Goal: Transaction & Acquisition: Purchase product/service

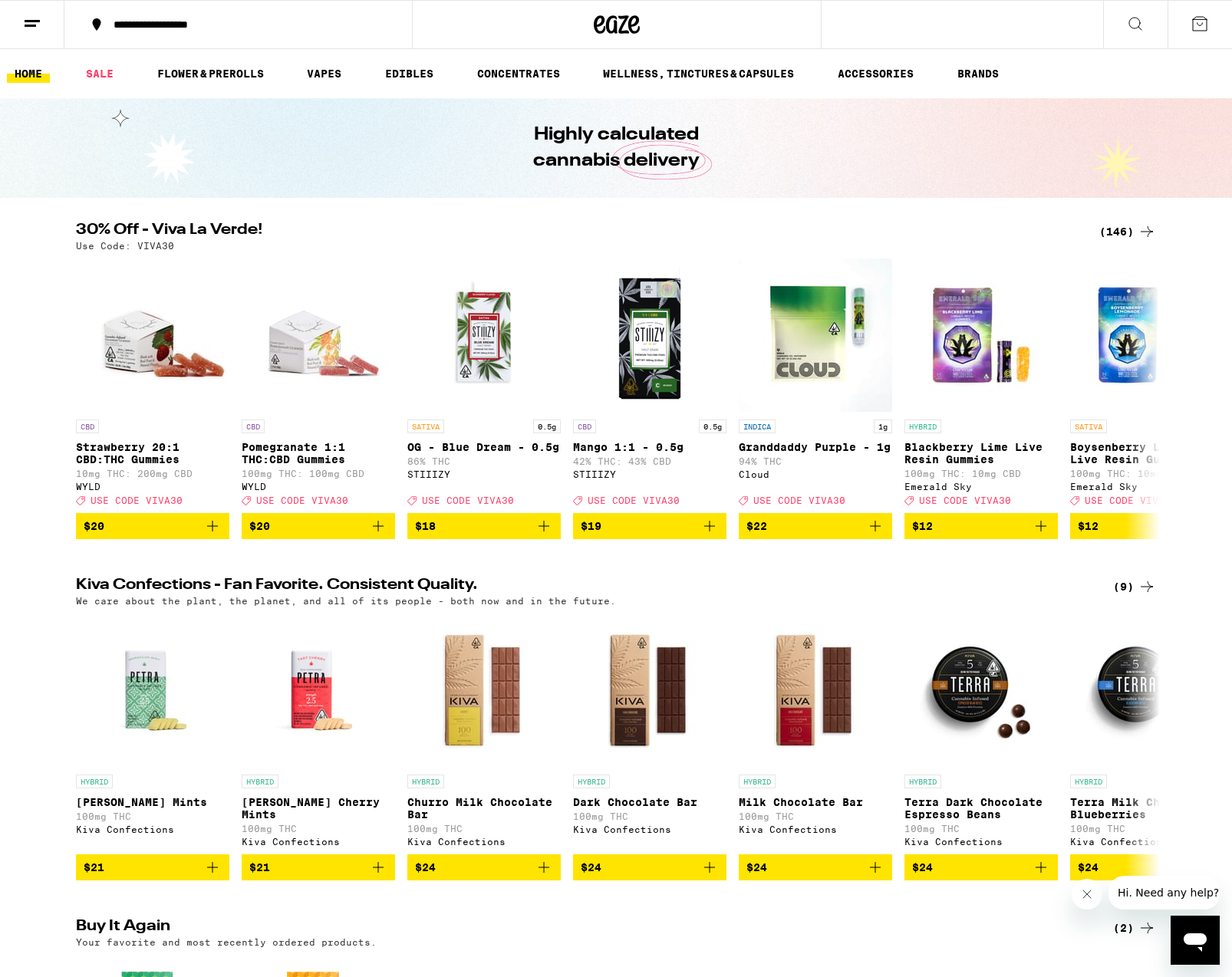
click at [262, 24] on div "**********" at bounding box center [247, 24] width 283 height 11
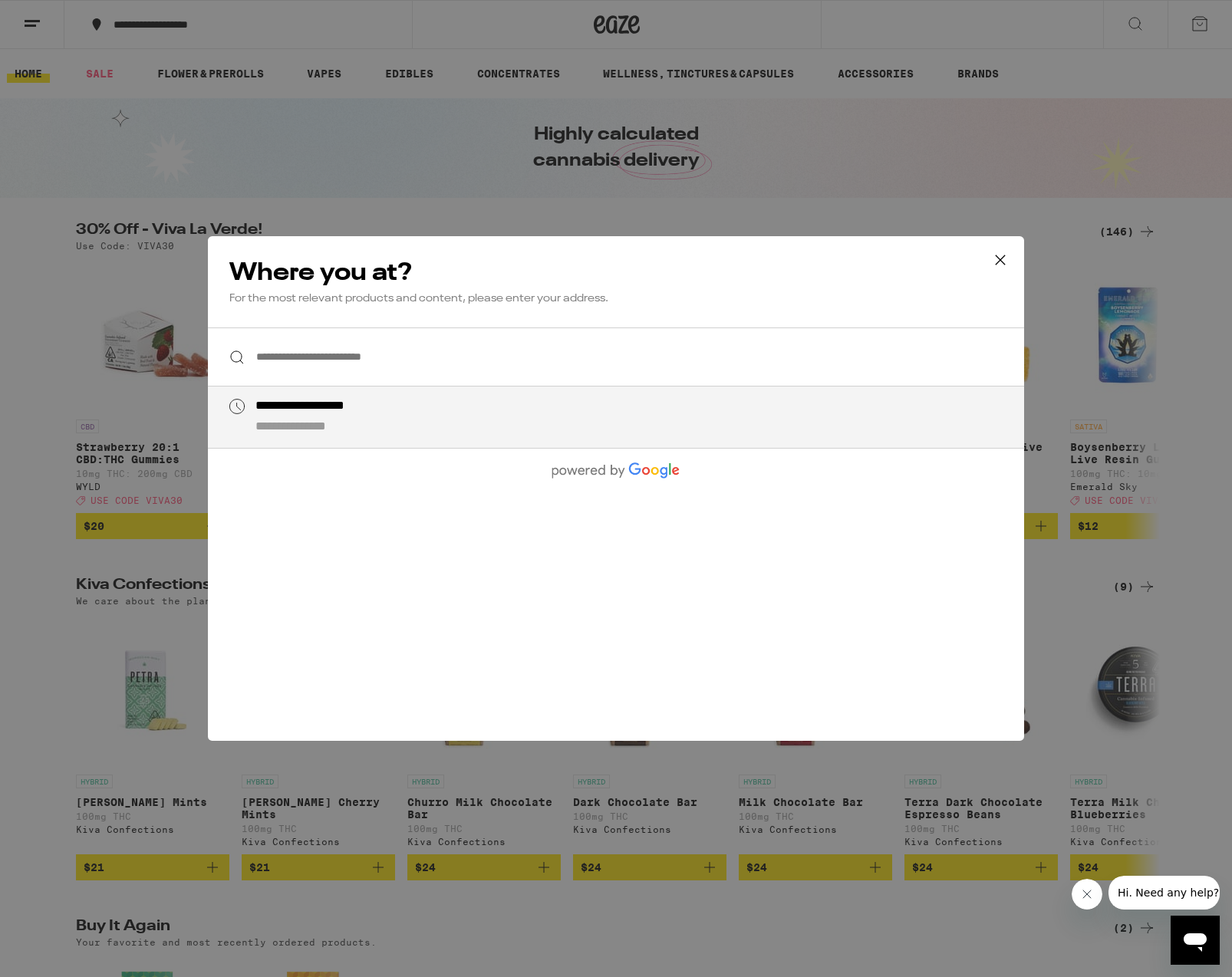
click at [382, 369] on input "**********" at bounding box center [616, 357] width 816 height 60
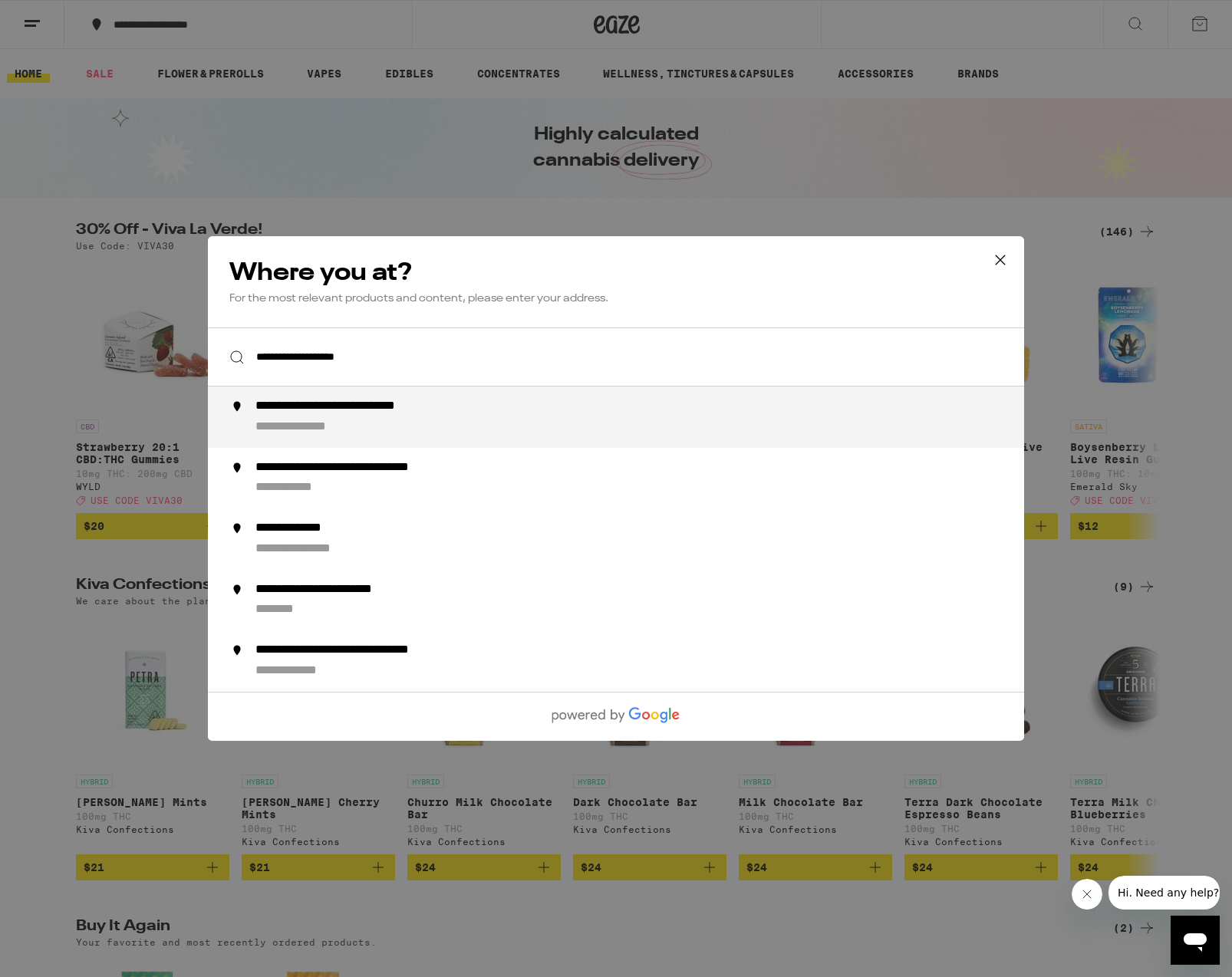
click at [433, 408] on div "**********" at bounding box center [375, 407] width 238 height 16
type input "**********"
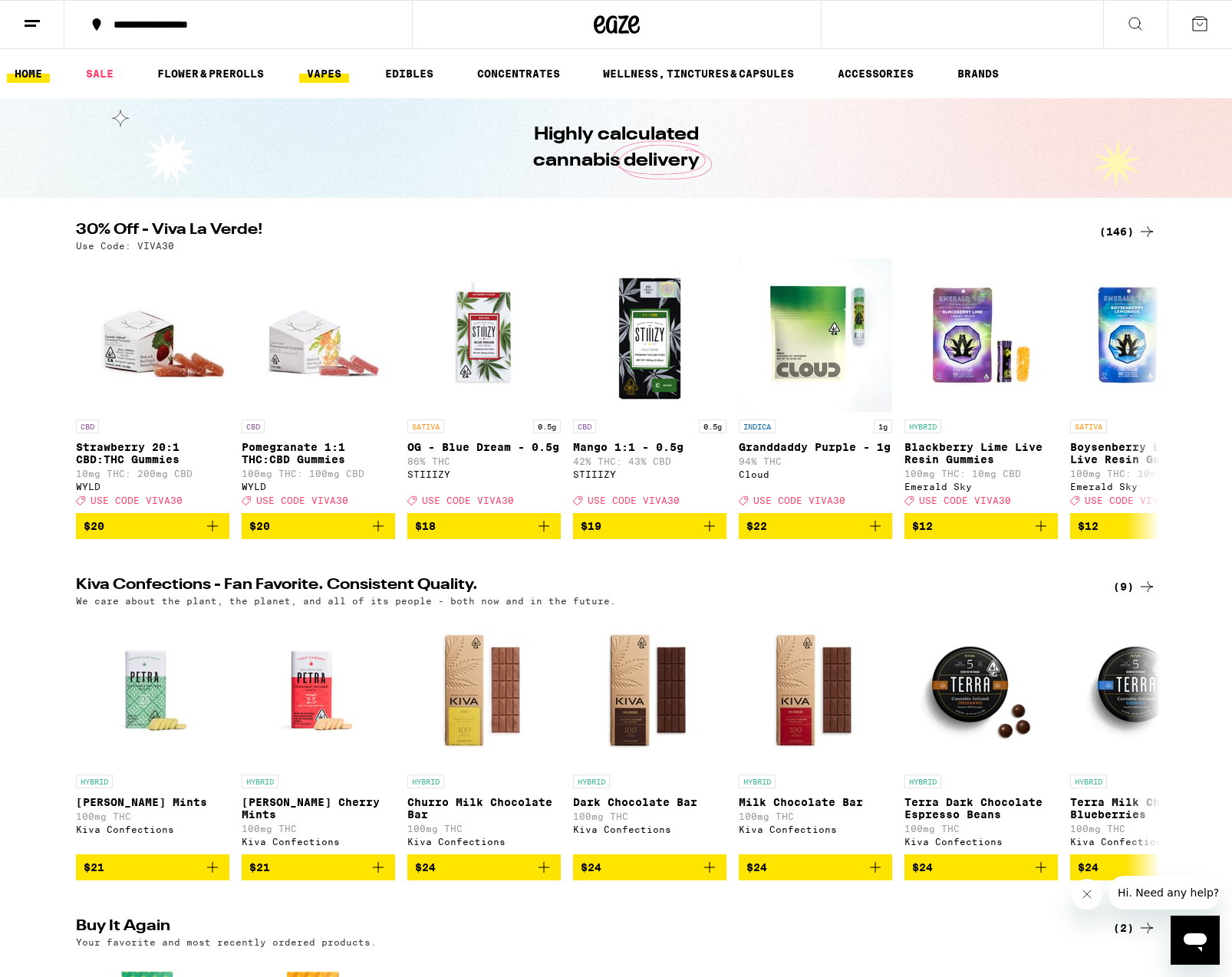
click at [328, 69] on link "VAPES" at bounding box center [324, 73] width 50 height 19
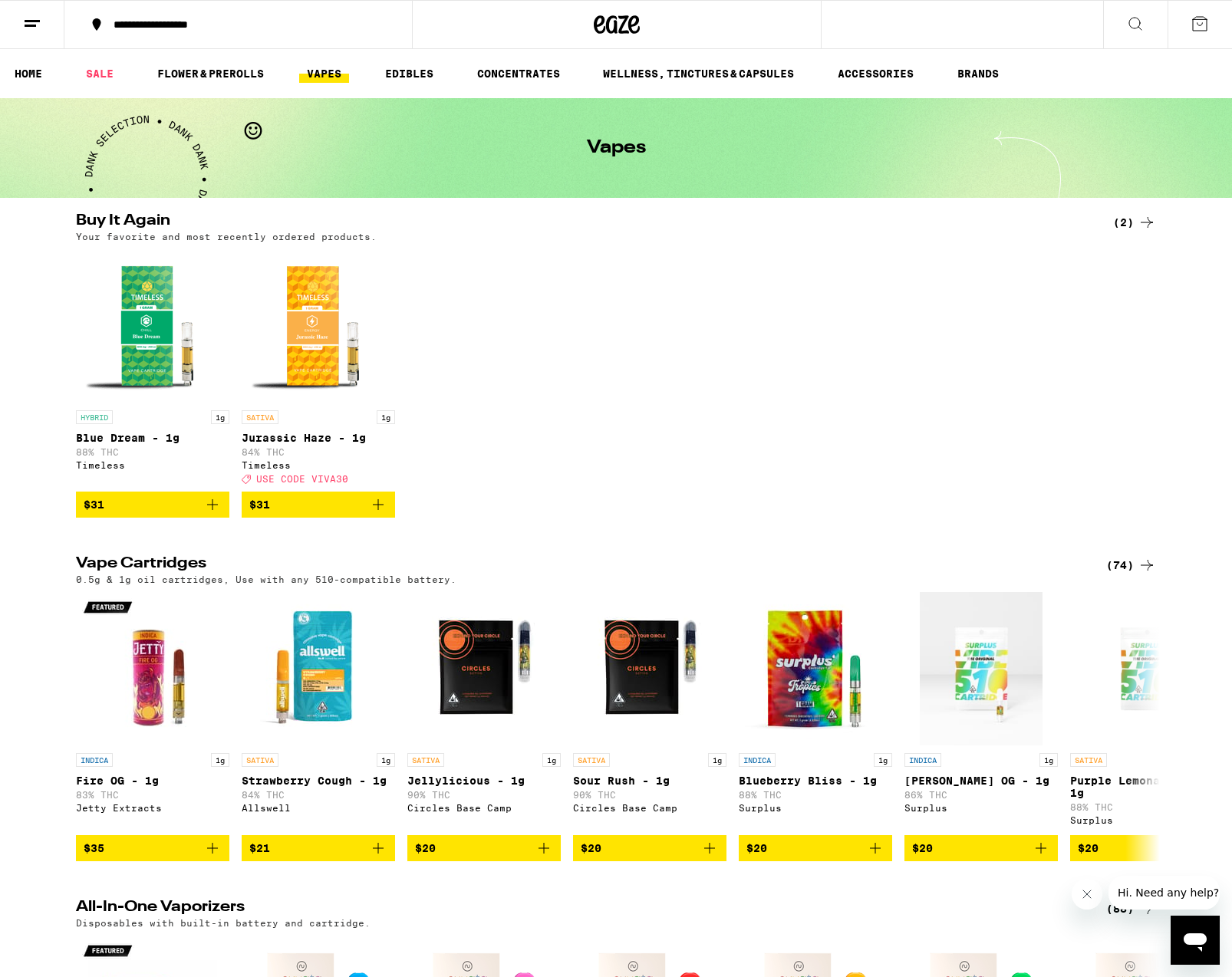
click at [1153, 222] on icon at bounding box center [1147, 222] width 19 height 19
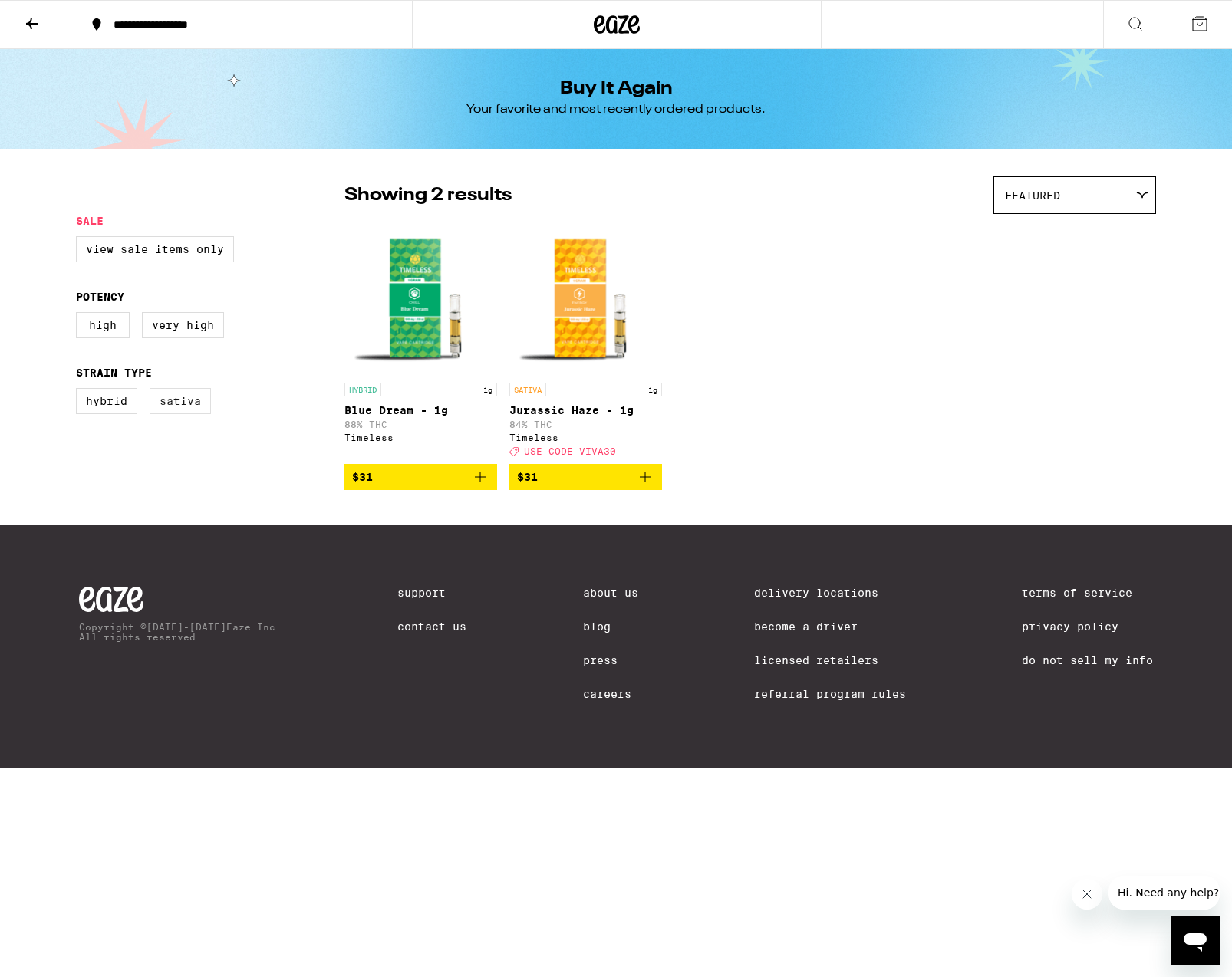
click at [187, 402] on label "Sativa" at bounding box center [181, 401] width 62 height 26
click at [79, 391] on input "Sativa" at bounding box center [79, 391] width 1 height 1
checkbox input "true"
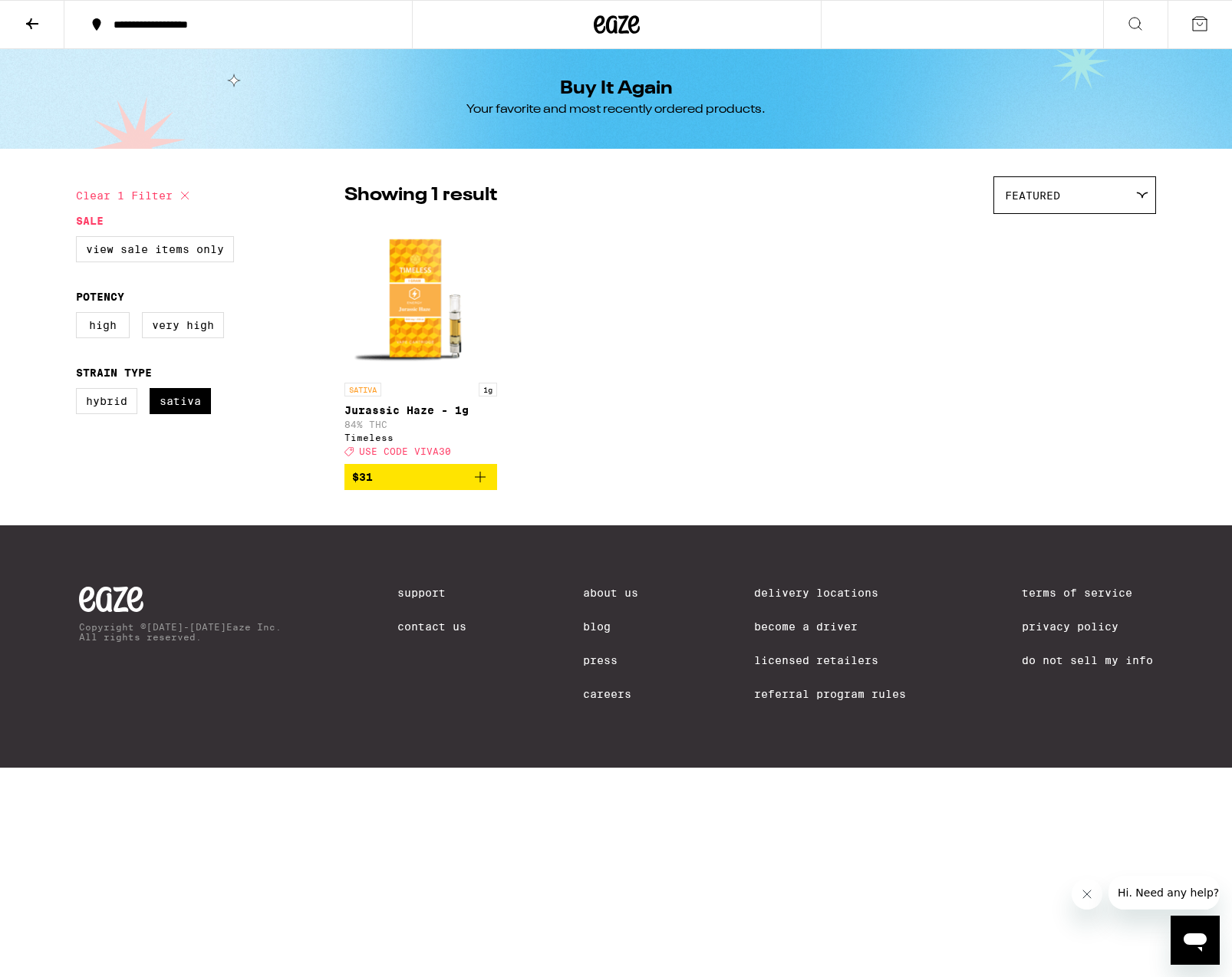
click at [1140, 184] on div "Featured" at bounding box center [1074, 195] width 161 height 36
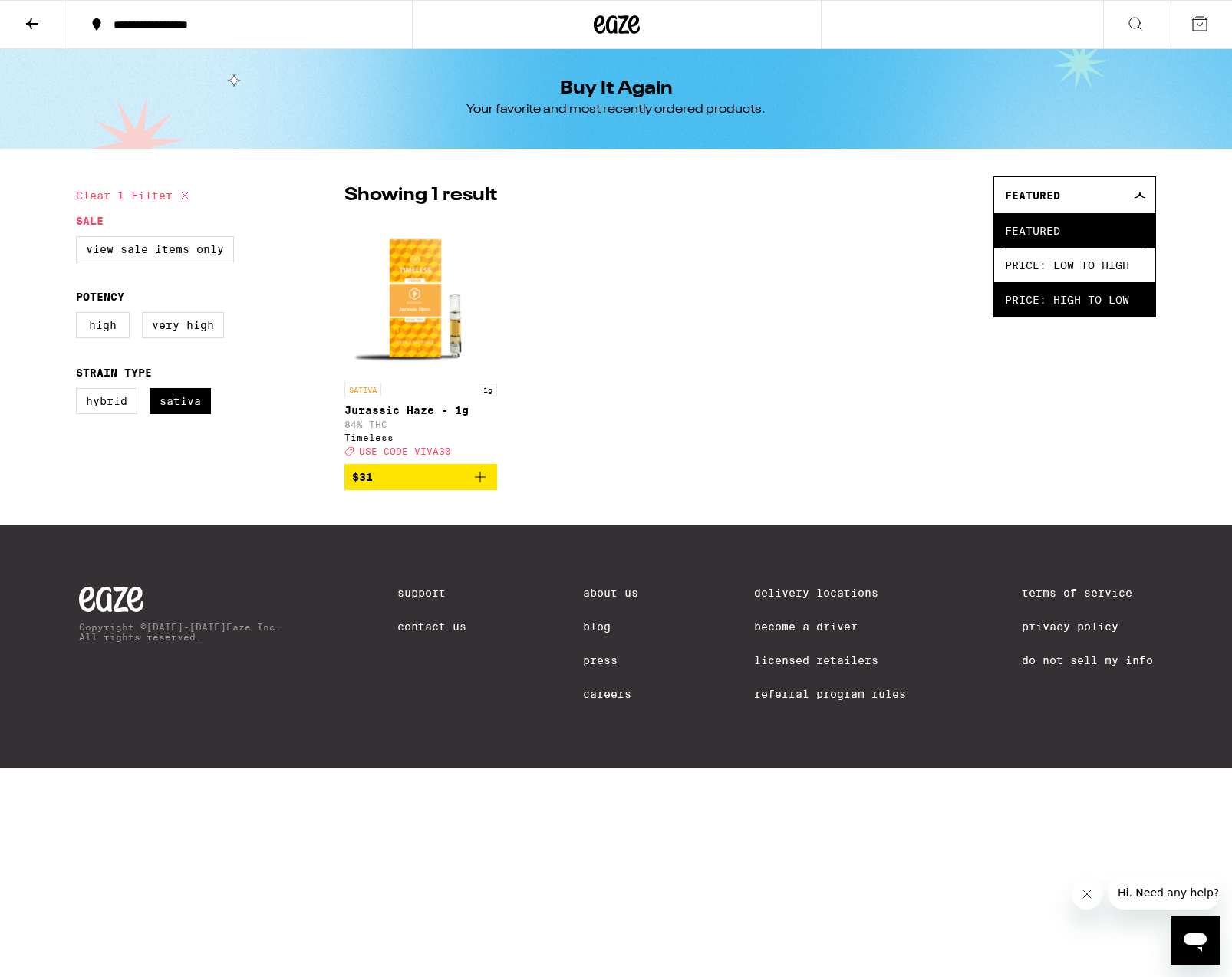
click at [1061, 306] on span "Price: High to Low" at bounding box center [1074, 300] width 140 height 35
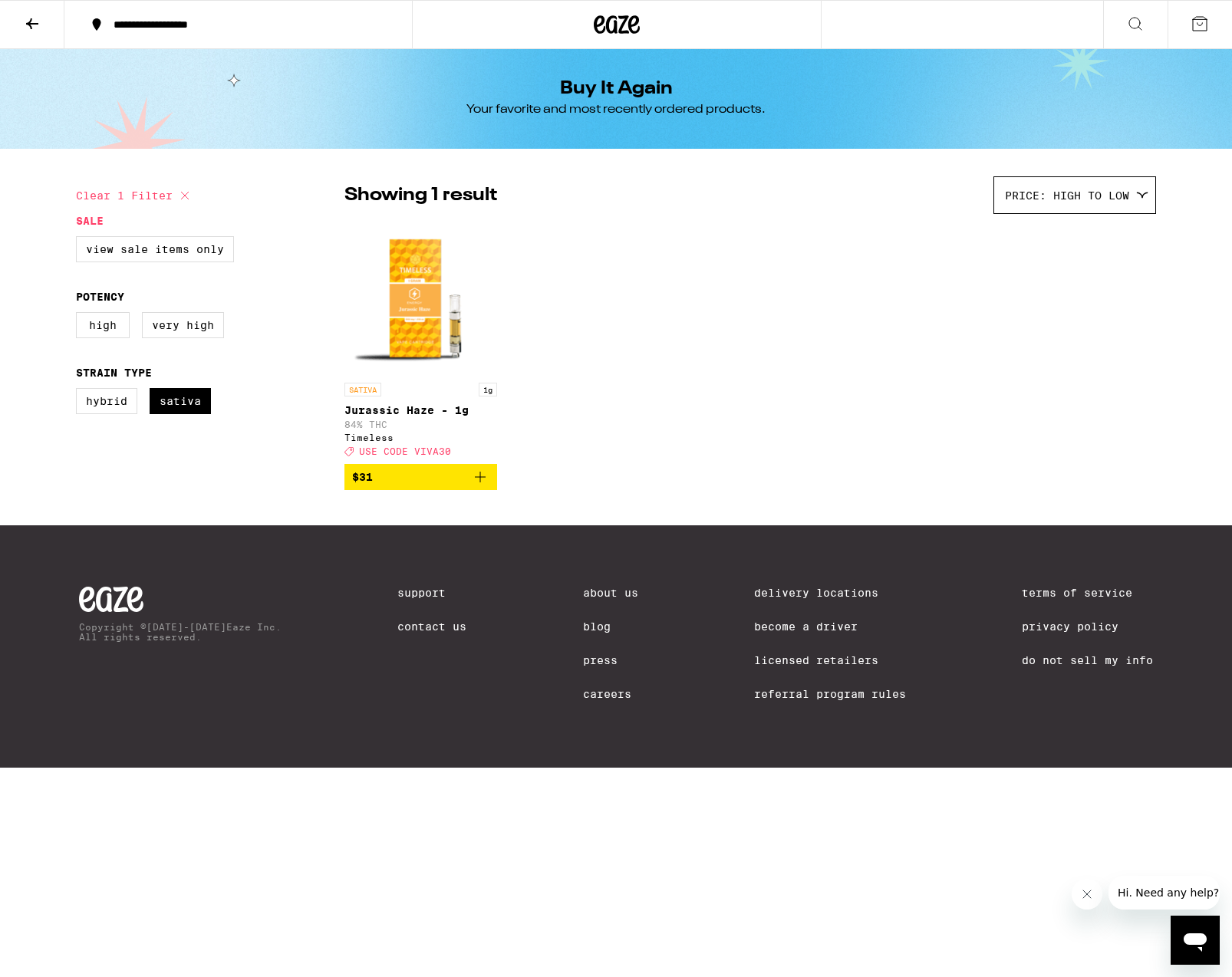
click at [1143, 187] on div "Price: High to Low" at bounding box center [1074, 195] width 161 height 36
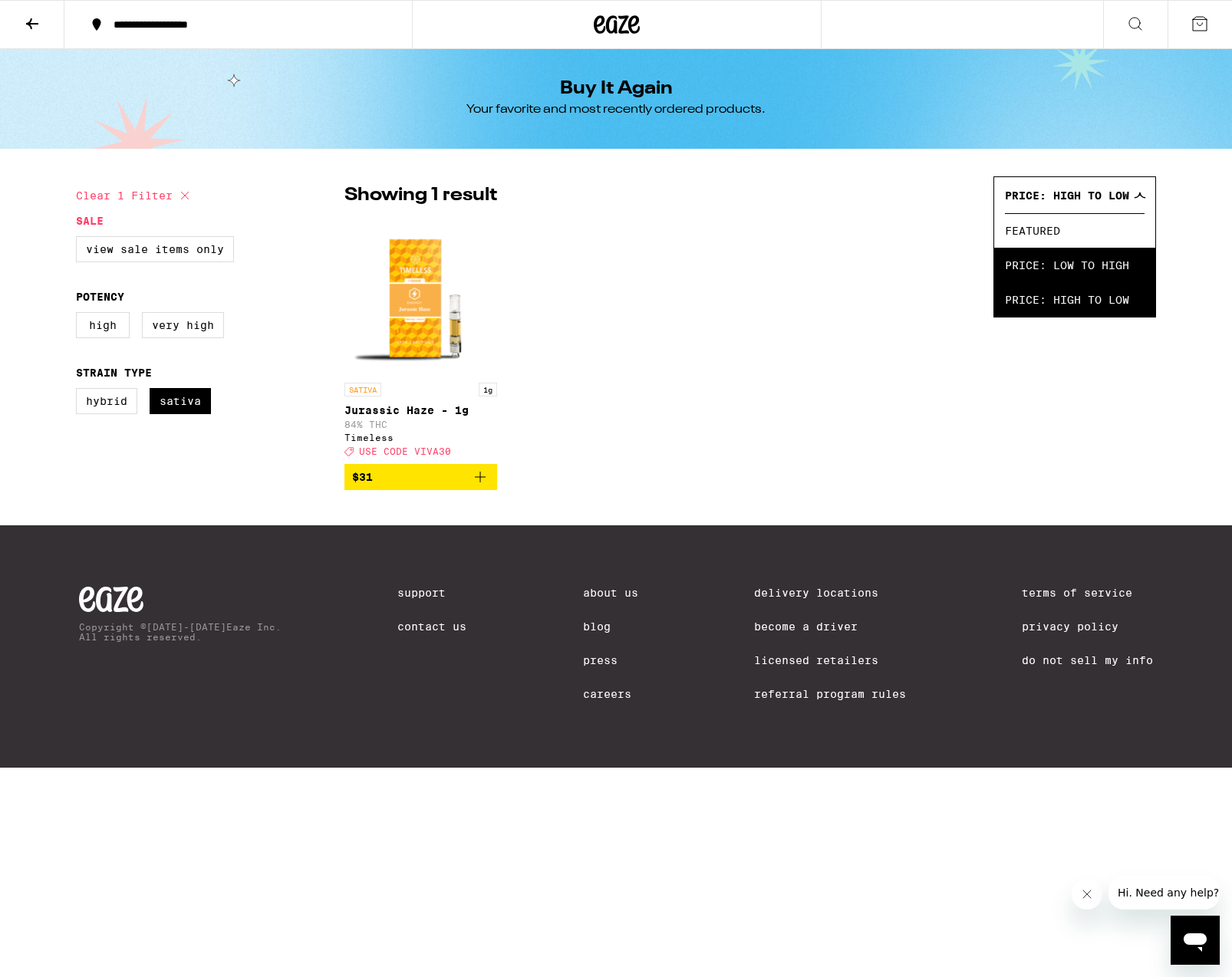
click at [1083, 253] on span "Price: Low to High" at bounding box center [1074, 265] width 140 height 35
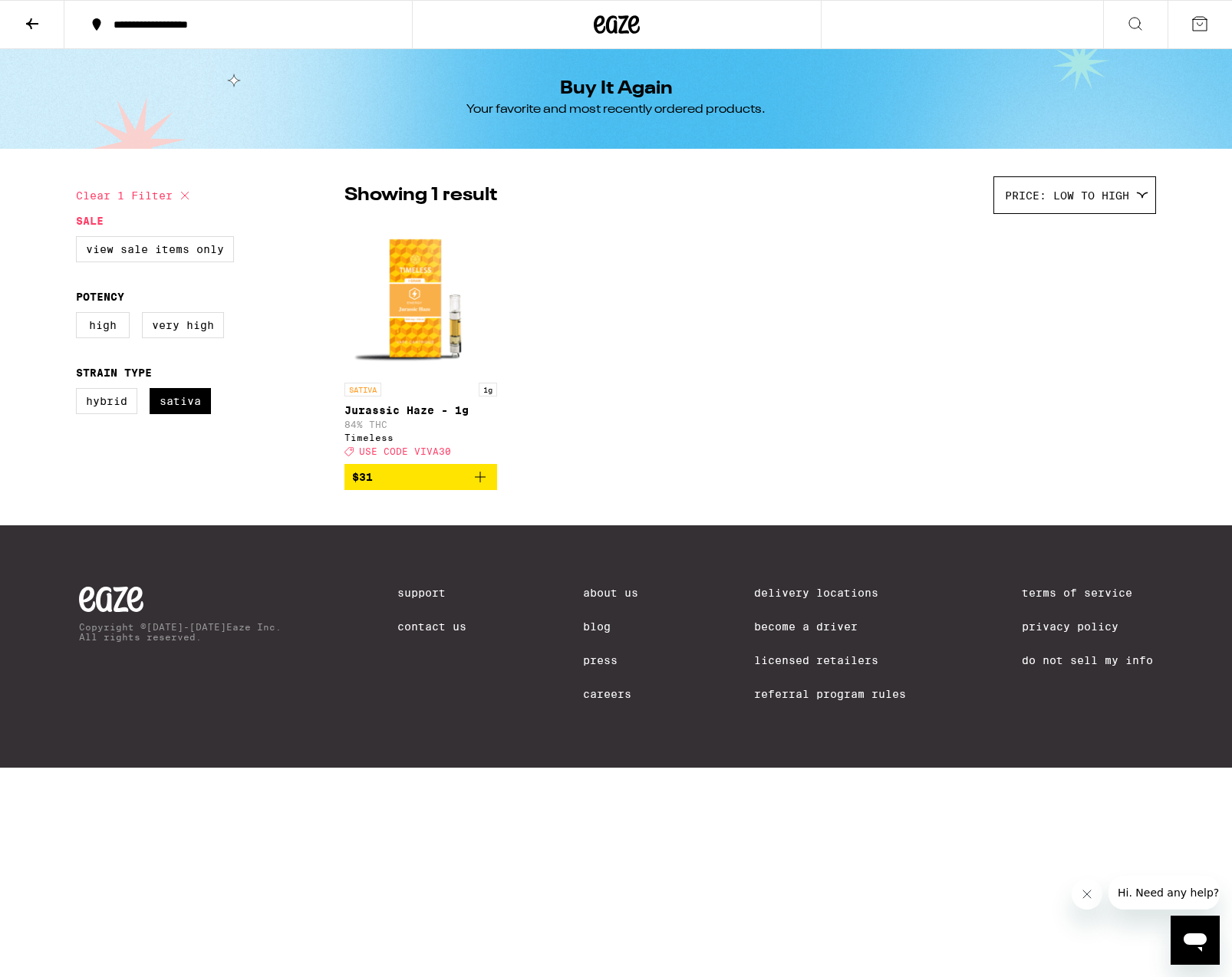
click at [31, 21] on icon at bounding box center [32, 24] width 12 height 11
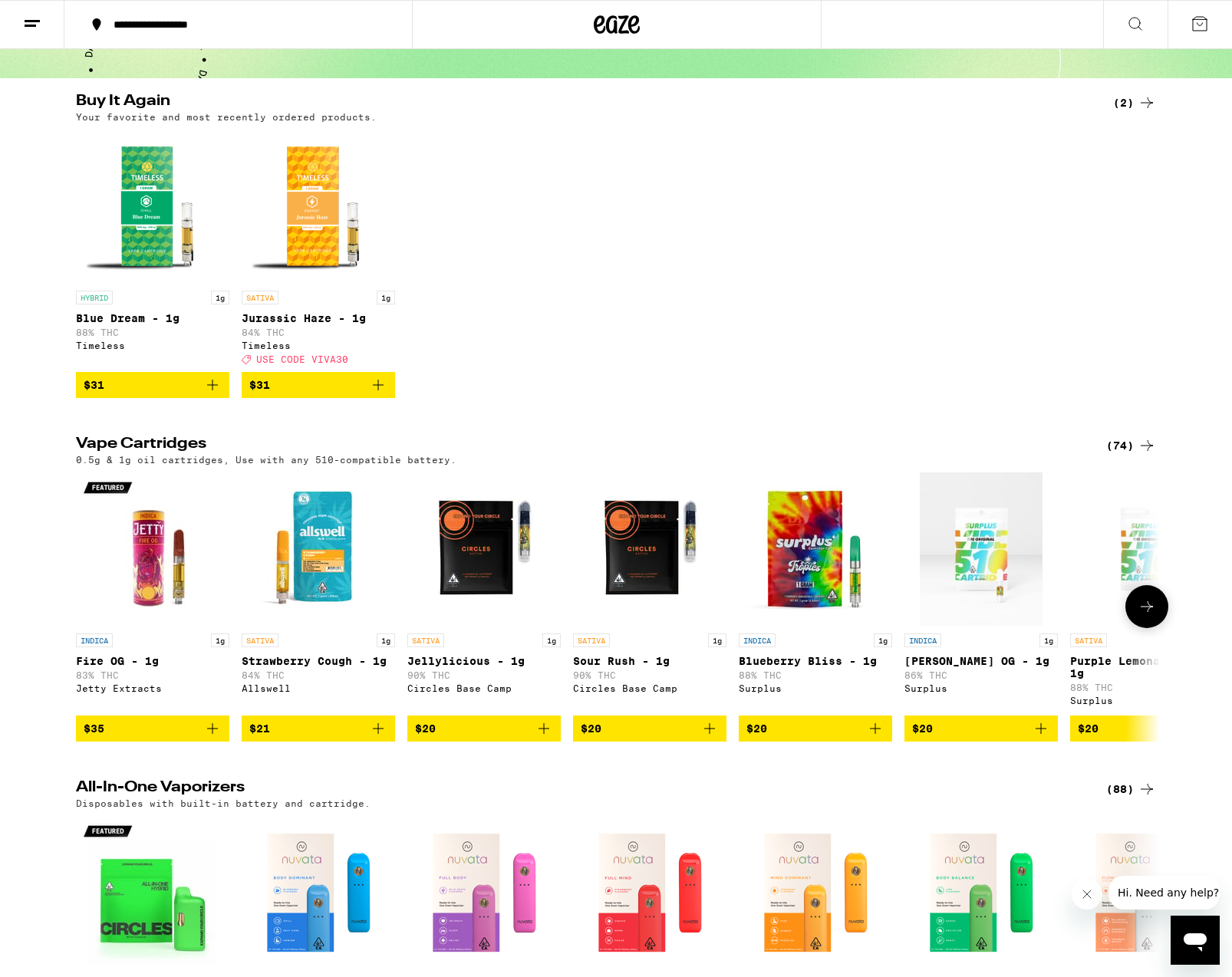
scroll to position [82, 0]
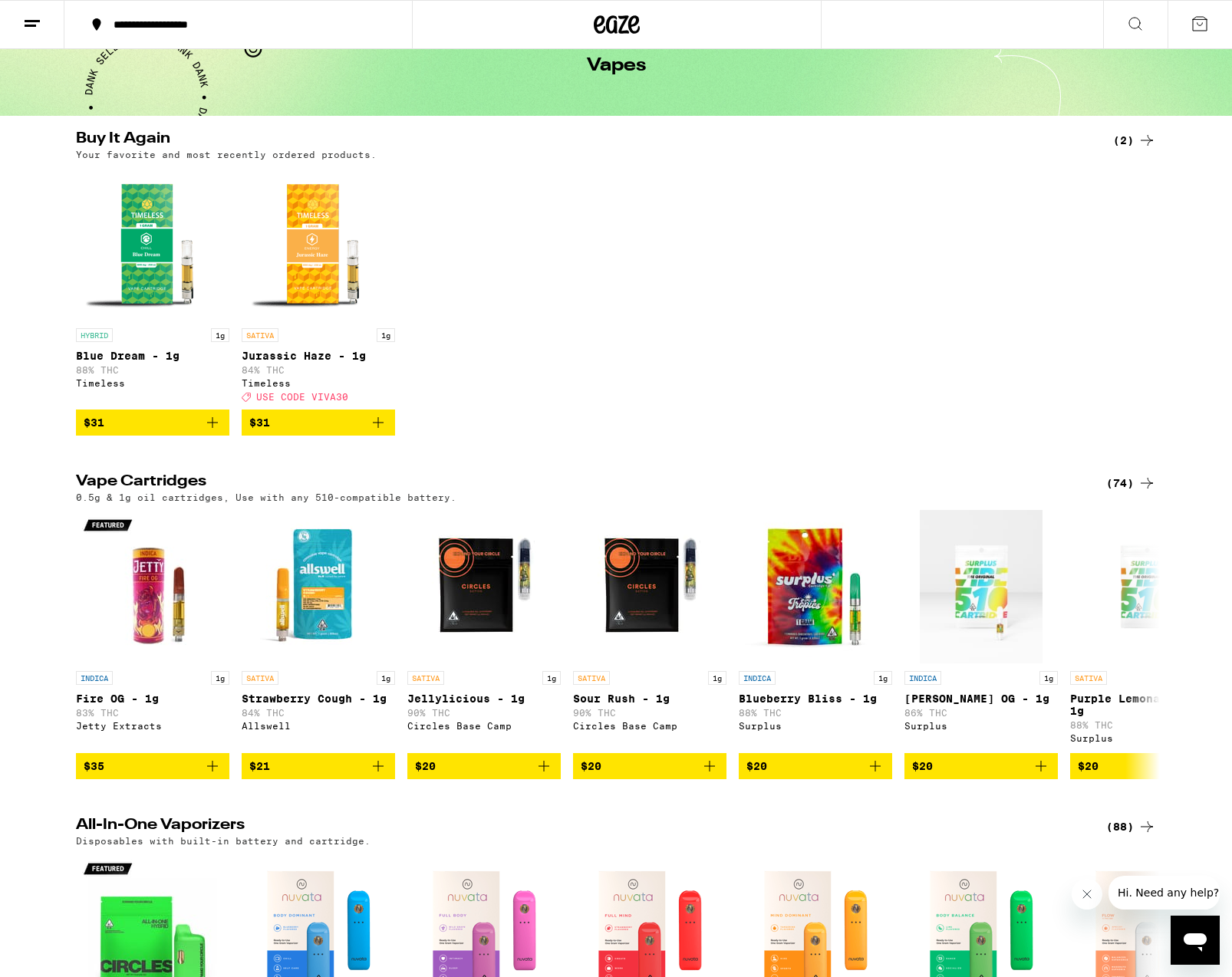
click at [33, 21] on line at bounding box center [32, 21] width 15 height 0
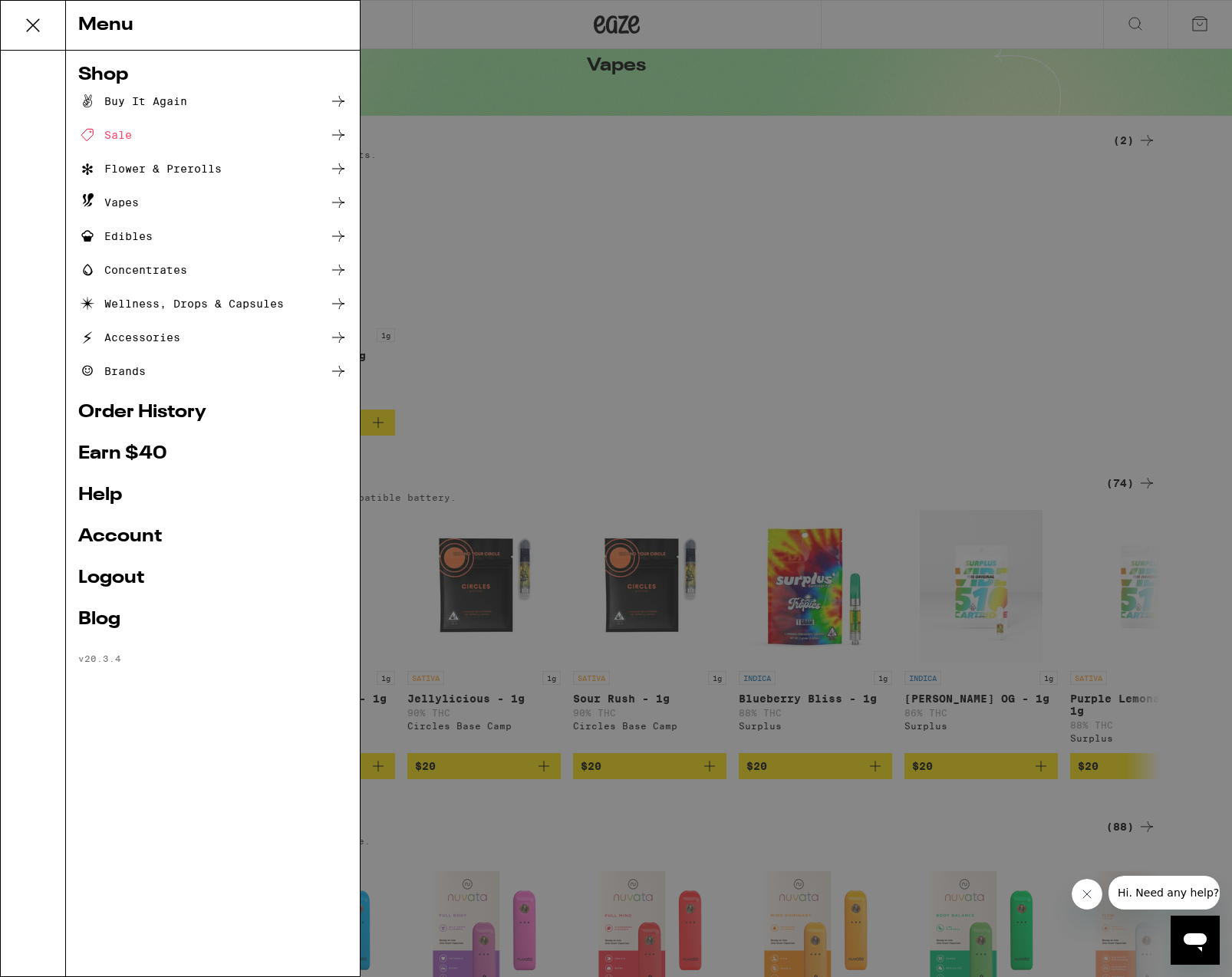
click at [122, 204] on div "Vapes" at bounding box center [108, 202] width 61 height 19
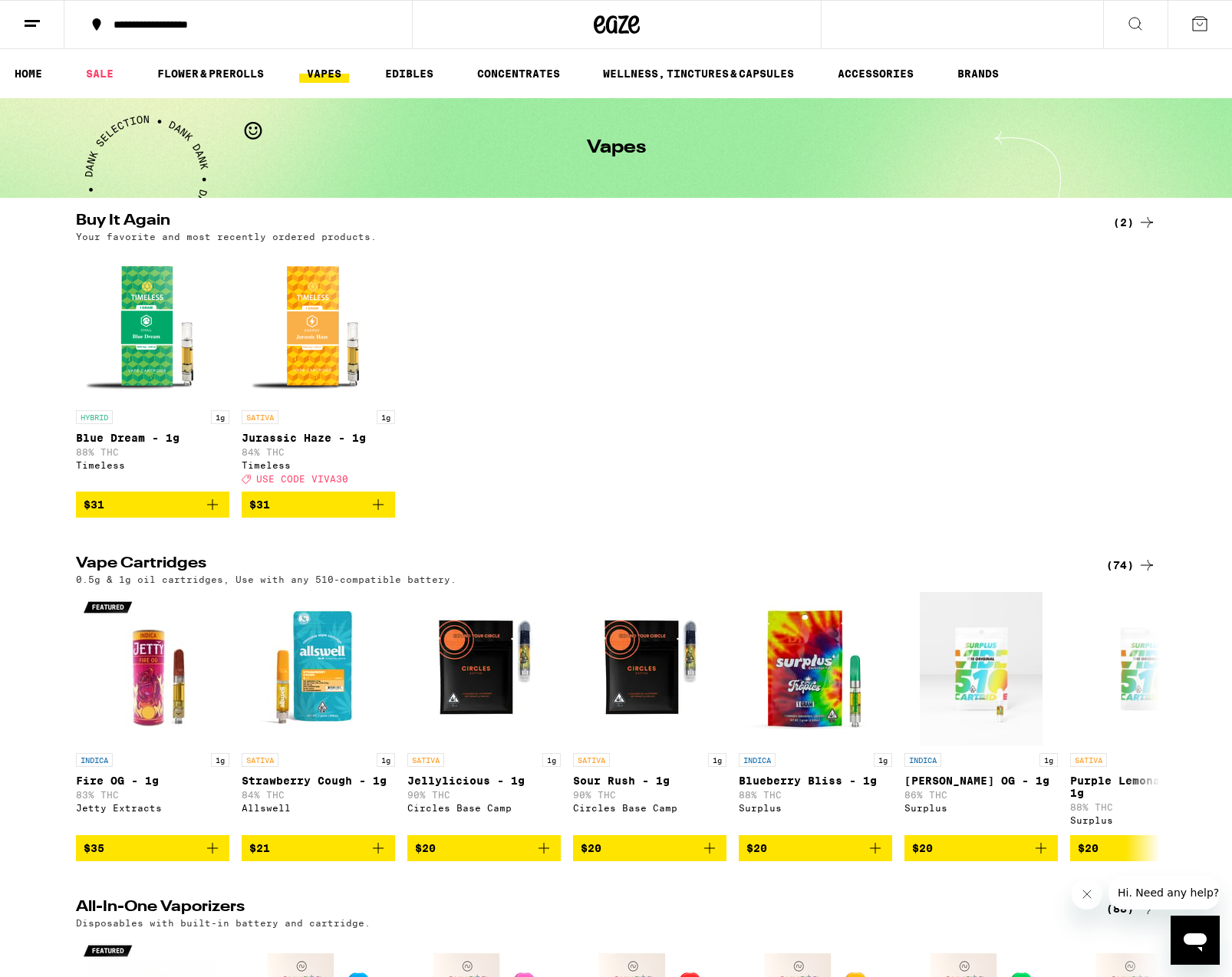
scroll to position [0, 0]
click at [39, 72] on link "HOME" at bounding box center [28, 73] width 43 height 19
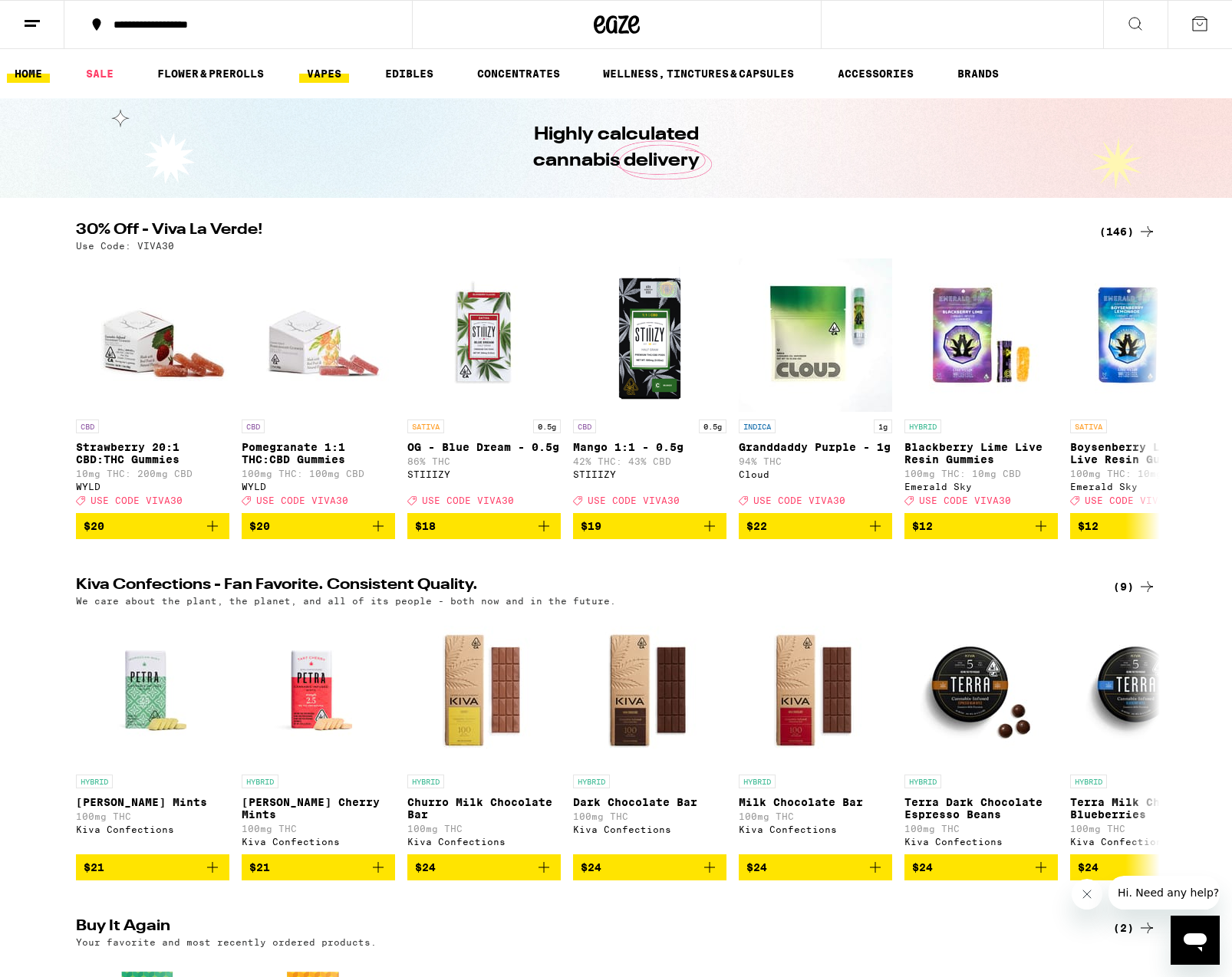
click at [316, 76] on link "VAPES" at bounding box center [324, 73] width 50 height 19
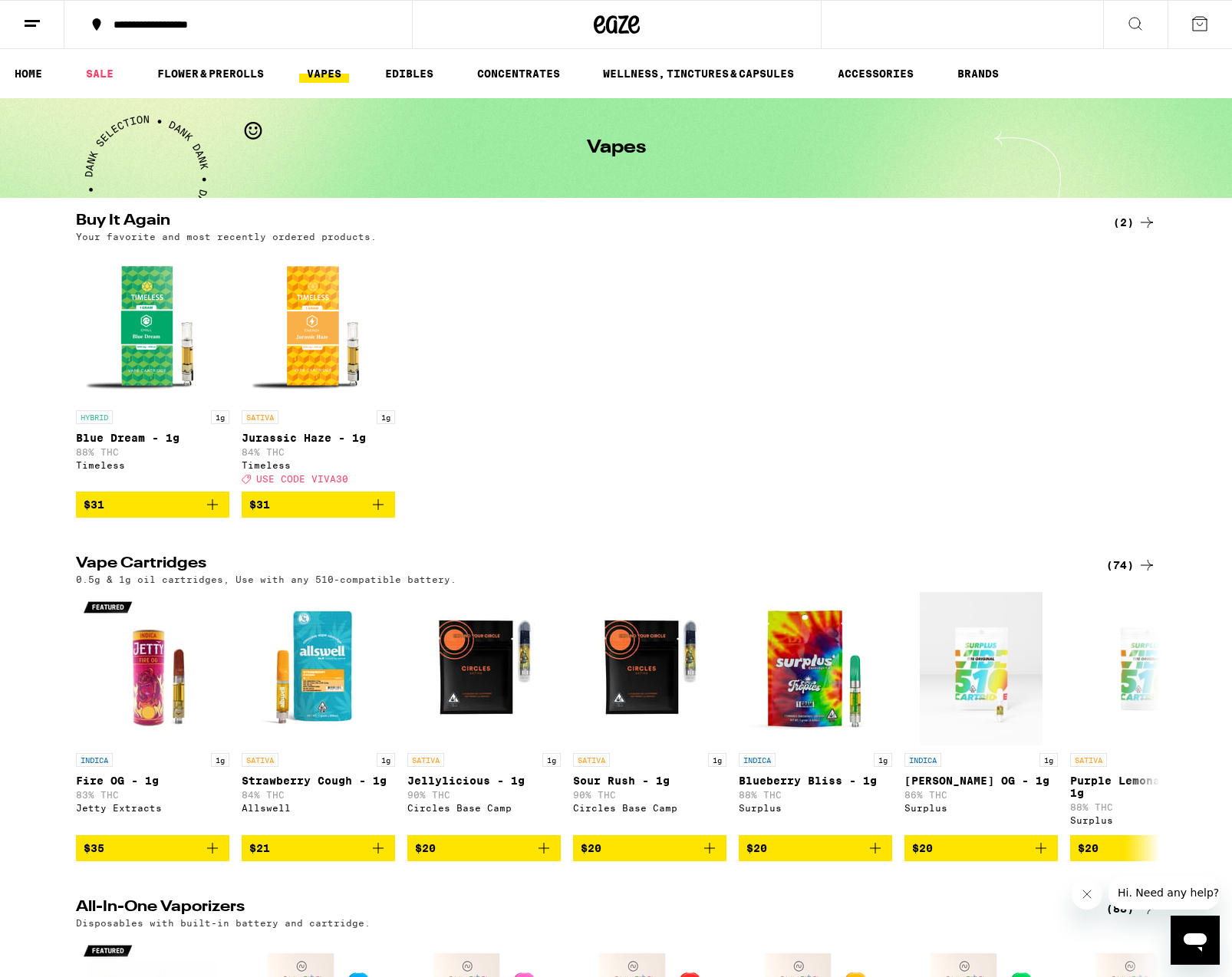
click at [1142, 221] on icon at bounding box center [1147, 222] width 19 height 19
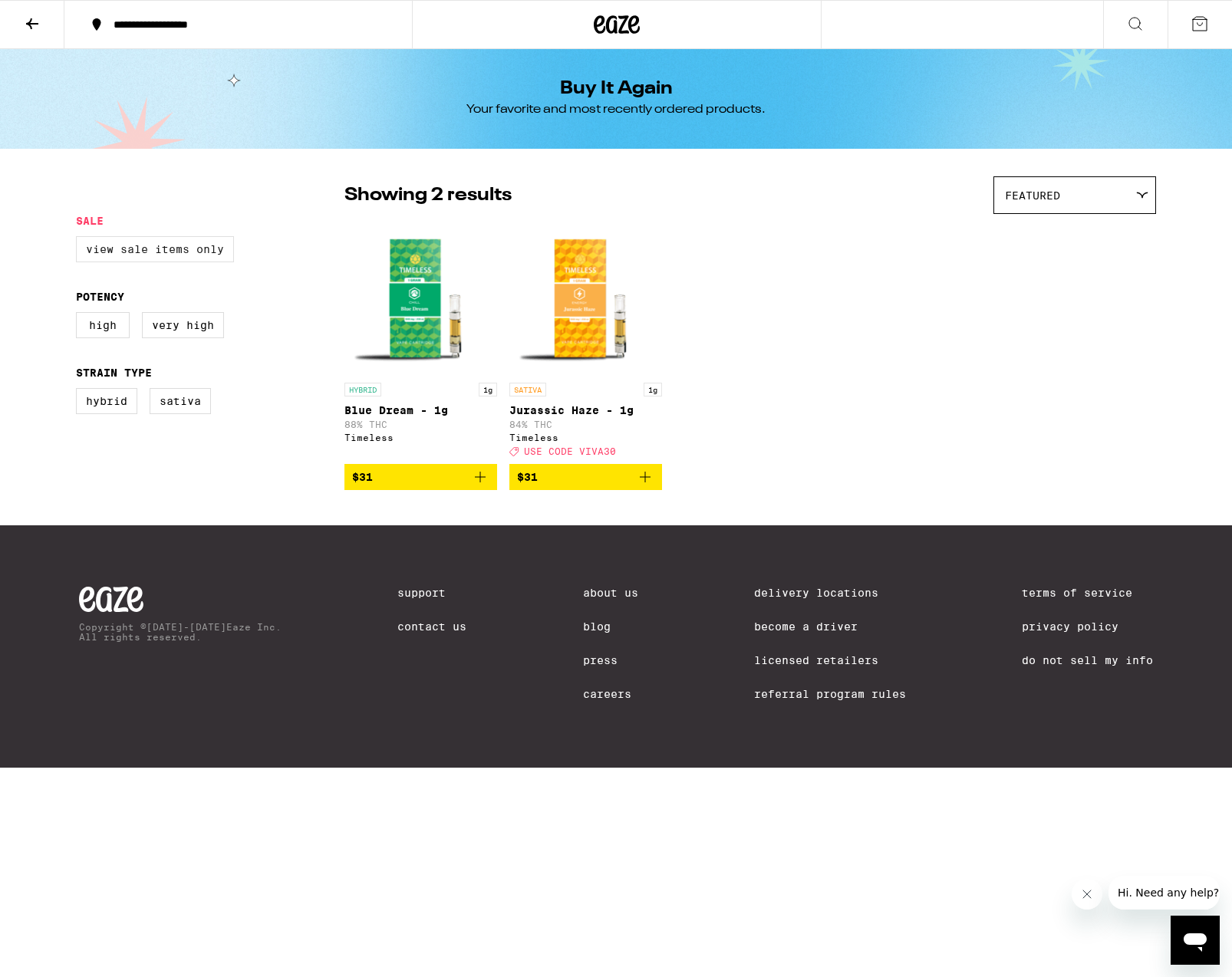
click at [155, 256] on label "View Sale Items Only" at bounding box center [155, 249] width 158 height 26
click at [79, 239] on input "View Sale Items Only" at bounding box center [79, 239] width 1 height 1
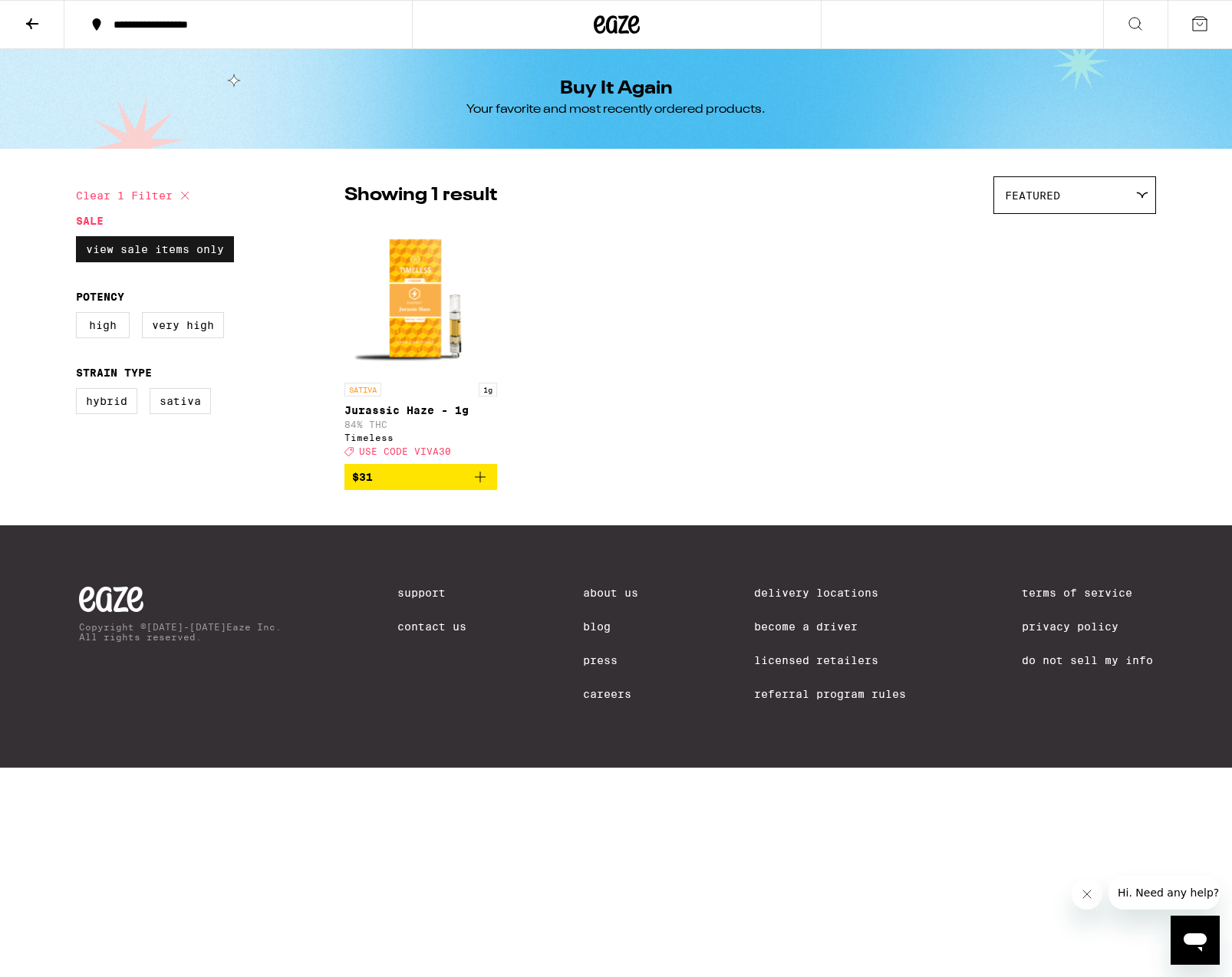
click at [155, 256] on label "View Sale Items Only" at bounding box center [155, 249] width 158 height 26
click at [79, 239] on input "View Sale Items Only" at bounding box center [79, 239] width 1 height 1
checkbox input "false"
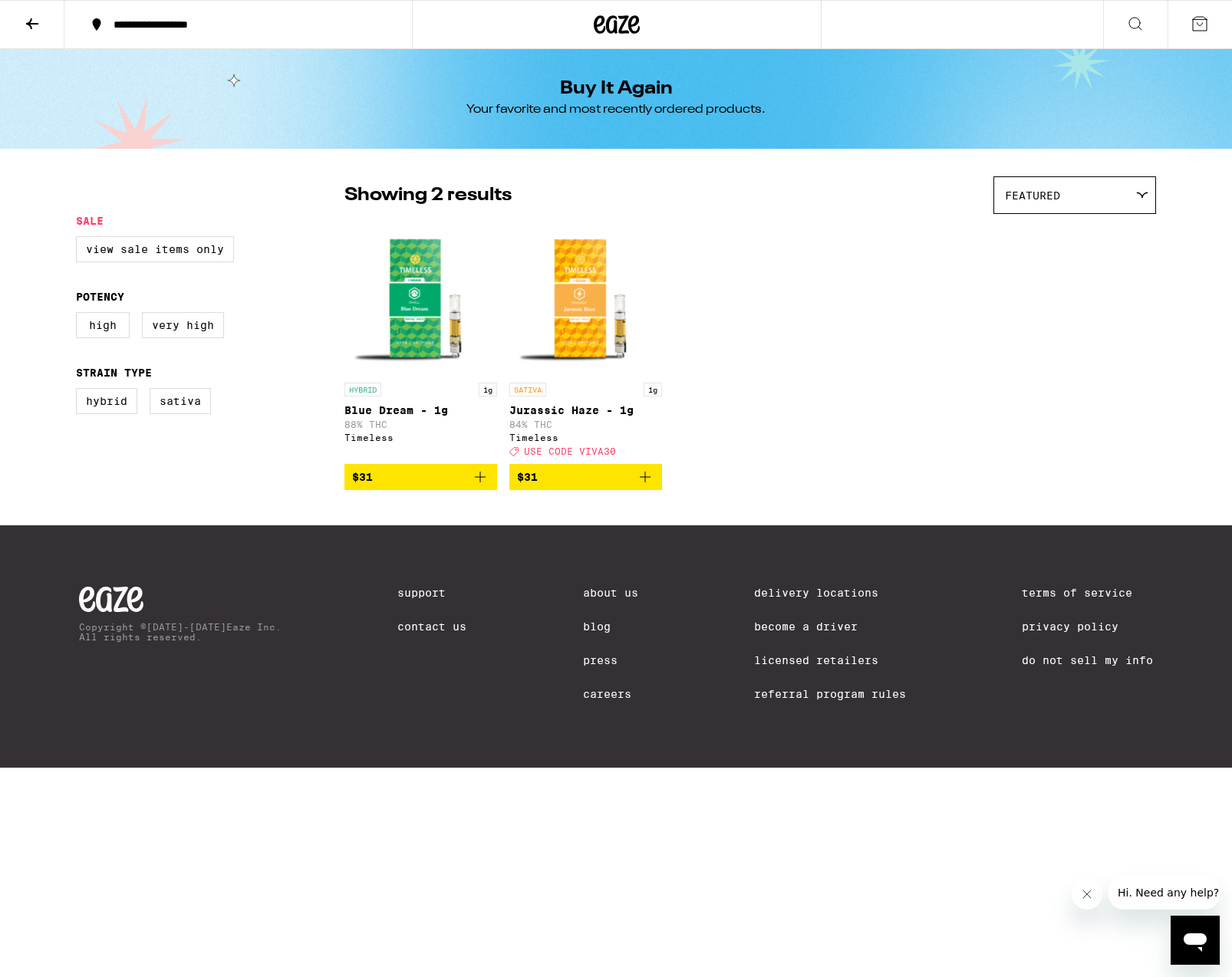
click at [32, 22] on icon at bounding box center [32, 24] width 12 height 11
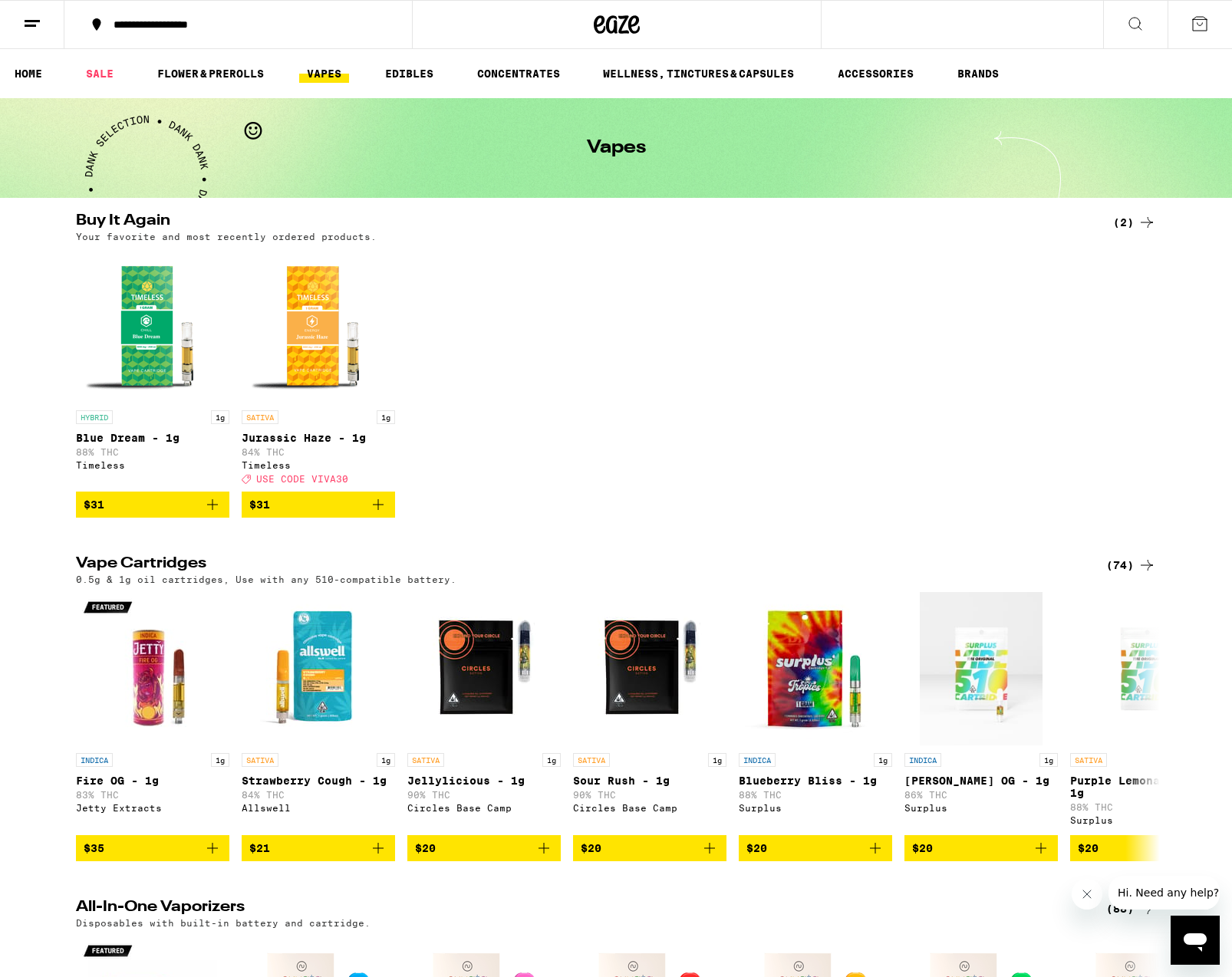
click at [316, 72] on link "VAPES" at bounding box center [324, 73] width 50 height 19
click at [317, 71] on link "VAPES" at bounding box center [324, 73] width 50 height 19
click at [1119, 574] on div "(74)" at bounding box center [1131, 565] width 50 height 19
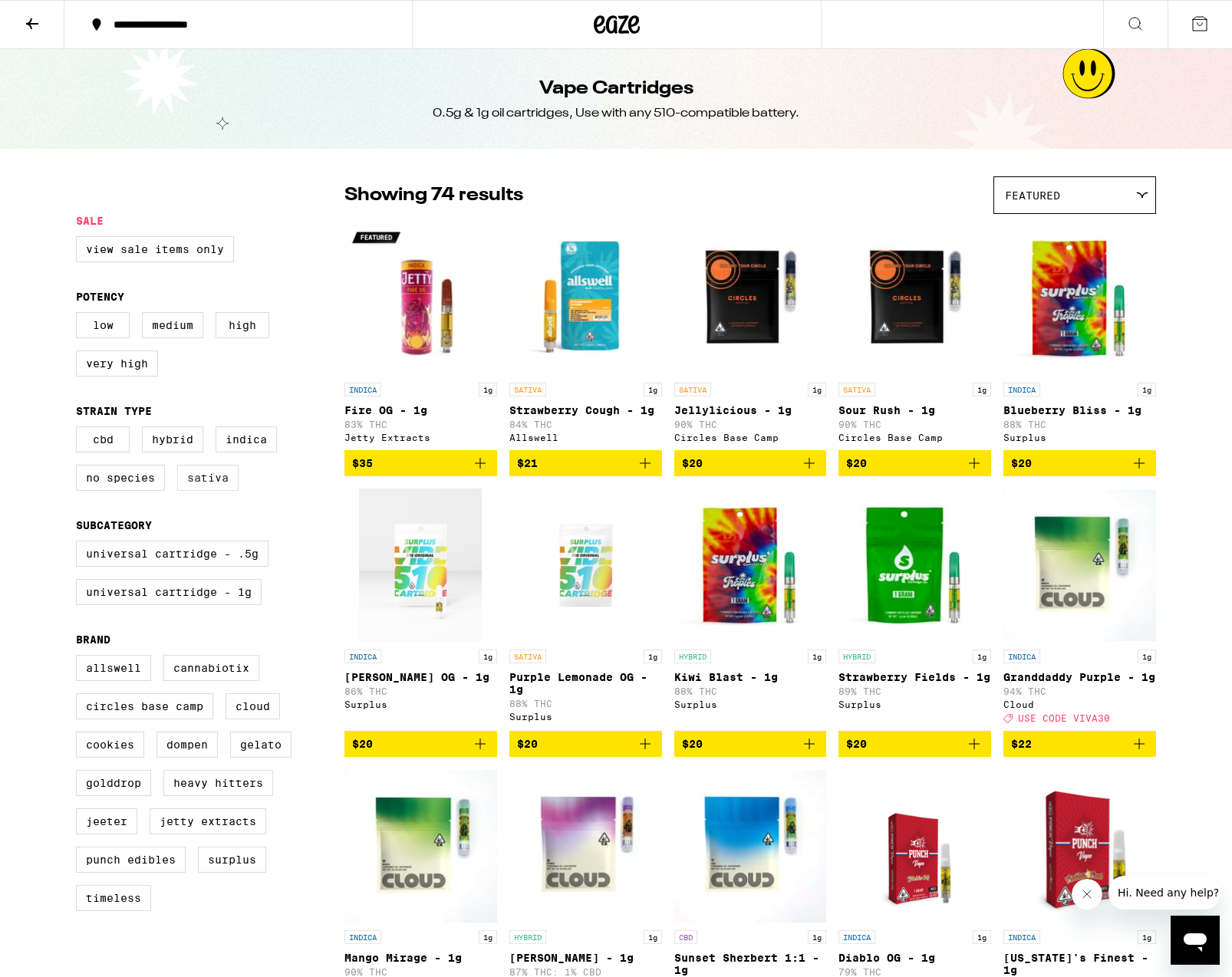
click at [215, 484] on label "Sativa" at bounding box center [208, 478] width 62 height 26
click at [79, 429] on input "Sativa" at bounding box center [79, 428] width 1 height 1
checkbox input "true"
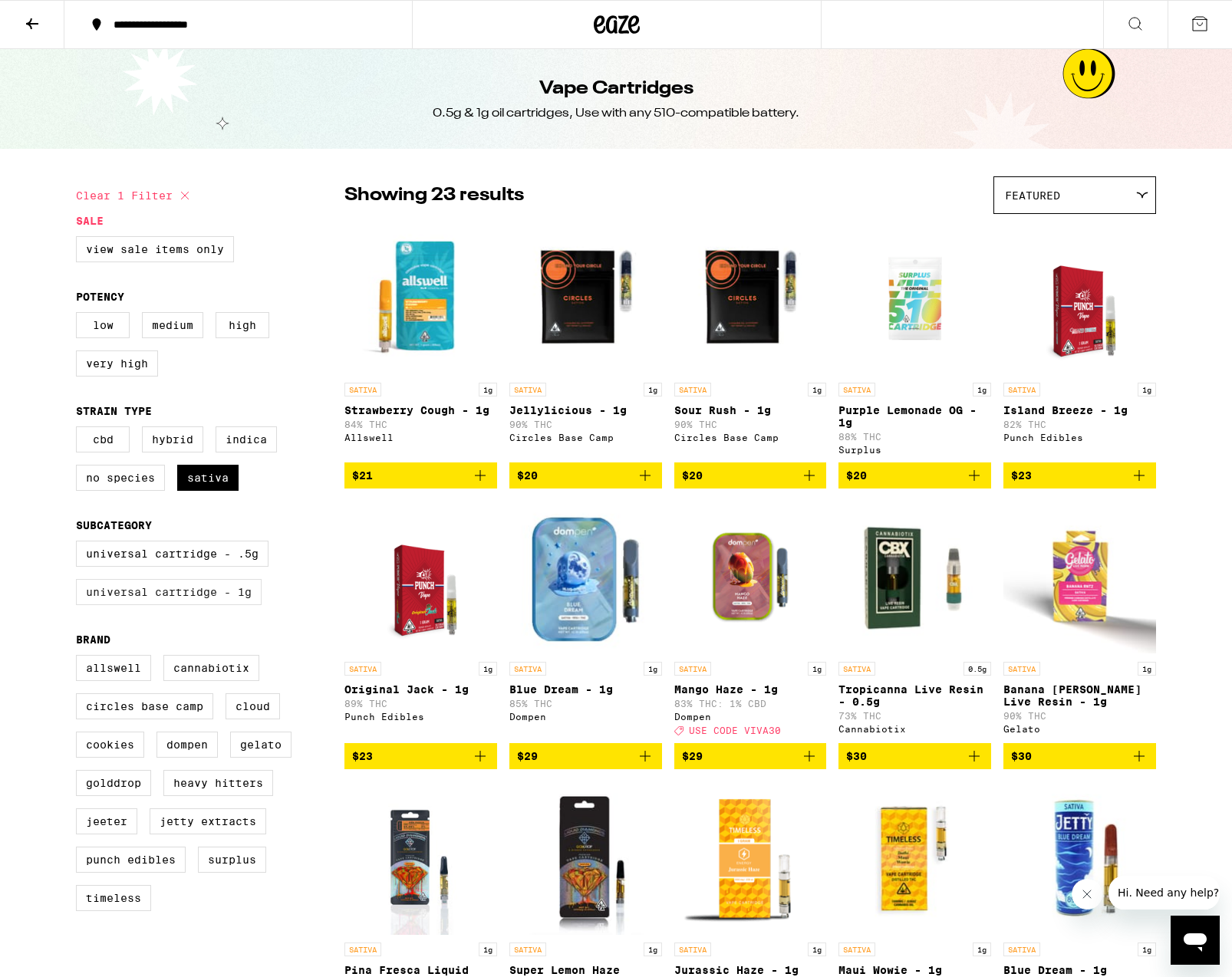
click at [233, 605] on label "Universal Cartridge - 1g" at bounding box center [169, 592] width 185 height 26
click at [79, 544] on input "Universal Cartridge - 1g" at bounding box center [79, 544] width 1 height 1
checkbox input "true"
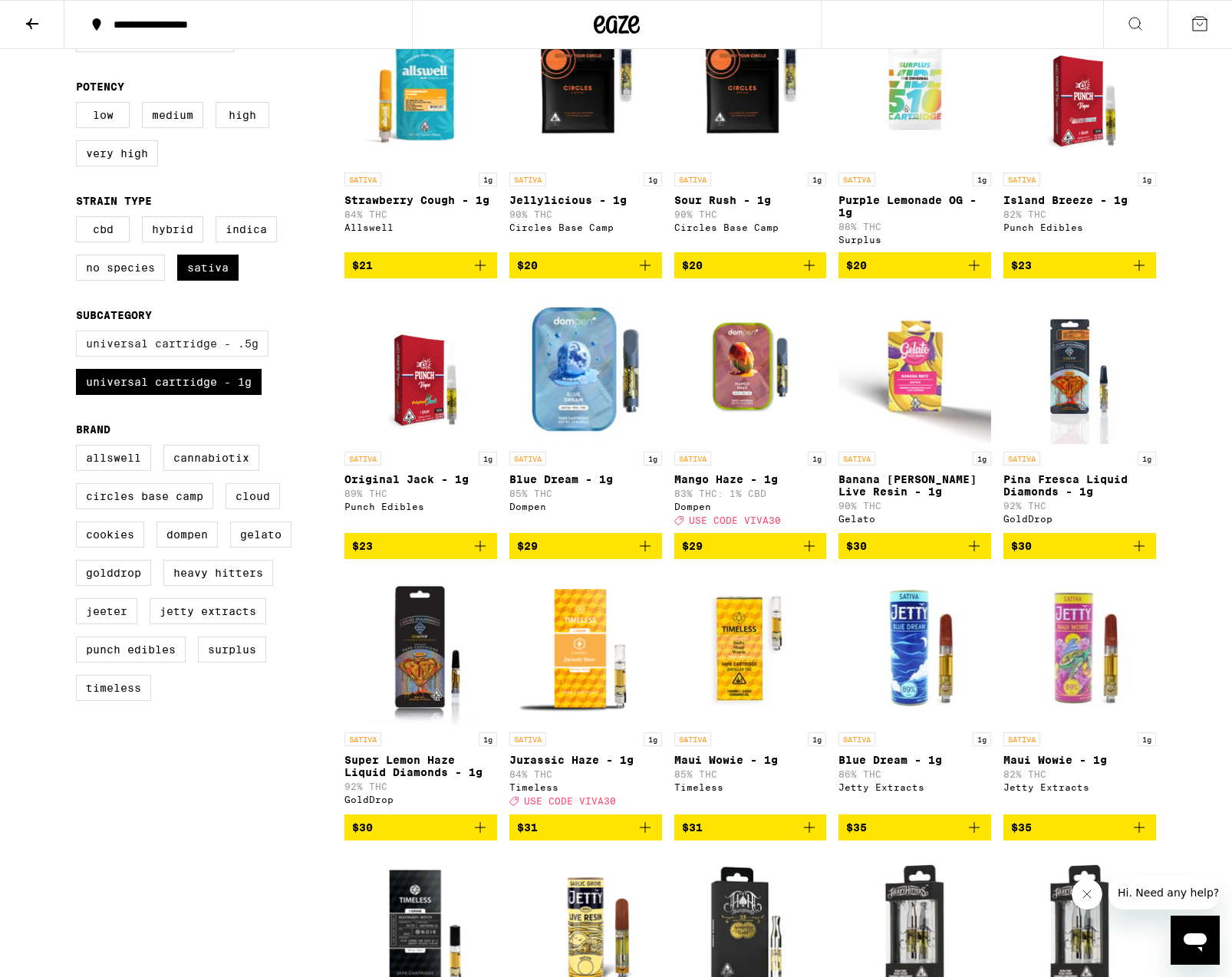
scroll to position [207, 0]
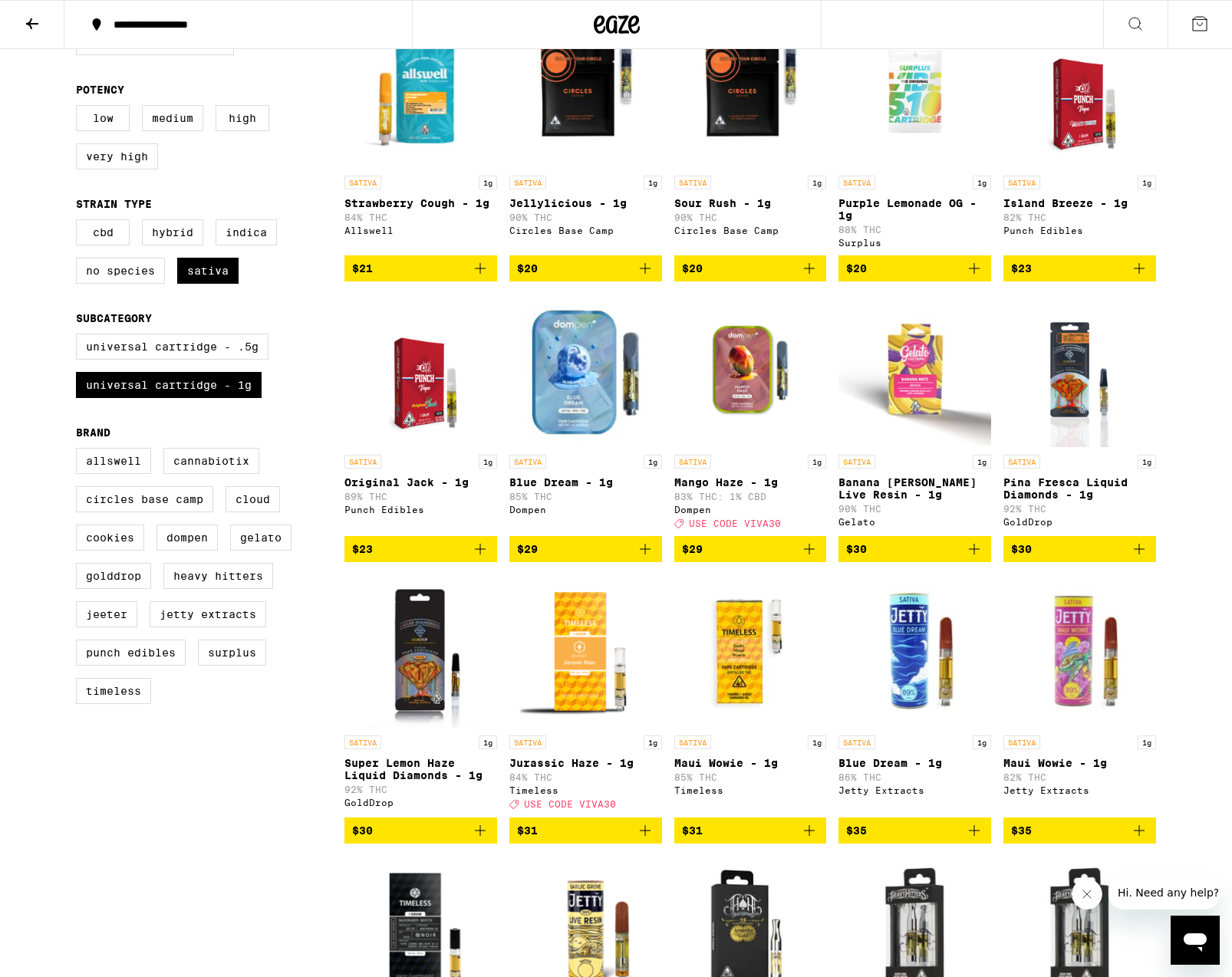
click at [600, 376] on img "Open page for Blue Dream - 1g from Dompen" at bounding box center [586, 370] width 153 height 154
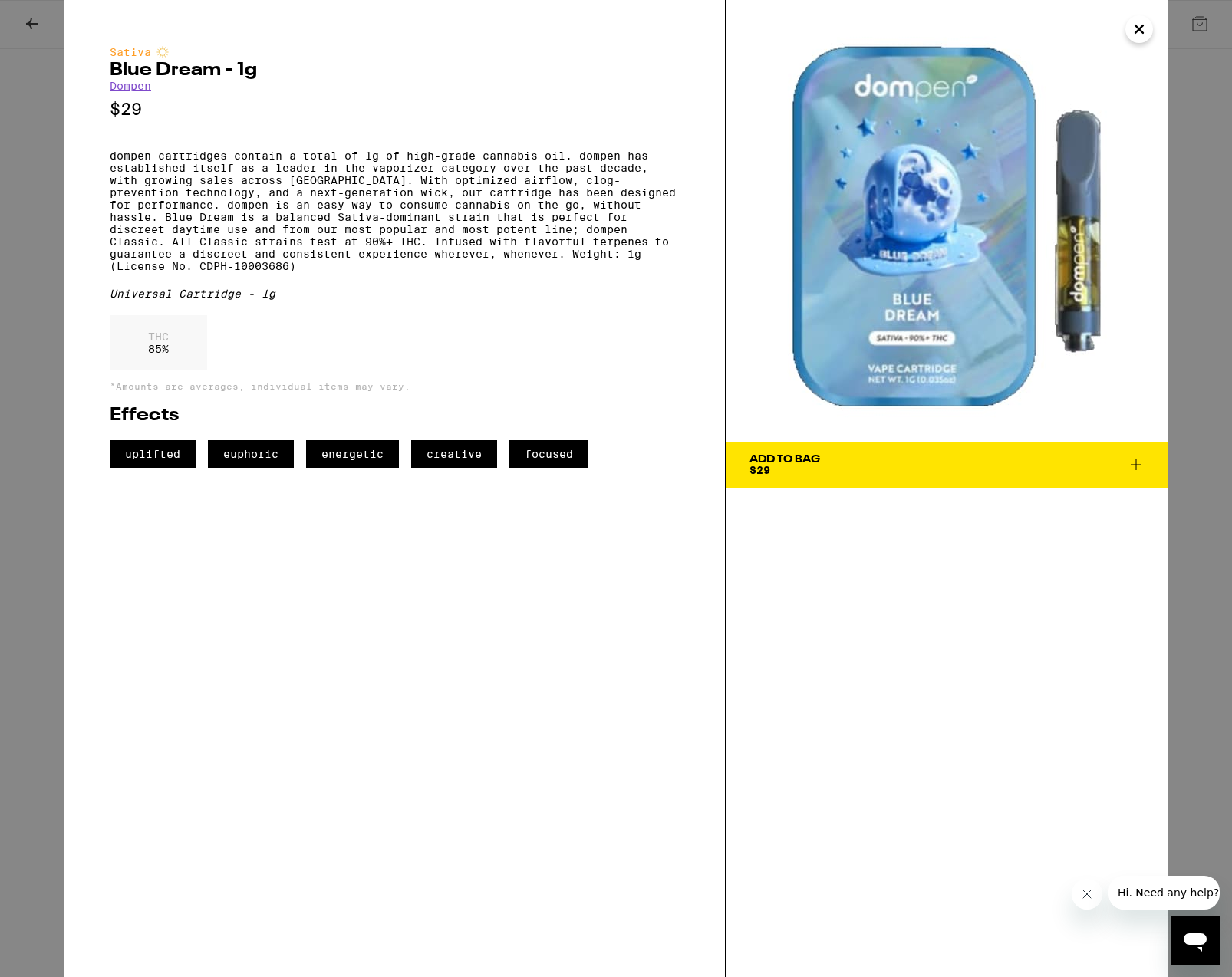
click at [796, 455] on div "Add To Bag" at bounding box center [785, 459] width 70 height 11
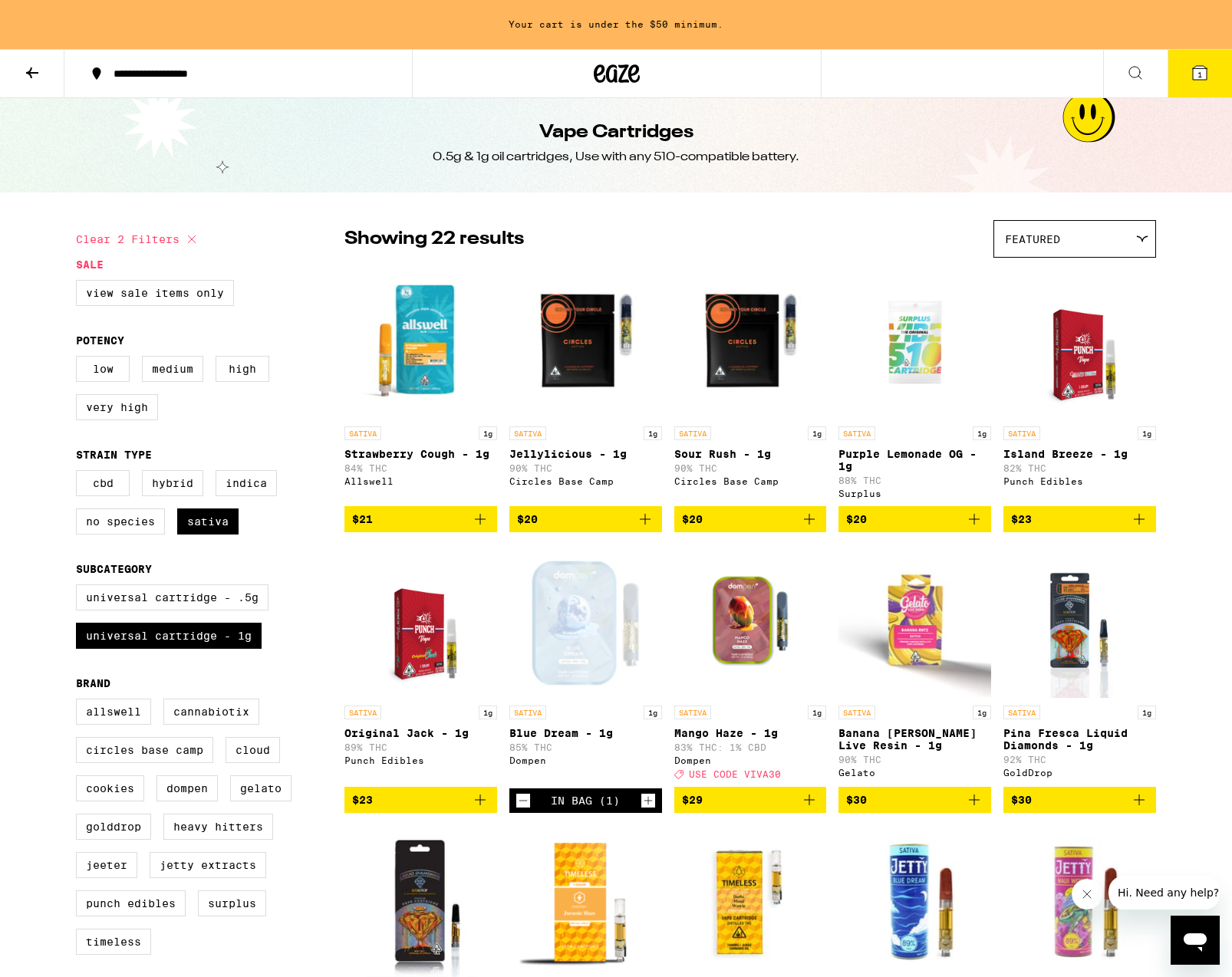
scroll to position [6, 0]
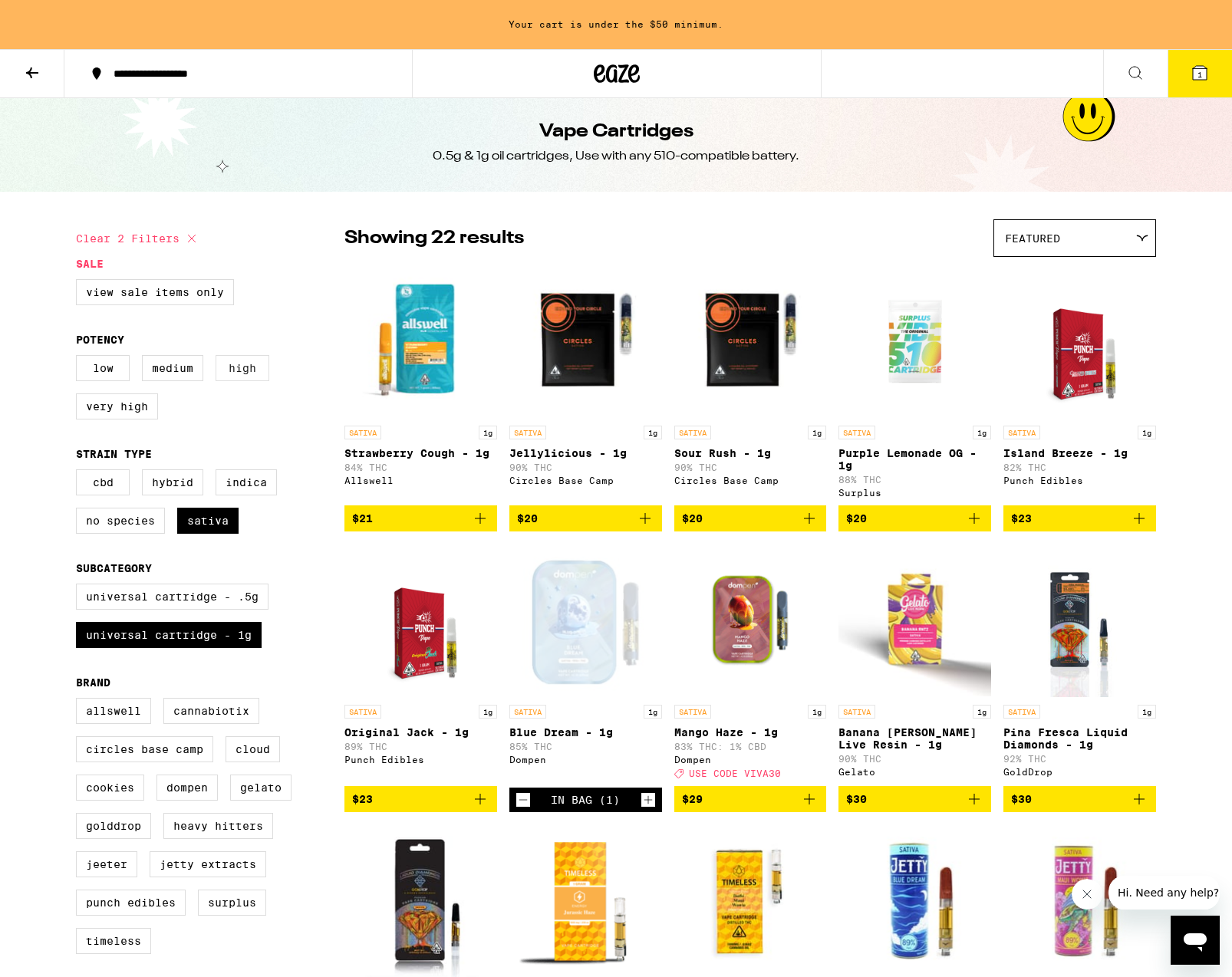
click at [235, 371] on label "High" at bounding box center [242, 368] width 54 height 26
click at [79, 358] on input "High" at bounding box center [79, 357] width 1 height 1
checkbox input "true"
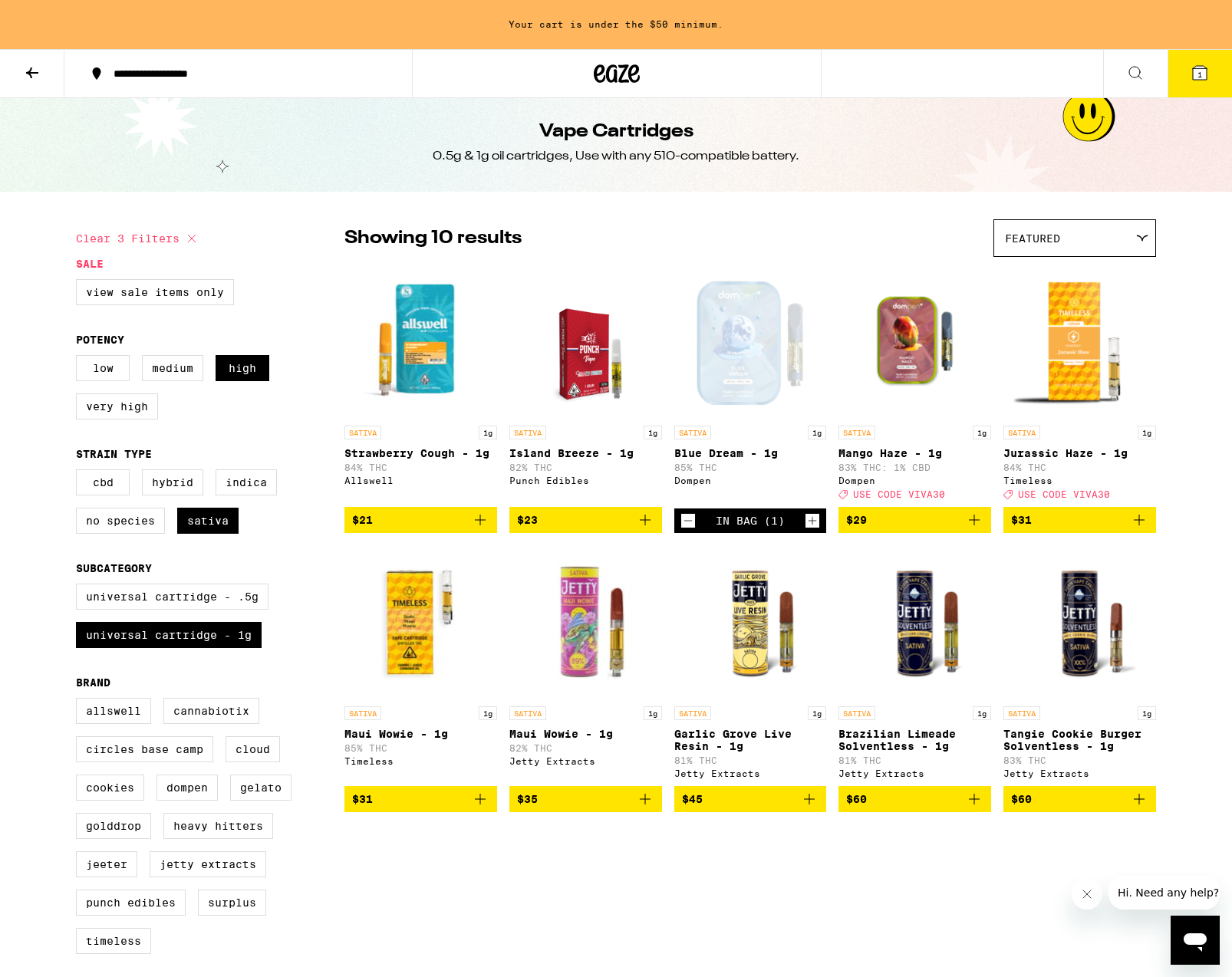
click at [1077, 530] on span "$31" at bounding box center [1079, 520] width 137 height 19
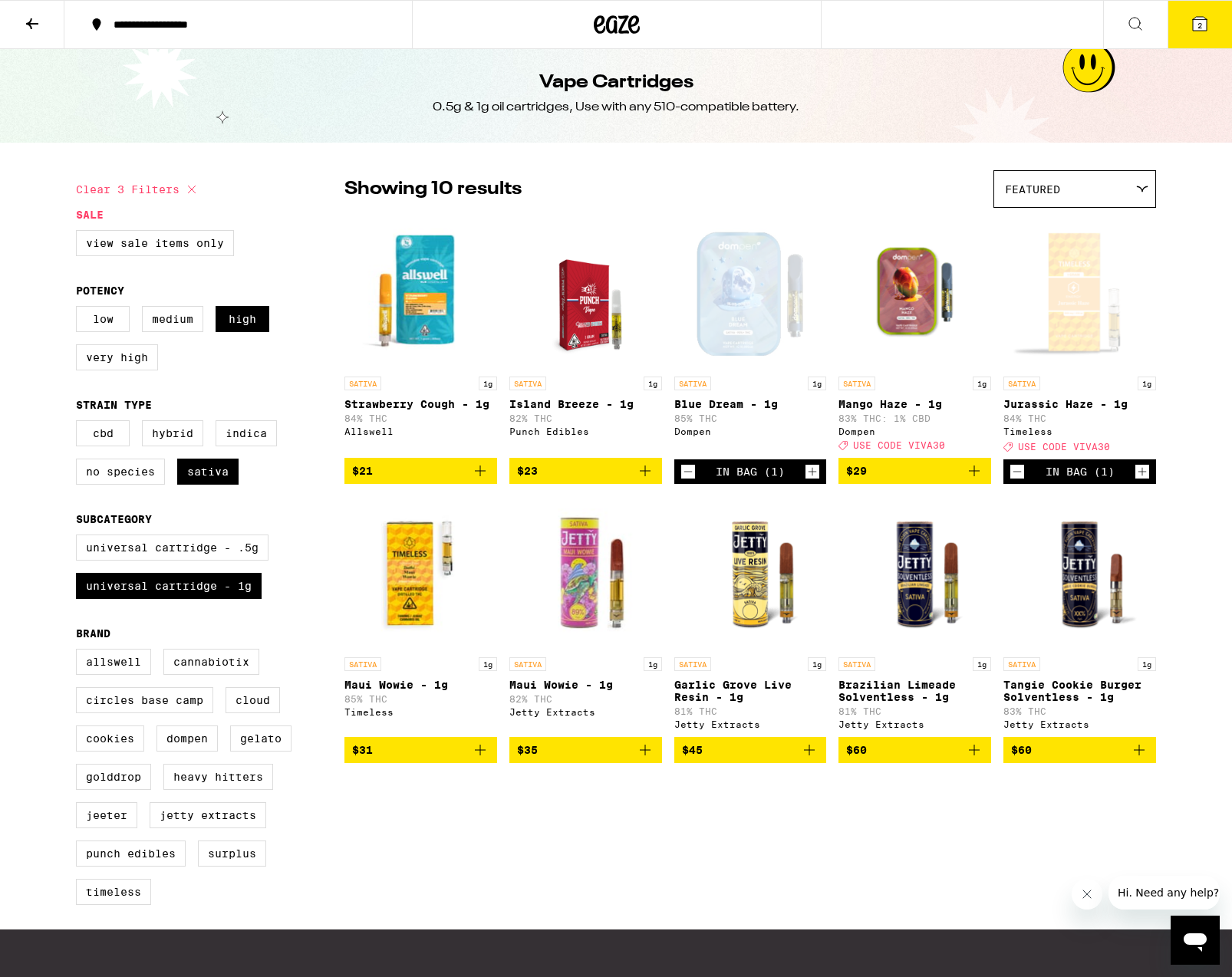
click at [1203, 34] on button "2" at bounding box center [1199, 25] width 64 height 48
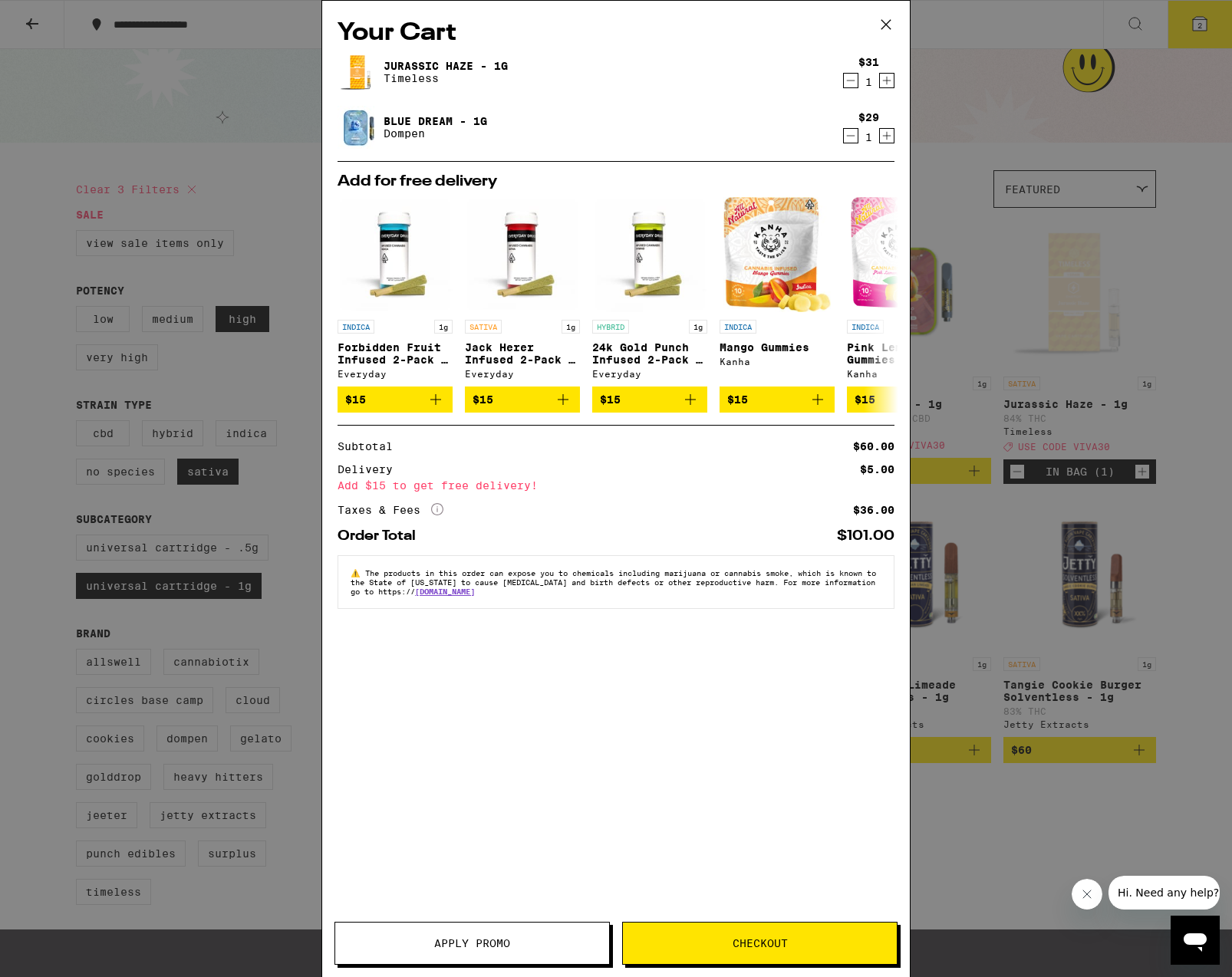
click at [498, 926] on button "Apply Promo" at bounding box center [472, 943] width 276 height 43
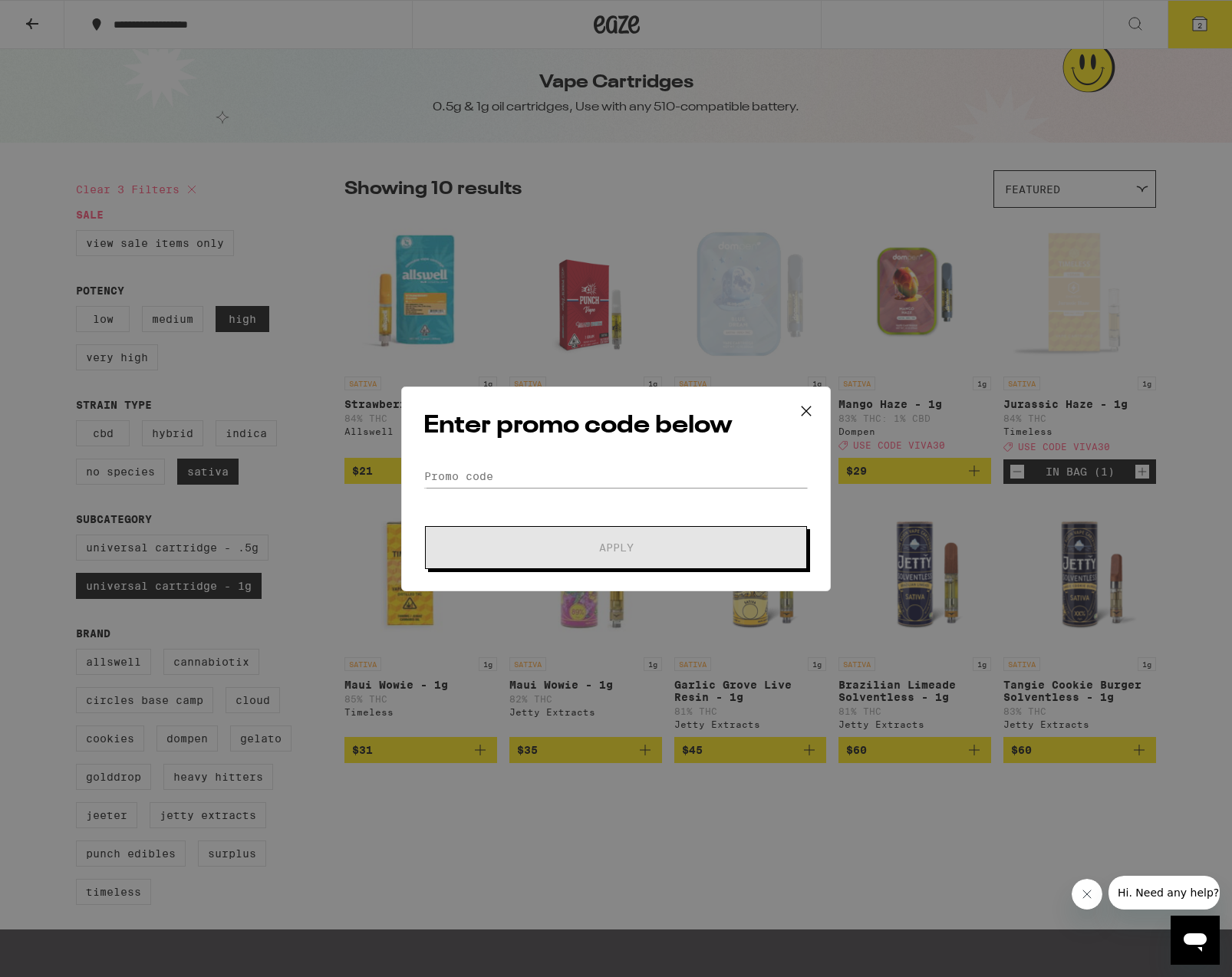
click at [574, 464] on div "Enter promo code below Promo Code Apply" at bounding box center [615, 489] width 430 height 204
click at [560, 475] on input "Promo Code" at bounding box center [616, 476] width 385 height 23
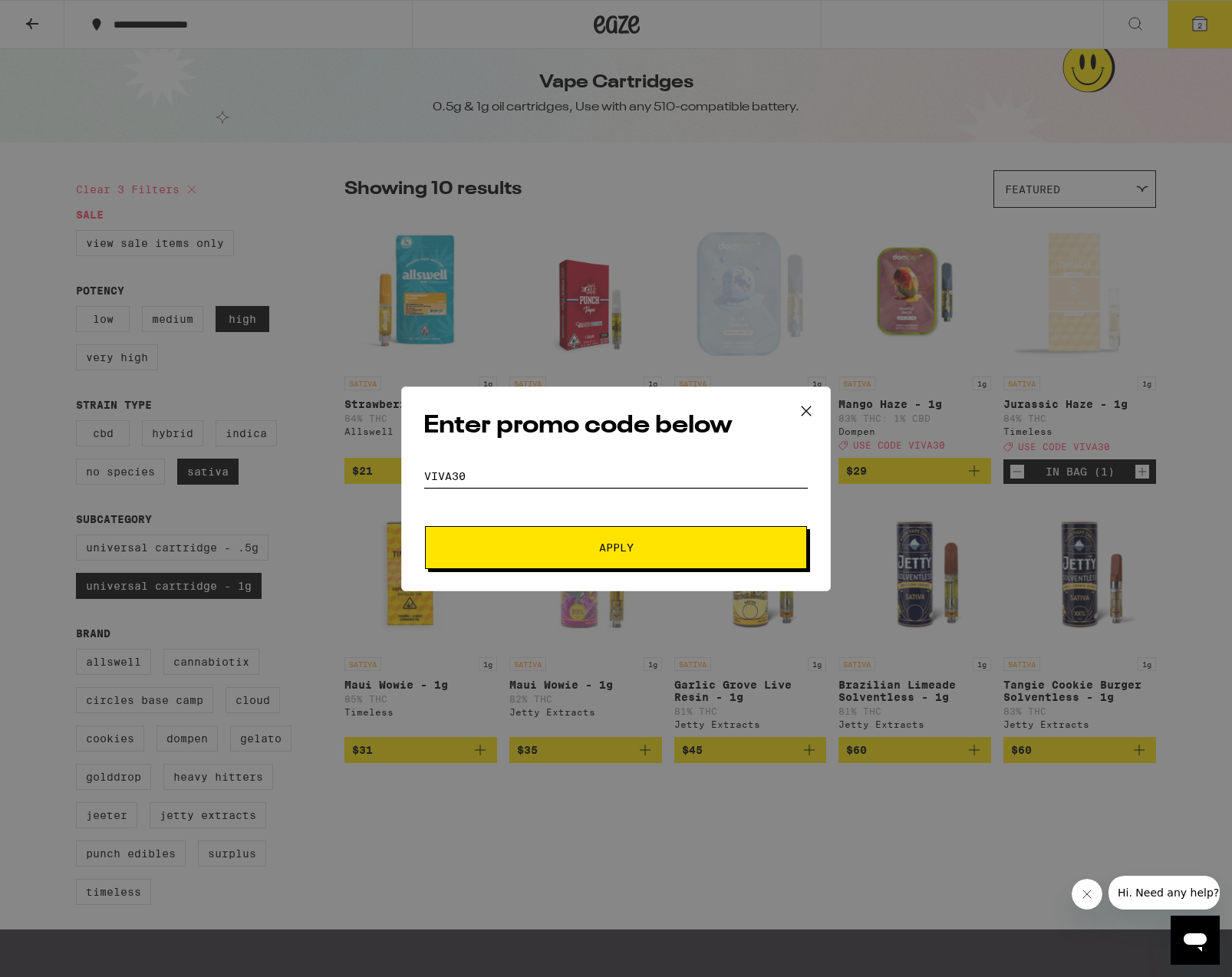
type input "VIVA30"
click at [608, 527] on button "Apply" at bounding box center [615, 548] width 382 height 43
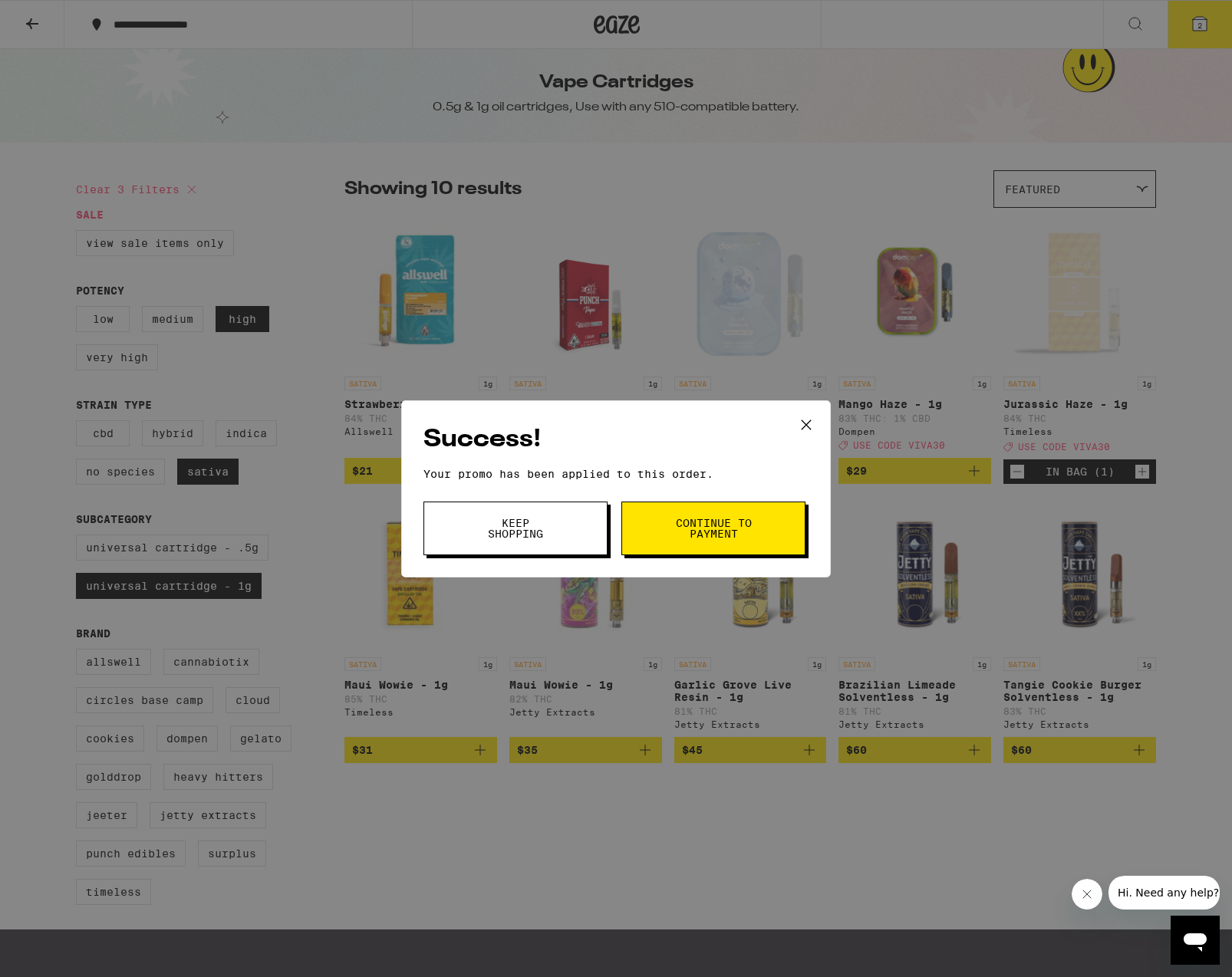
click at [541, 533] on span "Keep Shopping" at bounding box center [515, 529] width 78 height 22
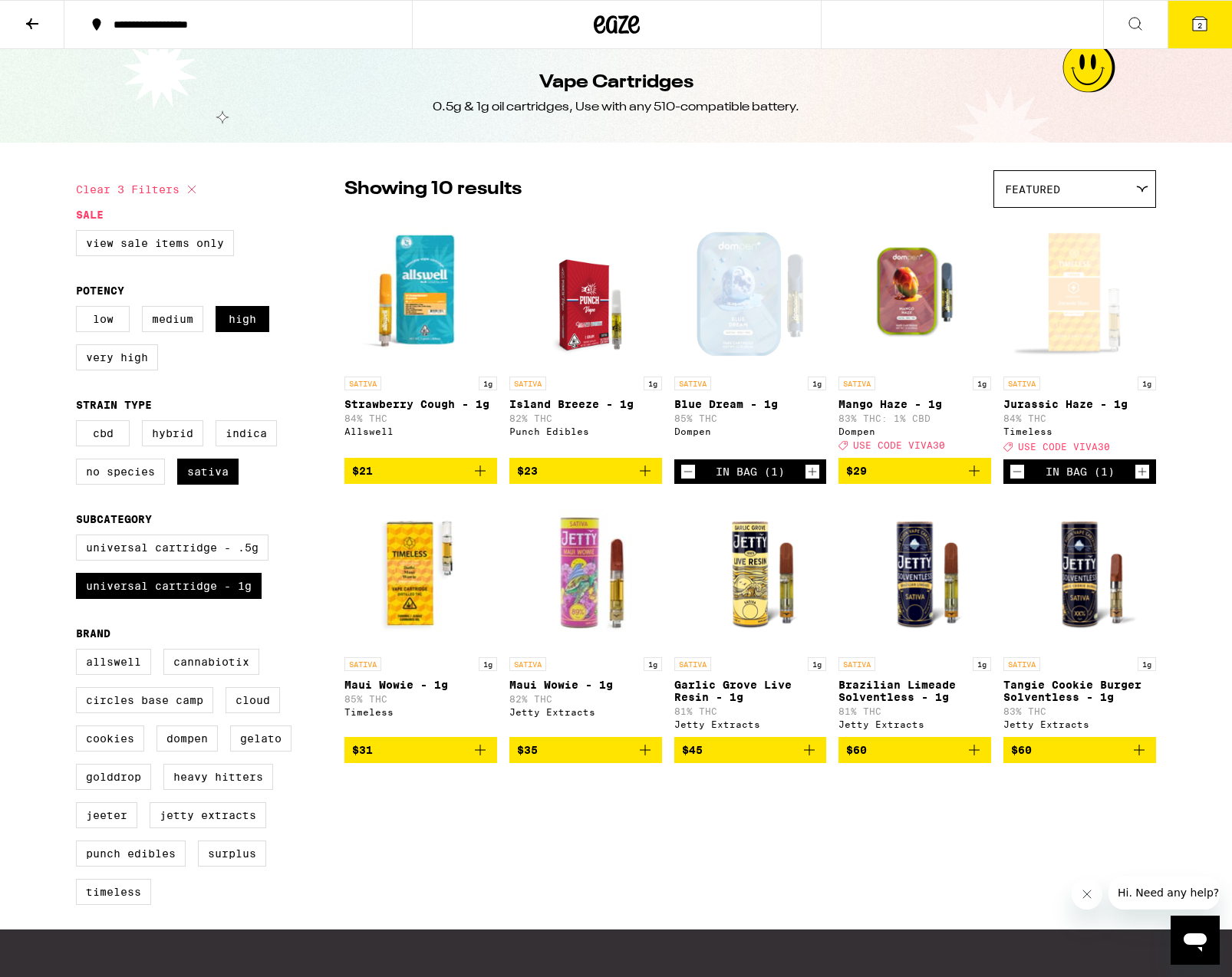
click at [1193, 21] on icon at bounding box center [1200, 24] width 14 height 14
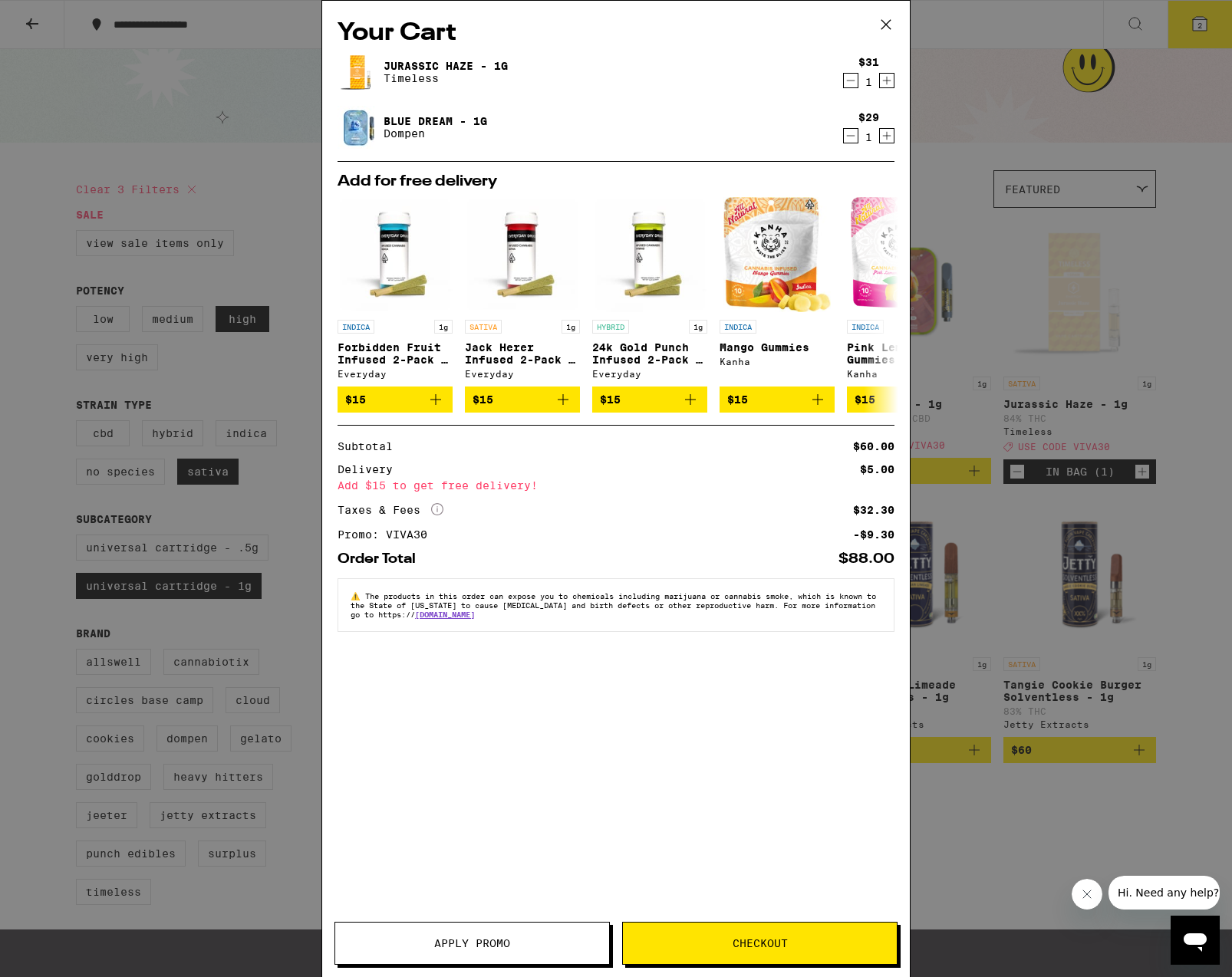
click at [1161, 221] on div "Your Cart Jurassic Haze - 1g Timeless $31 1 Blue Dream - 1g Dompen $29 1 Add fo…" at bounding box center [616, 488] width 1232 height 977
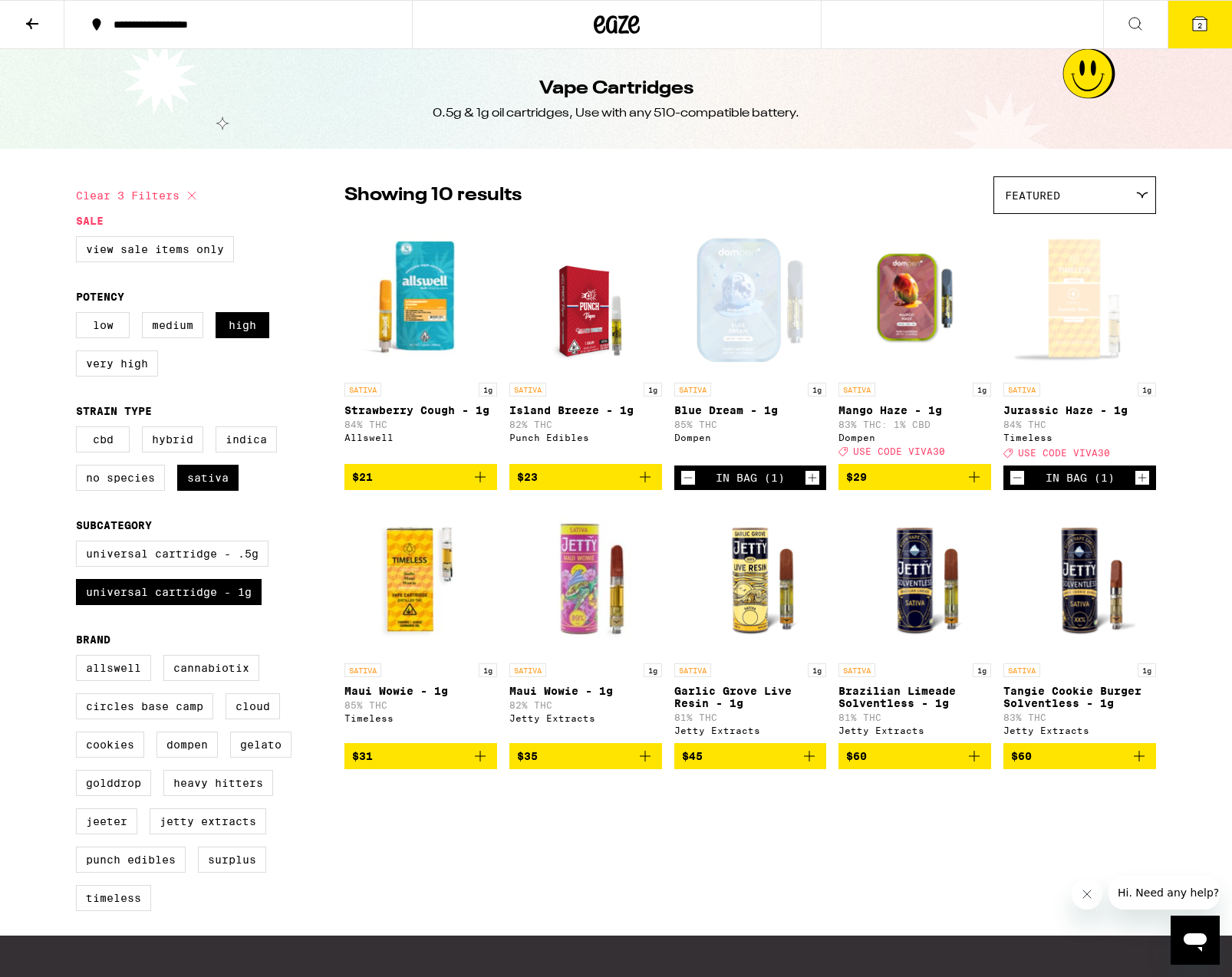
click at [447, 282] on img "Open page for Strawberry Cough - 1g from Allswell" at bounding box center [421, 299] width 153 height 154
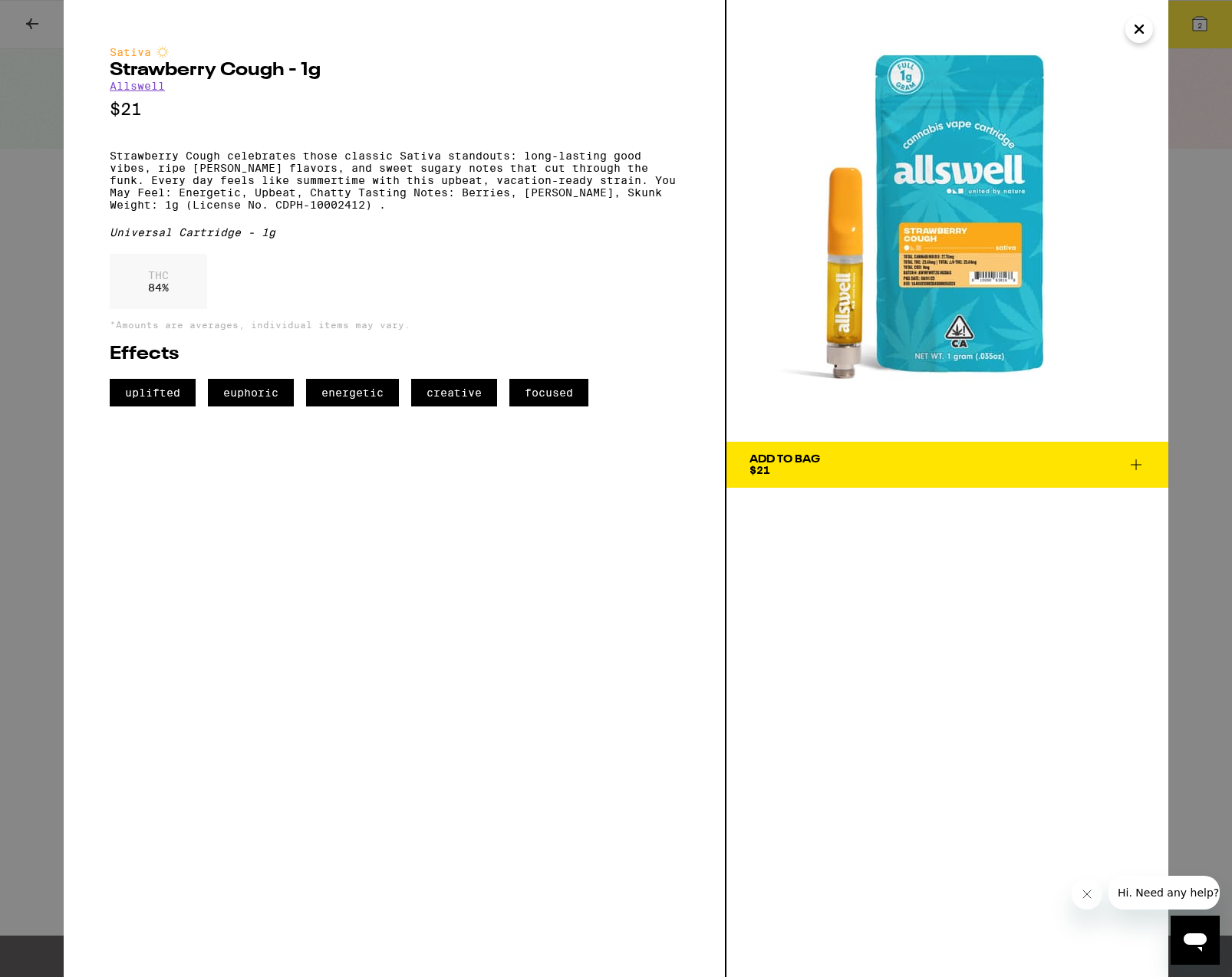
click at [1140, 454] on span "Add To Bag $21" at bounding box center [947, 465] width 396 height 22
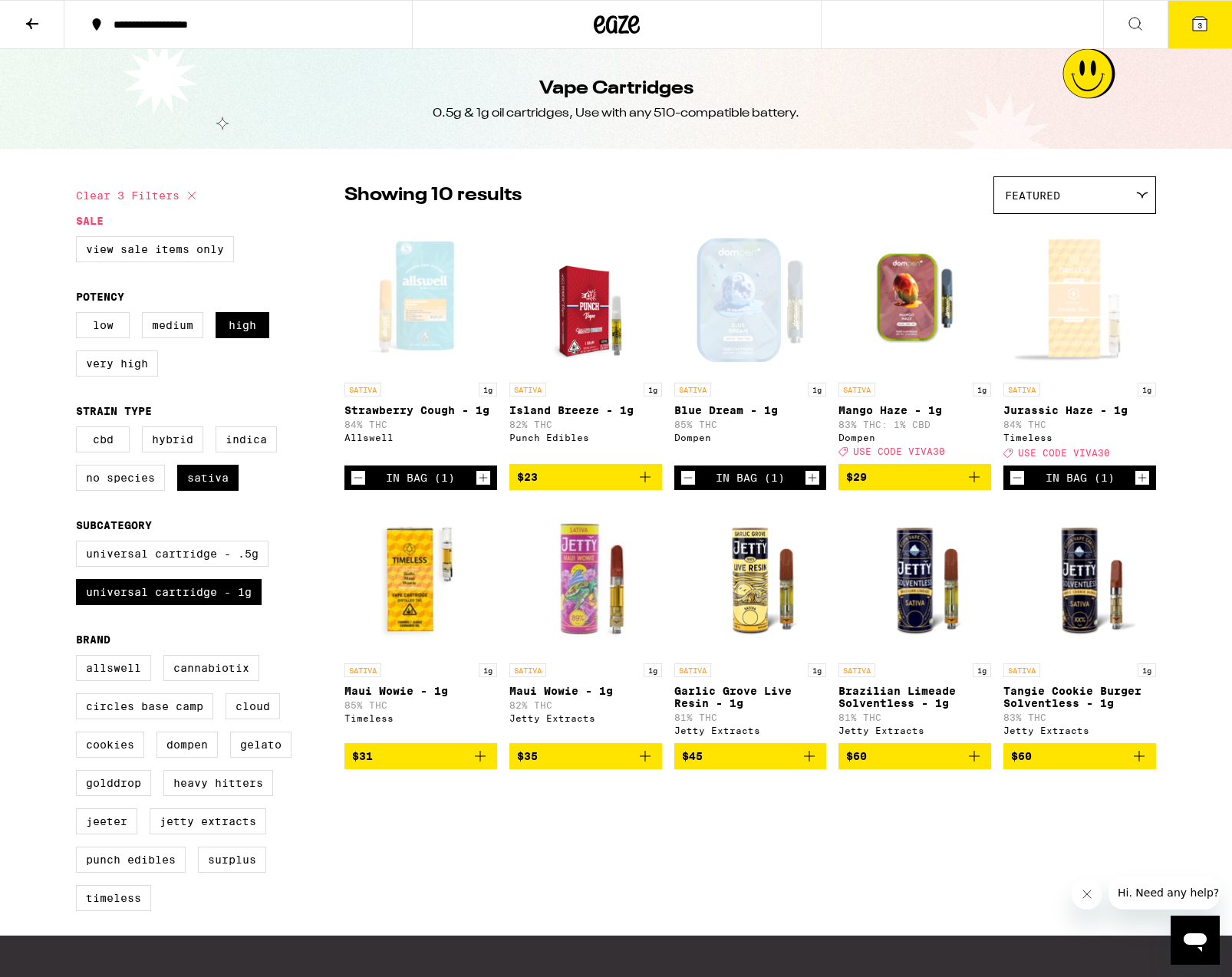
click at [1204, 20] on icon at bounding box center [1200, 24] width 14 height 14
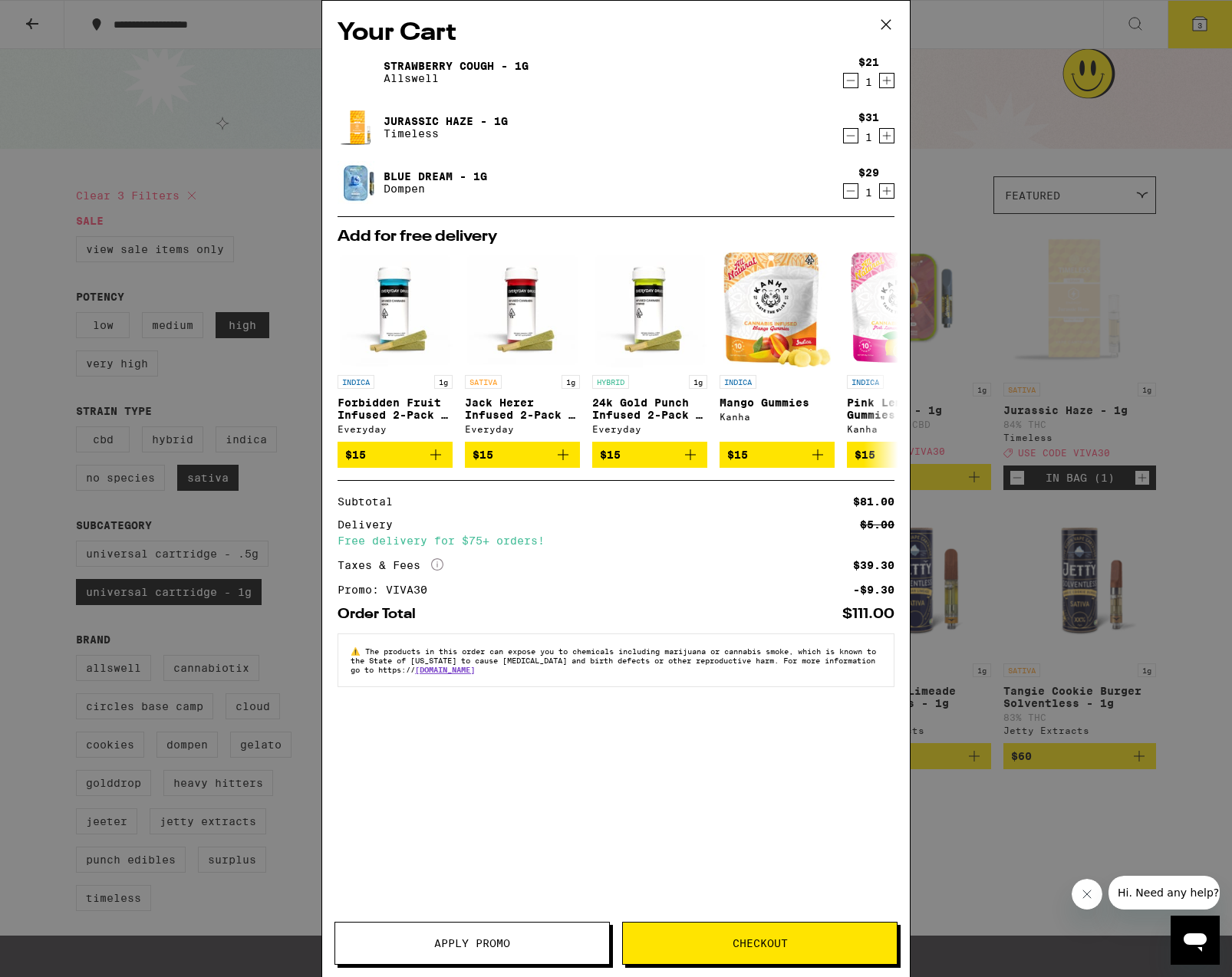
click at [851, 137] on icon "Decrement" at bounding box center [851, 136] width 14 height 19
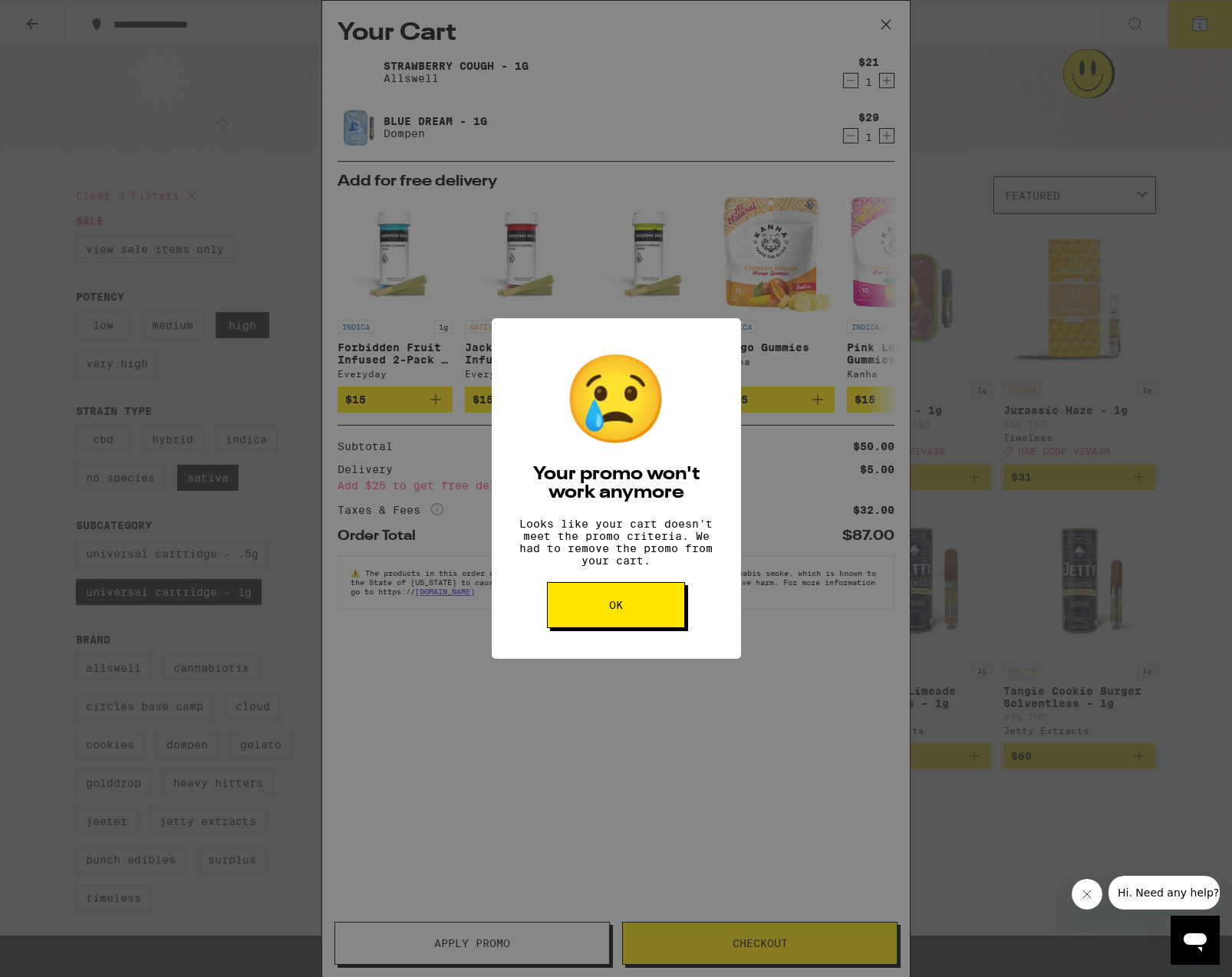
click at [612, 608] on span "OK" at bounding box center [616, 605] width 14 height 11
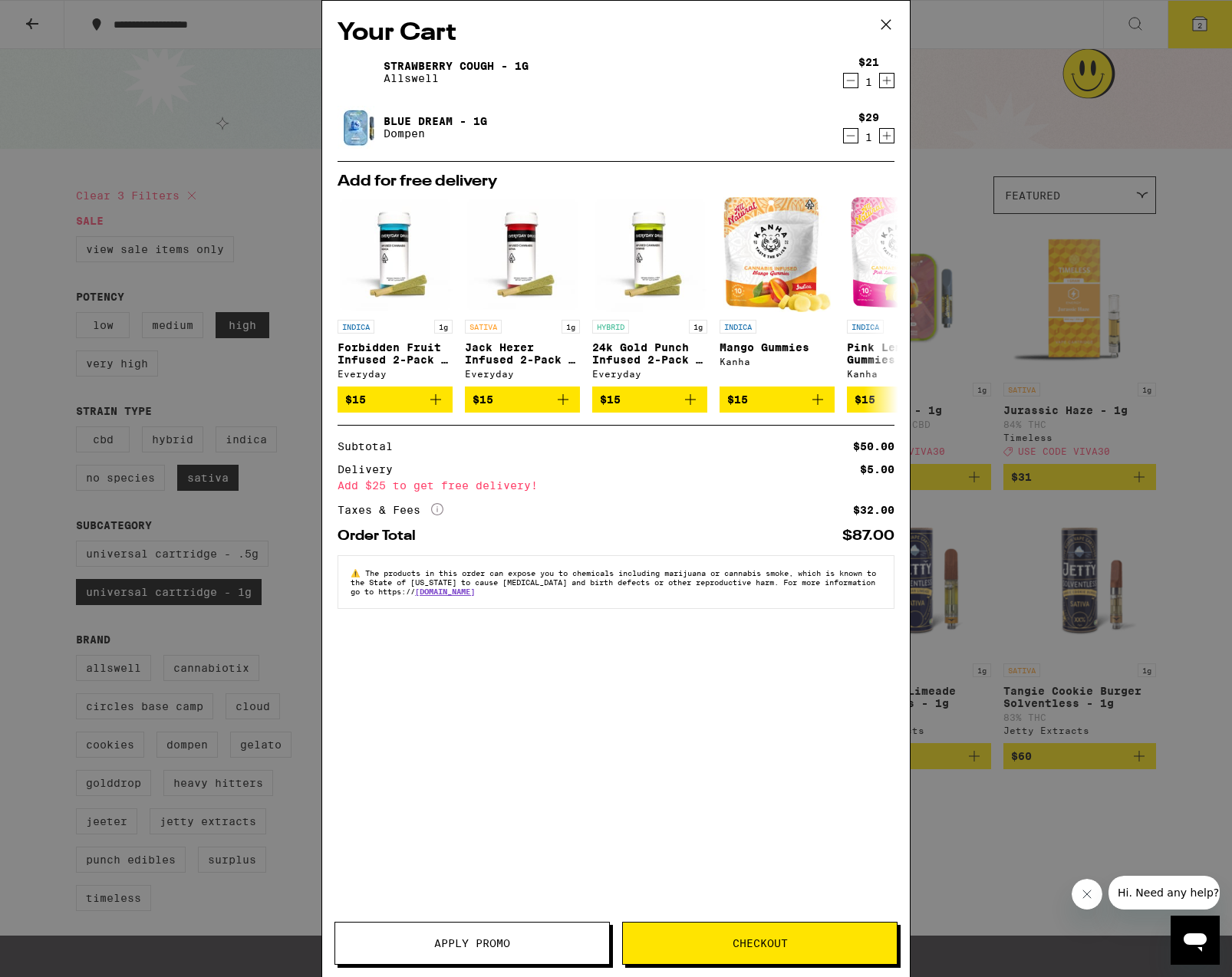
click at [852, 80] on icon "Decrement" at bounding box center [851, 80] width 9 height 0
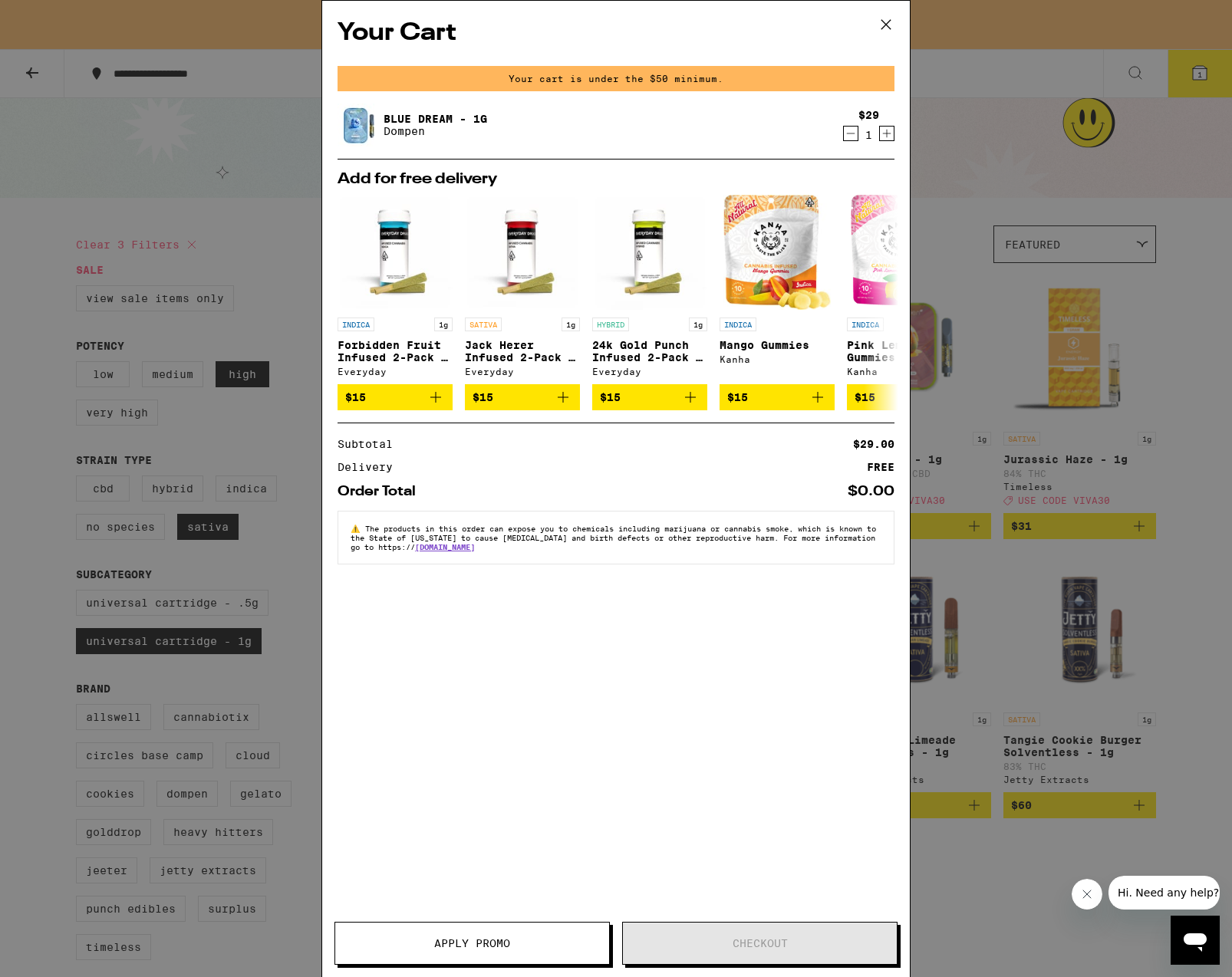
click at [1183, 266] on div "Your Cart Your cart is under the $50 minimum. Blue Dream - 1g Dompen $29 1 Add …" at bounding box center [616, 488] width 1232 height 977
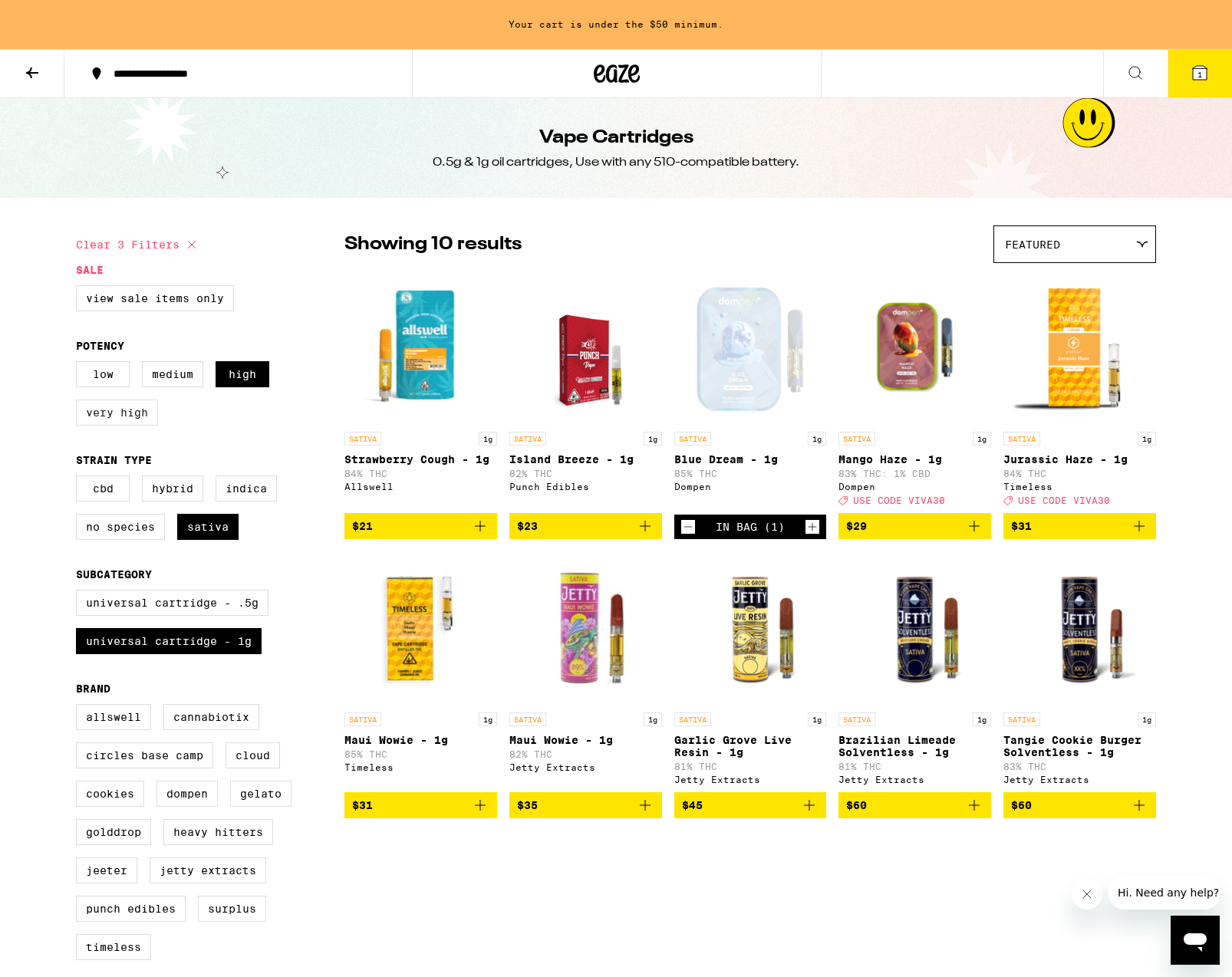
click at [134, 426] on label "Very High" at bounding box center [117, 413] width 82 height 26
click at [79, 364] on input "Very High" at bounding box center [79, 364] width 1 height 1
checkbox input "true"
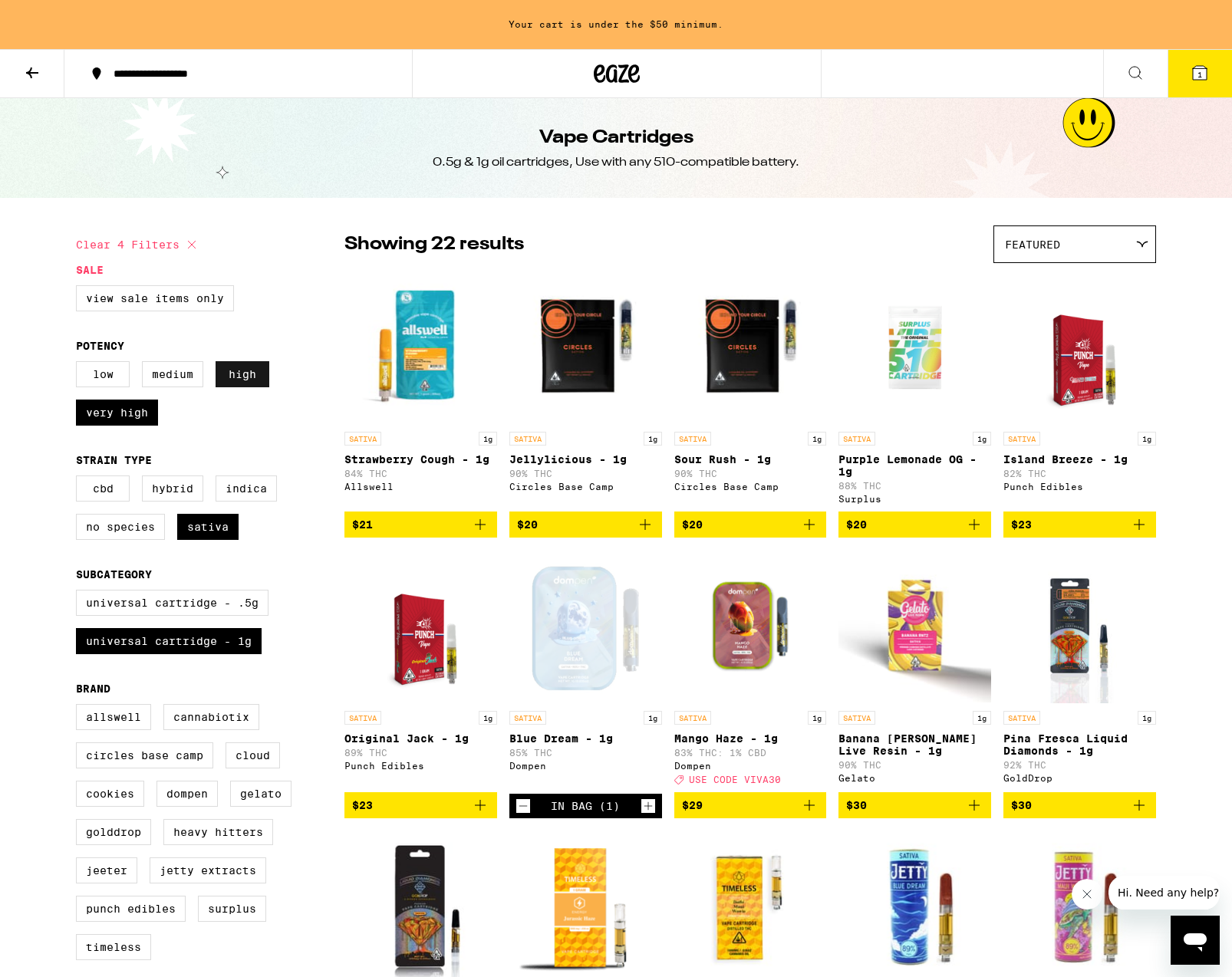
click at [236, 381] on label "High" at bounding box center [242, 374] width 54 height 26
click at [79, 364] on input "High" at bounding box center [79, 364] width 1 height 1
checkbox input "false"
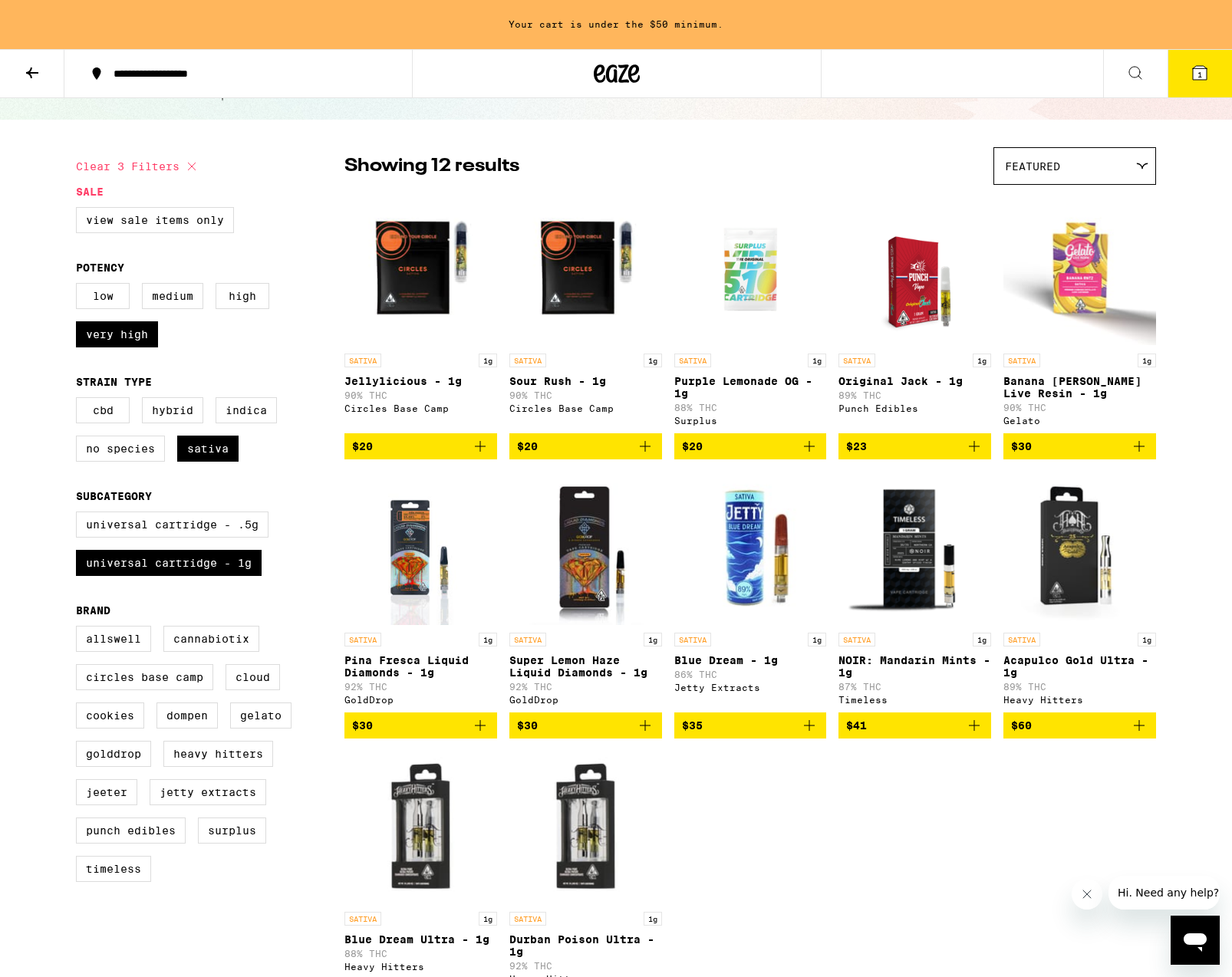
scroll to position [78, 0]
click at [124, 882] on label "Timeless" at bounding box center [114, 869] width 75 height 26
click at [79, 629] on input "Timeless" at bounding box center [79, 628] width 1 height 1
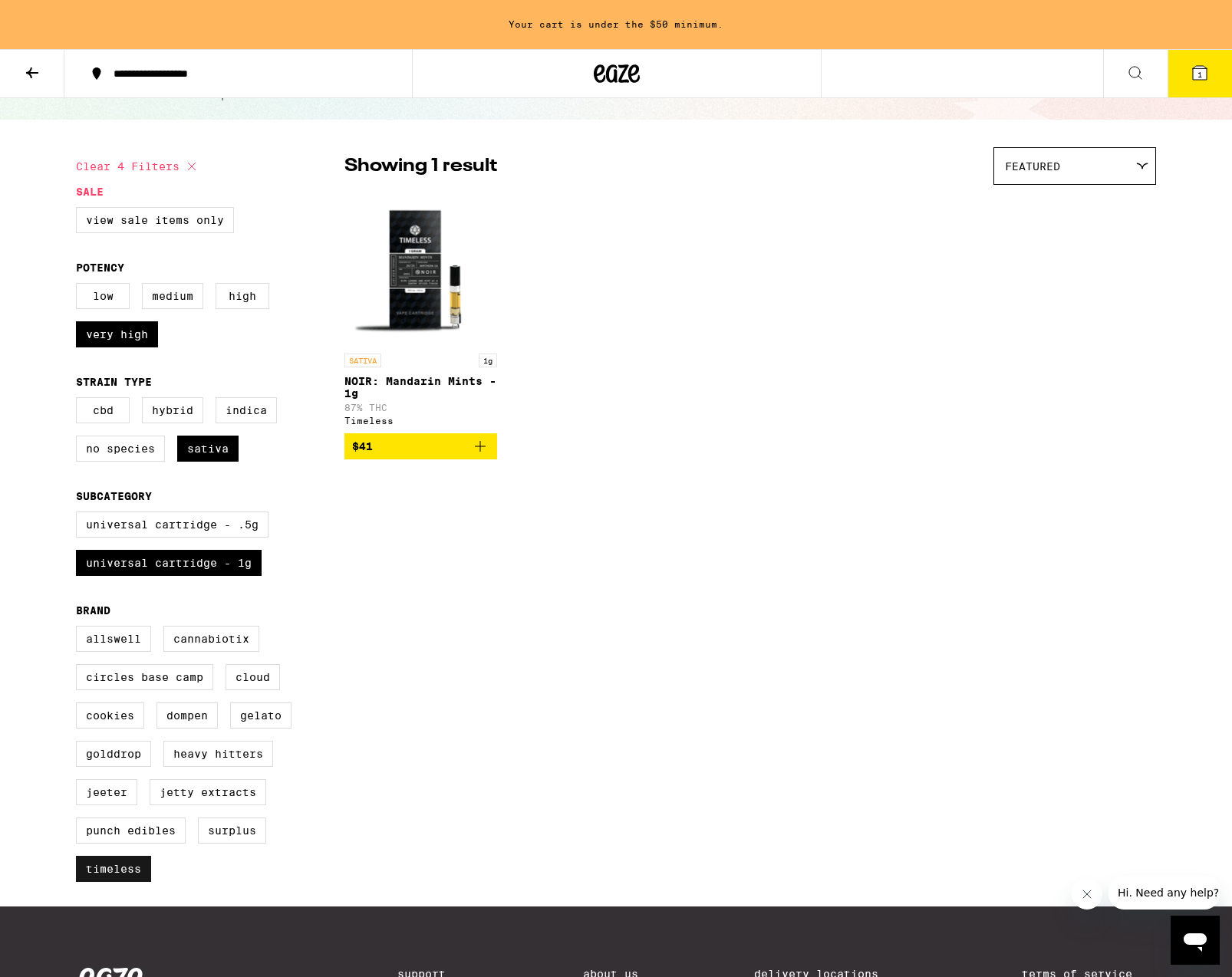
click at [130, 882] on label "Timeless" at bounding box center [114, 869] width 75 height 26
click at [79, 629] on input "Timeless" at bounding box center [79, 628] width 1 height 1
checkbox input "false"
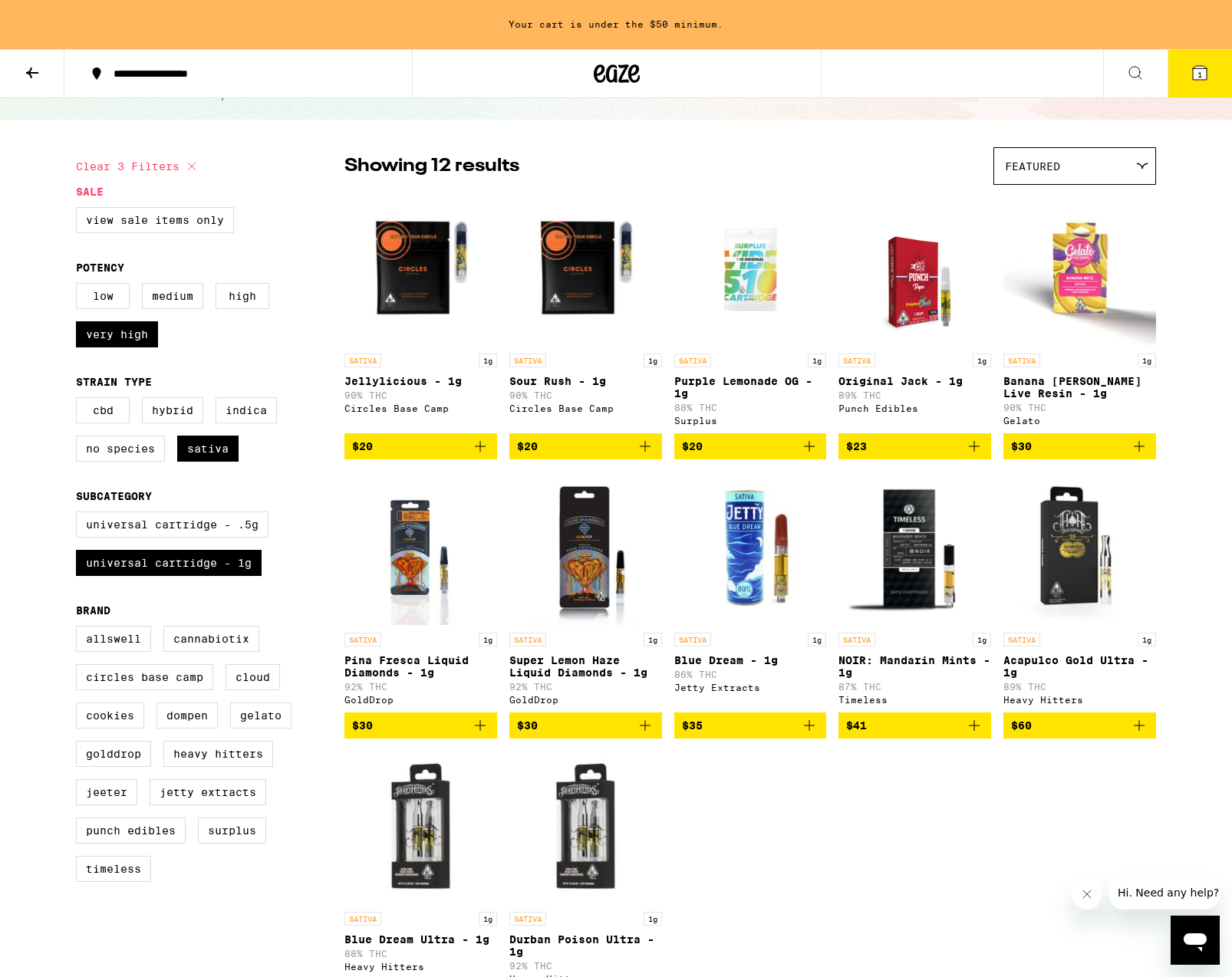
click at [1087, 245] on img "Open page for Banana Runtz Live Resin - 1g from Gelato" at bounding box center [1080, 269] width 153 height 154
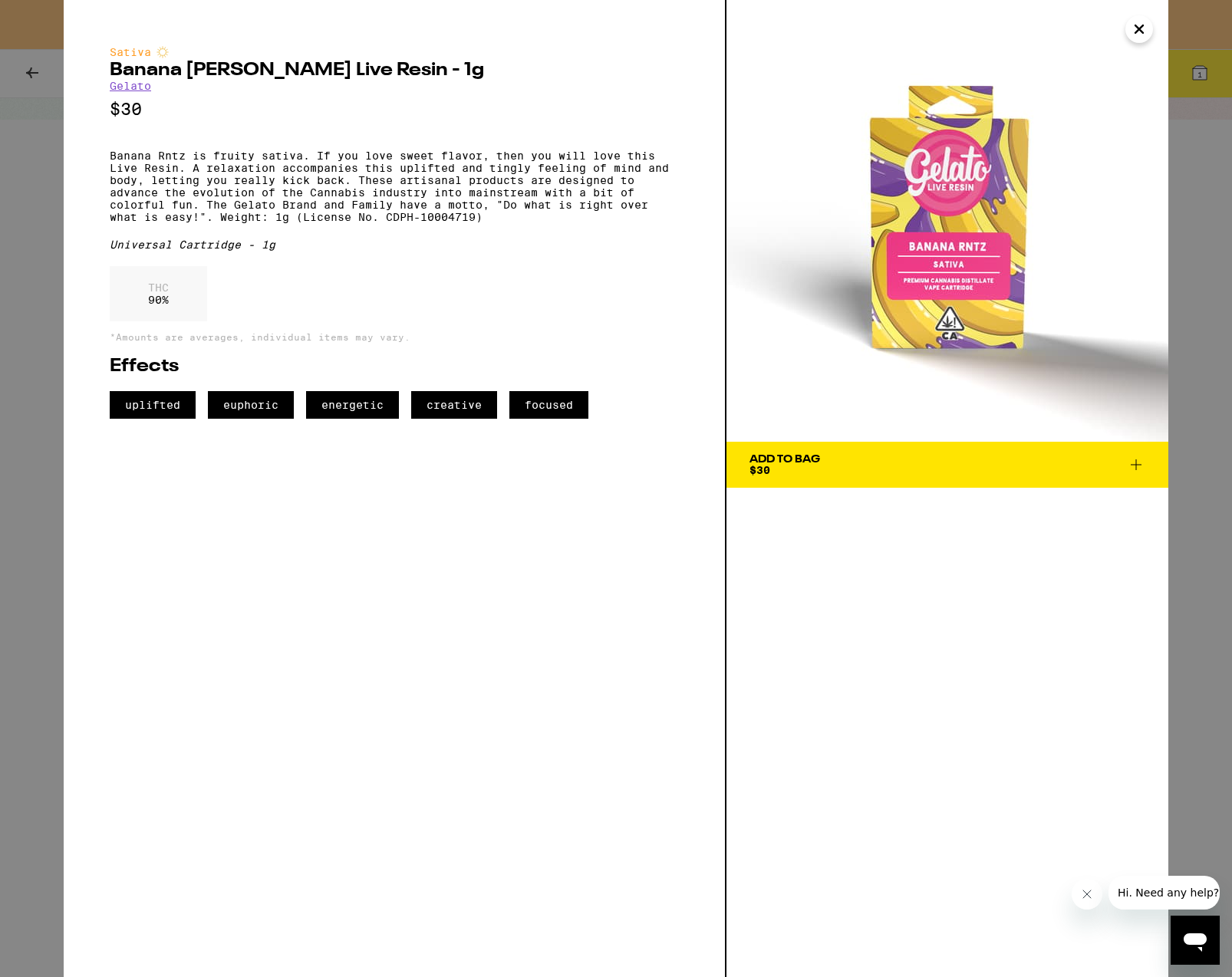
click at [1140, 465] on icon at bounding box center [1136, 464] width 19 height 19
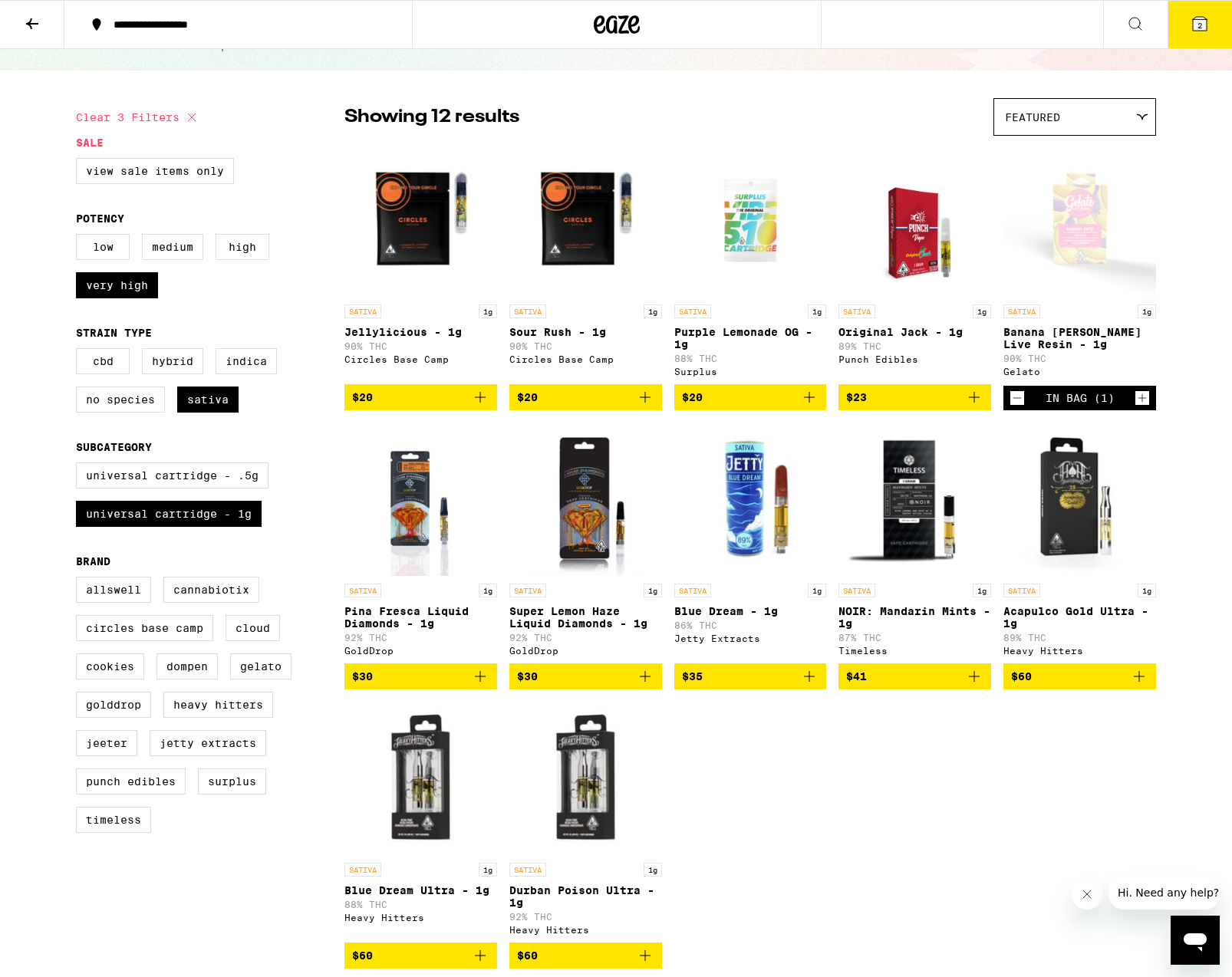
click at [1196, 23] on icon at bounding box center [1200, 24] width 14 height 14
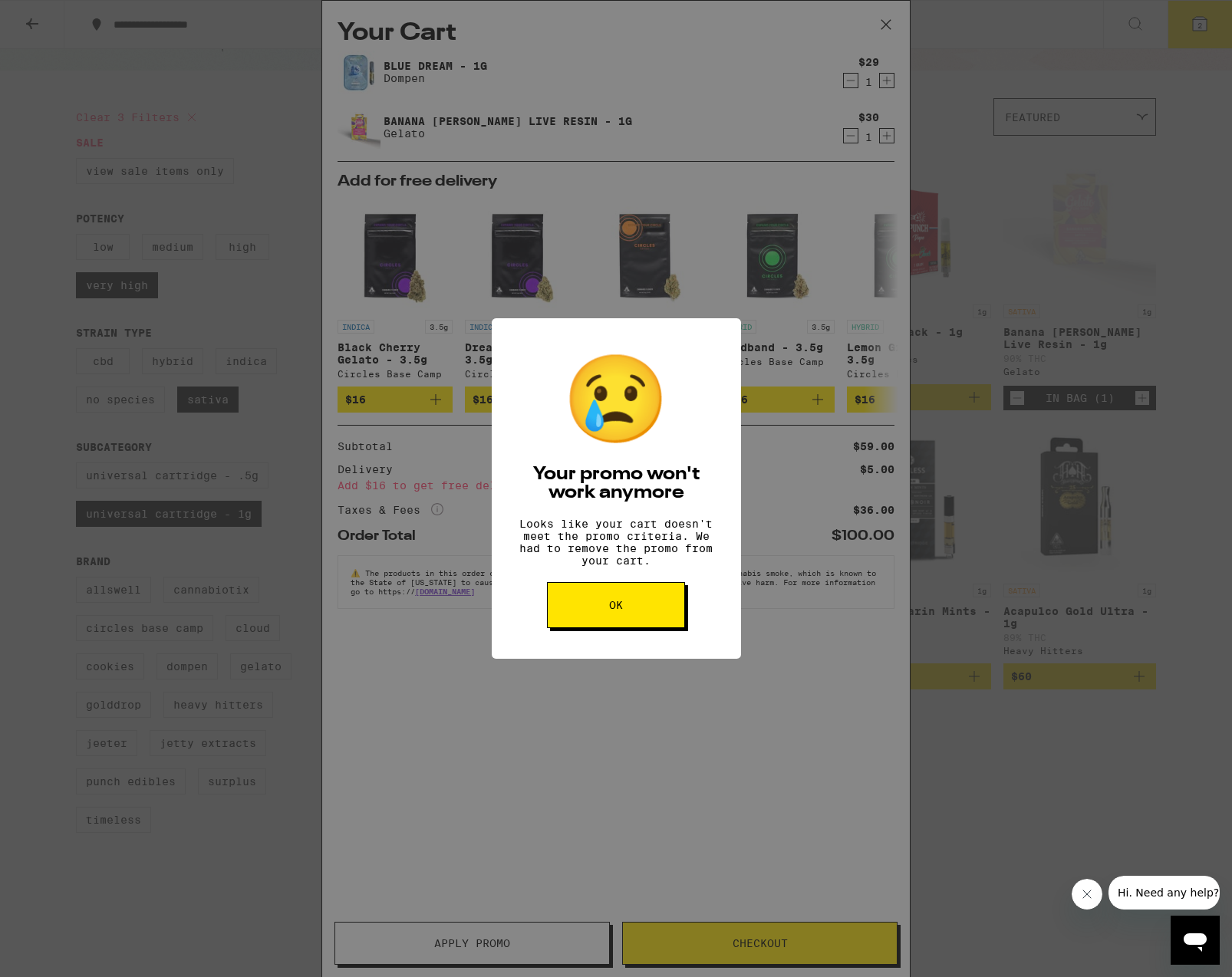
click at [620, 611] on span "OK" at bounding box center [616, 605] width 14 height 11
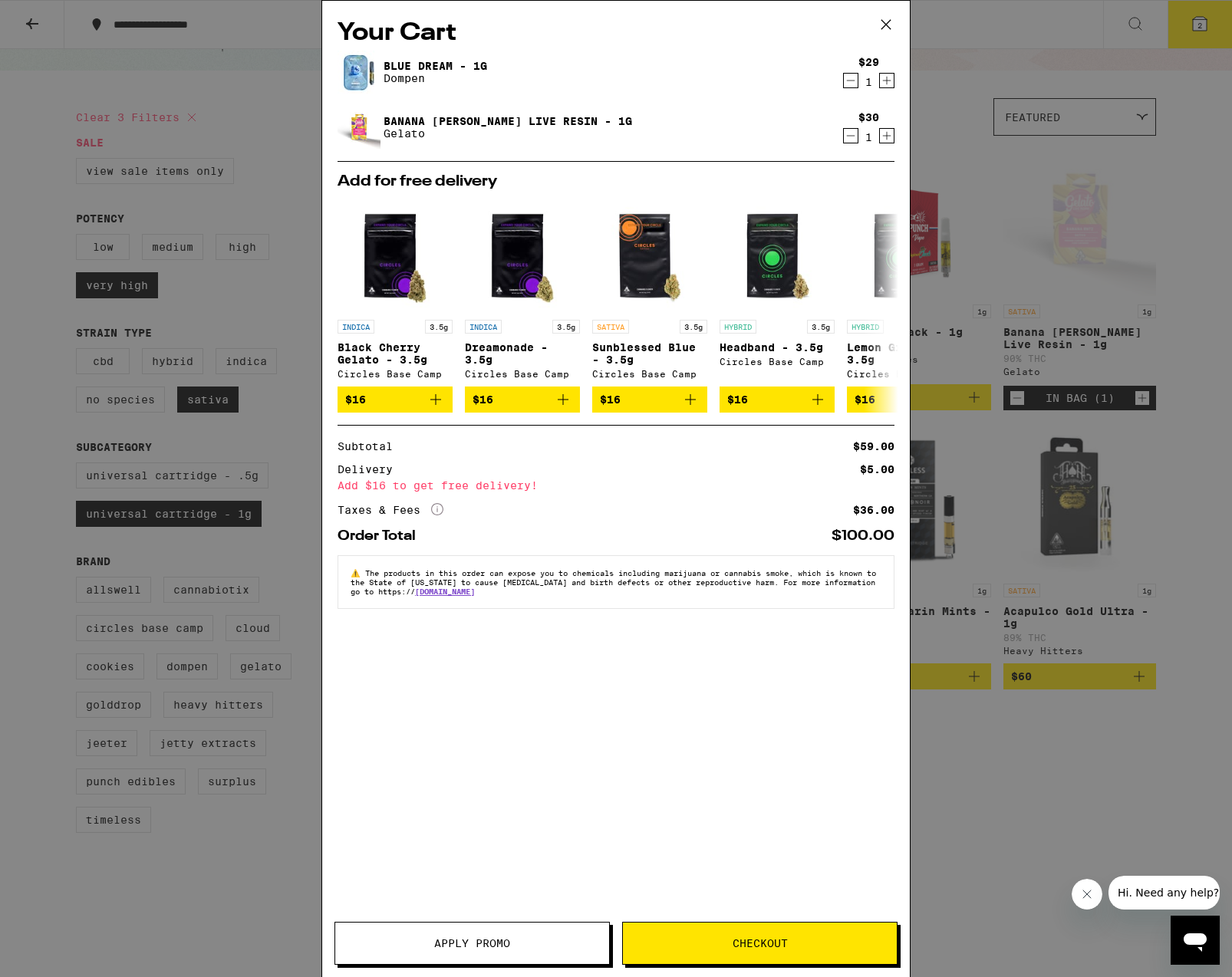
click at [849, 135] on icon "Decrement" at bounding box center [851, 136] width 14 height 19
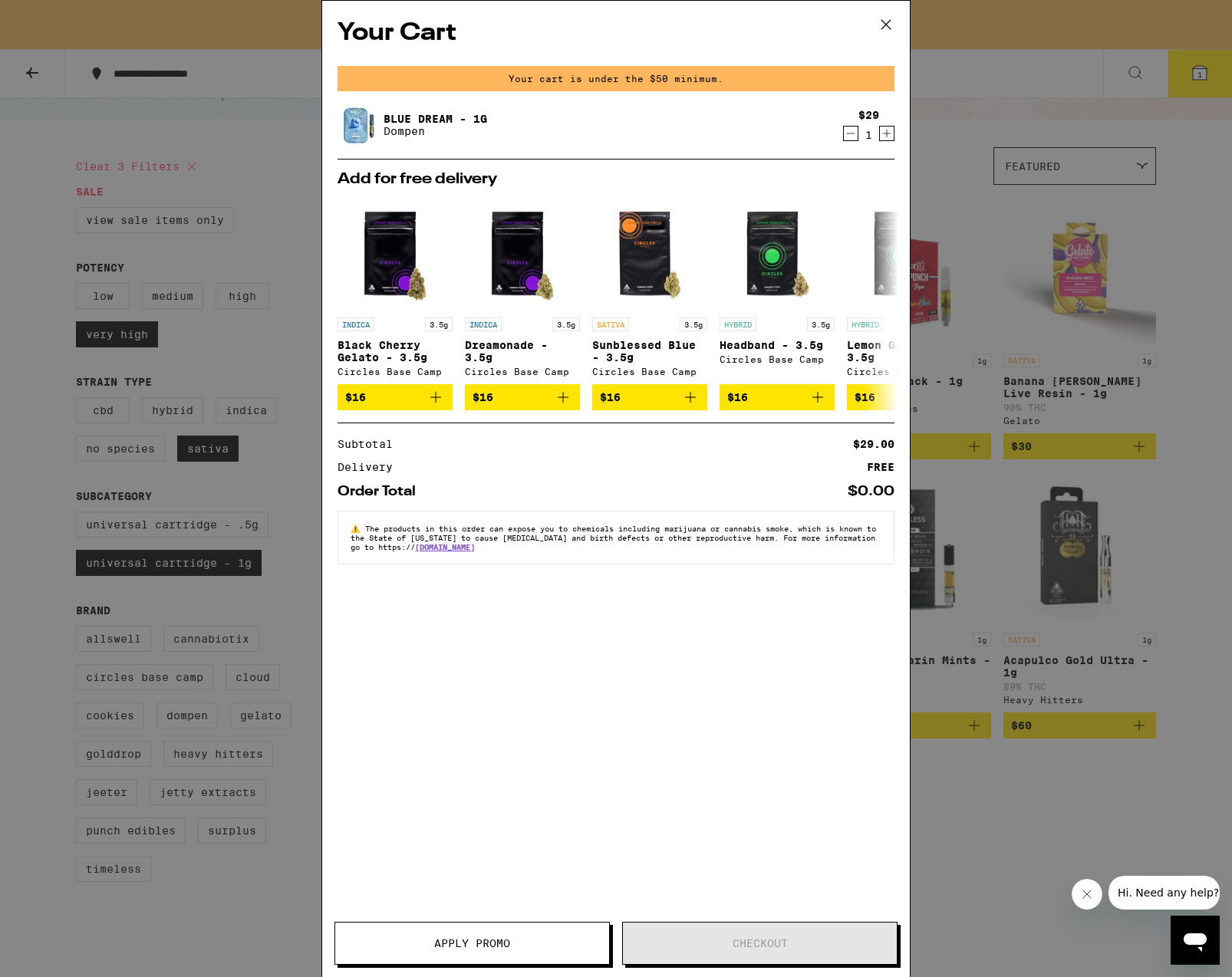
click at [1170, 190] on div "Your Cart Your cart is under the $50 minimum. Blue Dream - 1g Dompen $29 1 Add …" at bounding box center [616, 488] width 1232 height 977
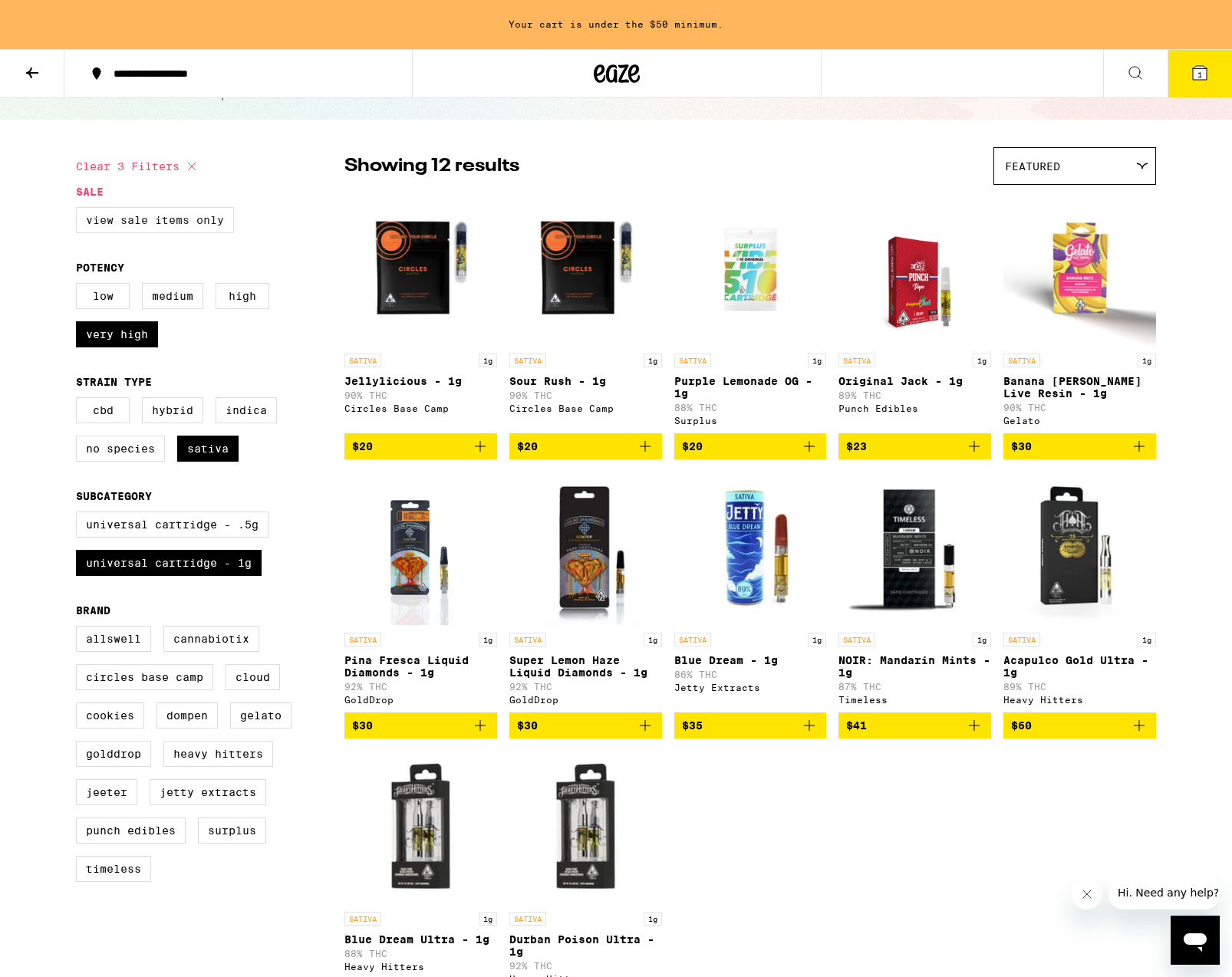
click at [117, 218] on label "View Sale Items Only" at bounding box center [155, 220] width 158 height 26
click at [79, 210] on input "View Sale Items Only" at bounding box center [79, 209] width 1 height 1
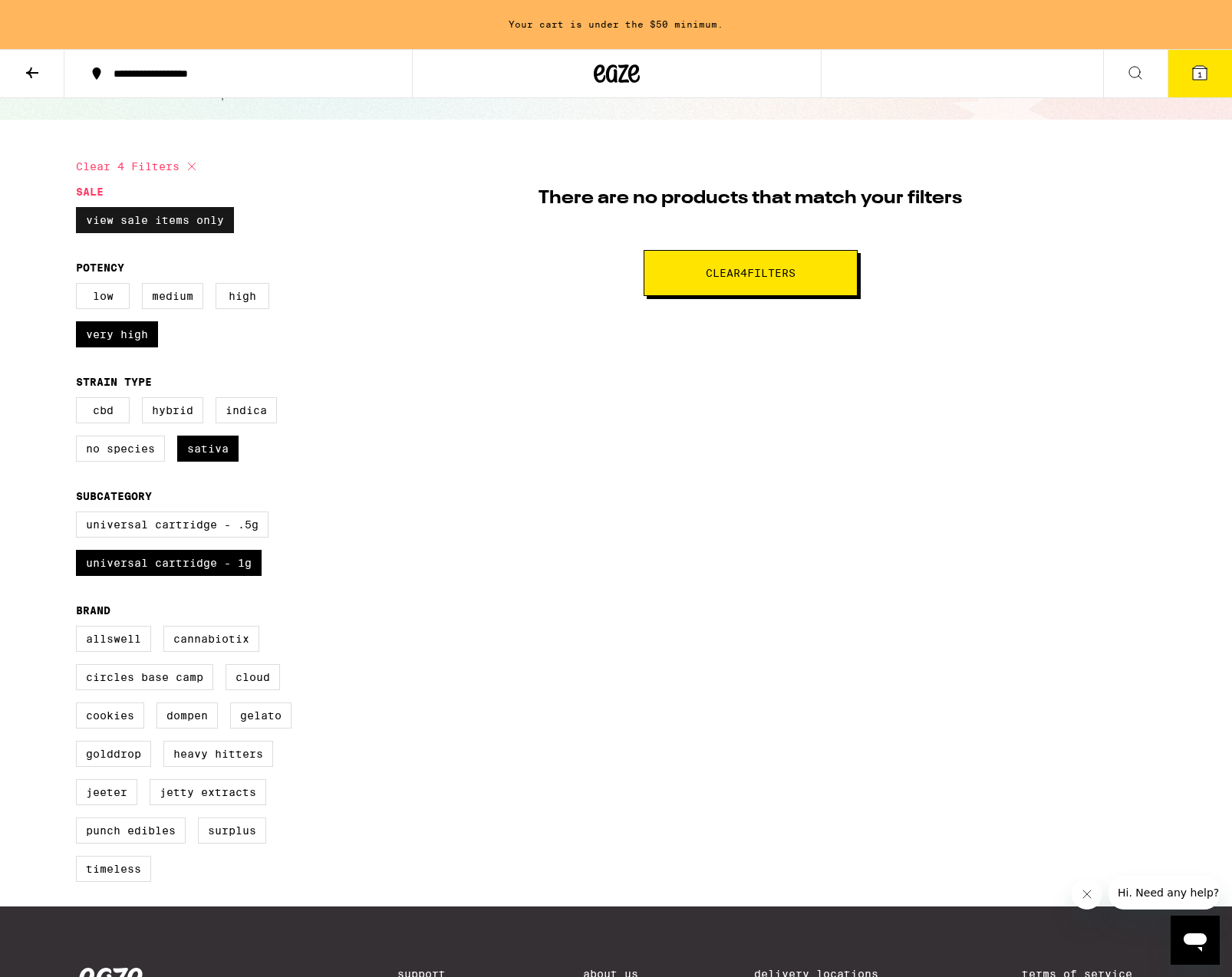
click at [117, 218] on label "View Sale Items Only" at bounding box center [155, 220] width 158 height 26
click at [79, 210] on input "View Sale Items Only" at bounding box center [79, 209] width 1 height 1
checkbox input "false"
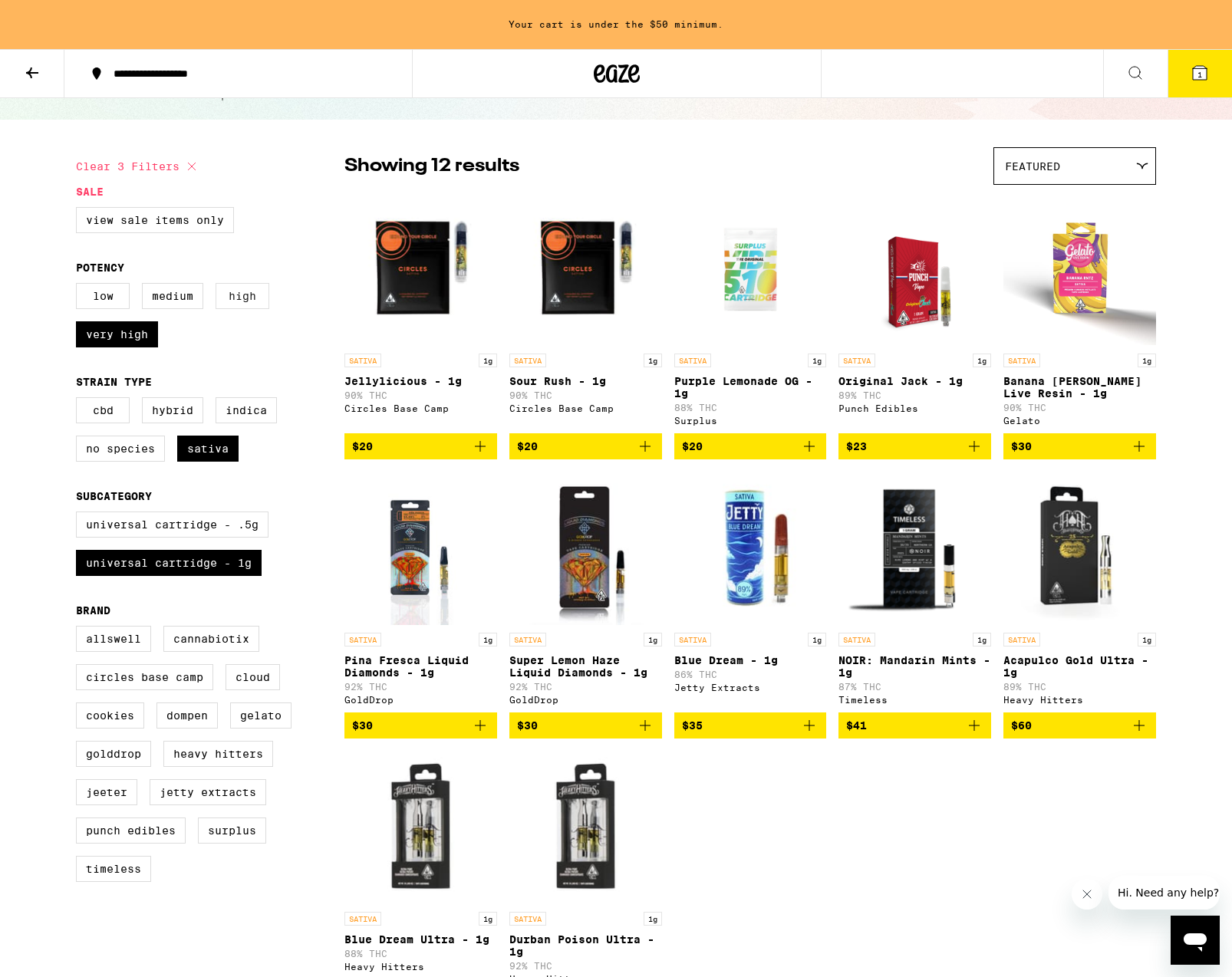
click at [247, 296] on label "High" at bounding box center [242, 296] width 54 height 26
click at [79, 286] on input "High" at bounding box center [79, 286] width 1 height 1
checkbox input "true"
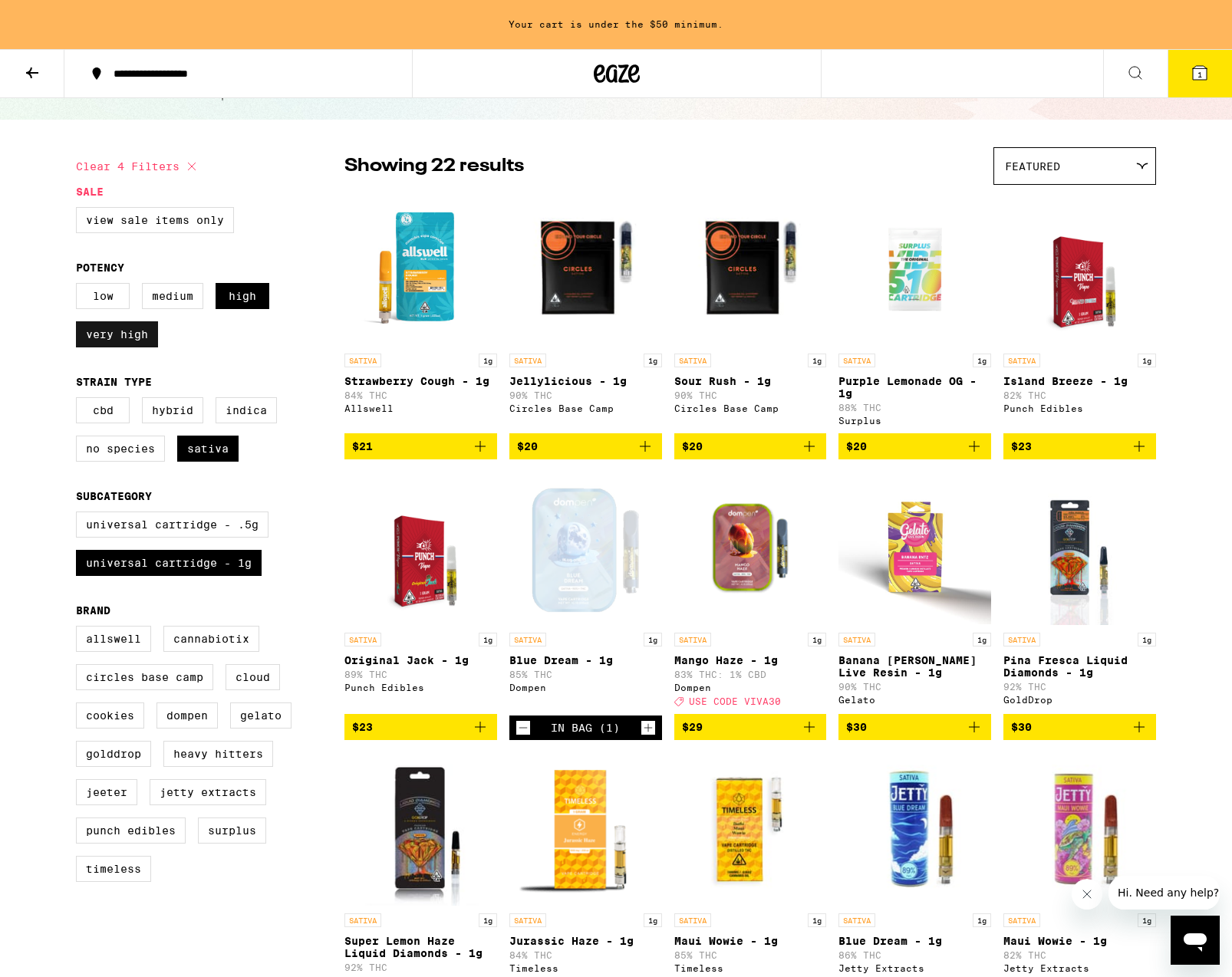
click at [138, 347] on label "Very High" at bounding box center [117, 334] width 82 height 26
click at [79, 286] on input "Very High" at bounding box center [79, 286] width 1 height 1
checkbox input "false"
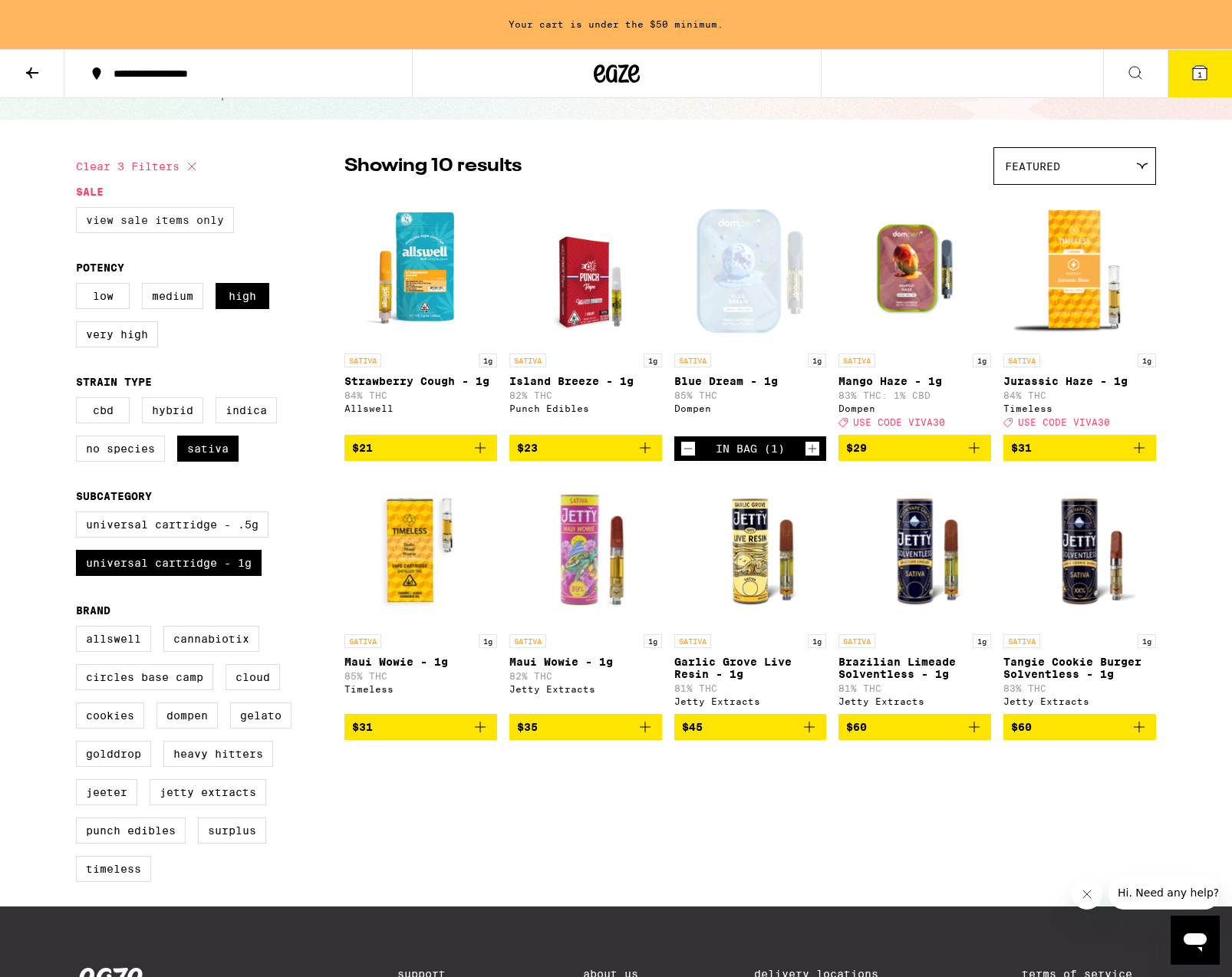
click at [164, 216] on label "View Sale Items Only" at bounding box center [155, 220] width 158 height 26
click at [79, 210] on input "View Sale Items Only" at bounding box center [79, 209] width 1 height 1
checkbox input "true"
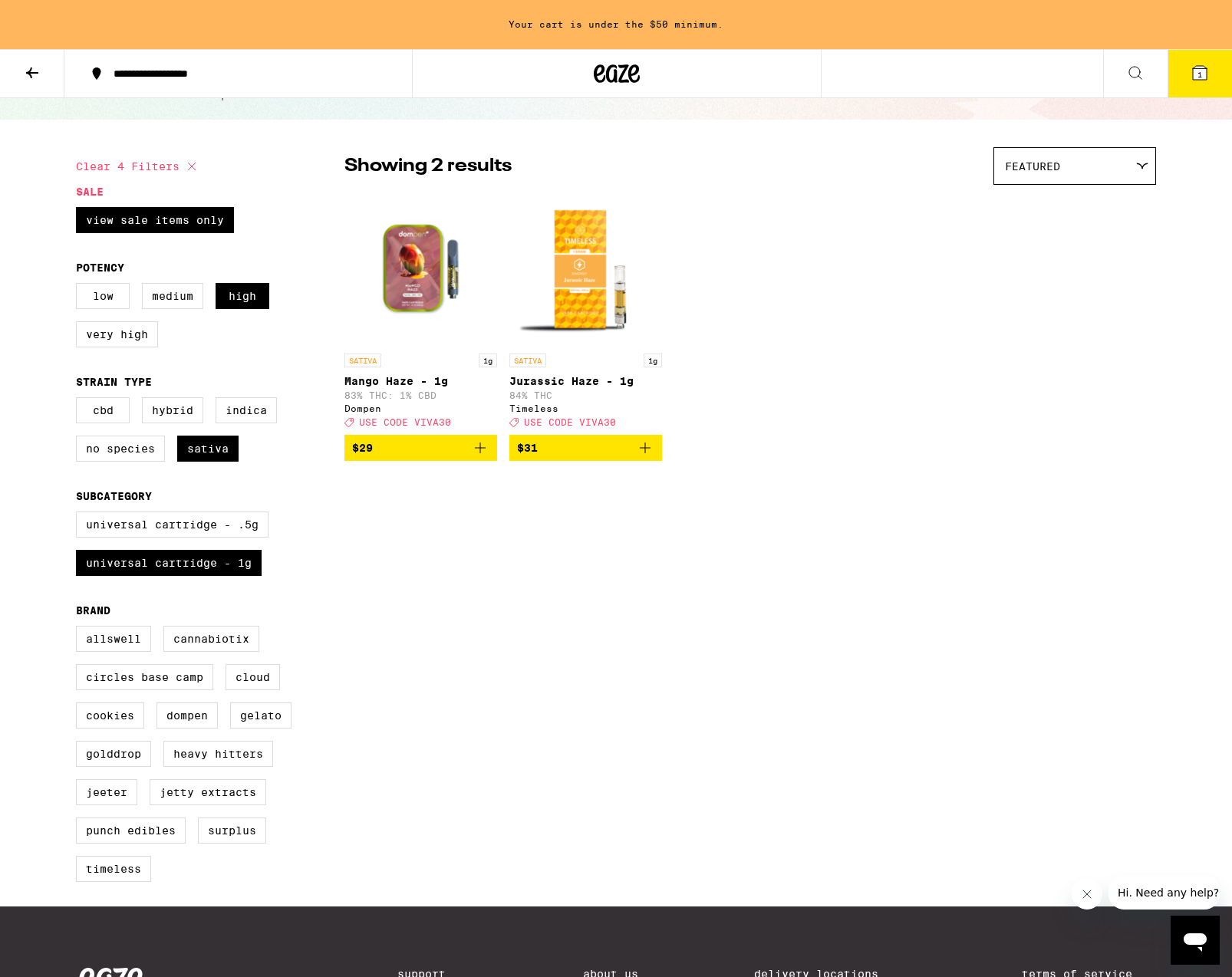
click at [588, 457] on span "$31" at bounding box center [585, 447] width 137 height 19
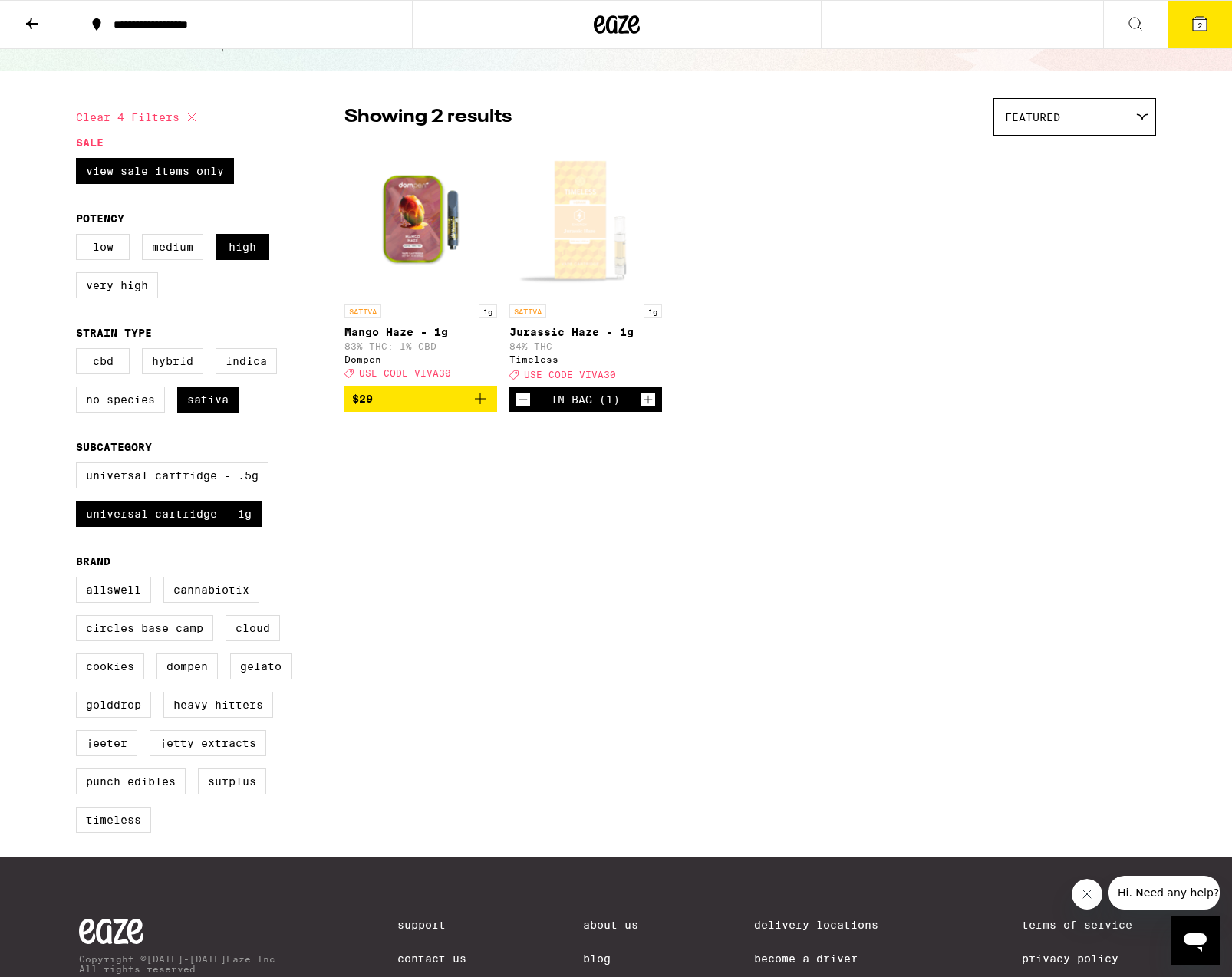
click at [1206, 66] on div "**********" at bounding box center [616, 511] width 1232 height 1178
click at [1200, 26] on span "2" at bounding box center [1199, 25] width 5 height 9
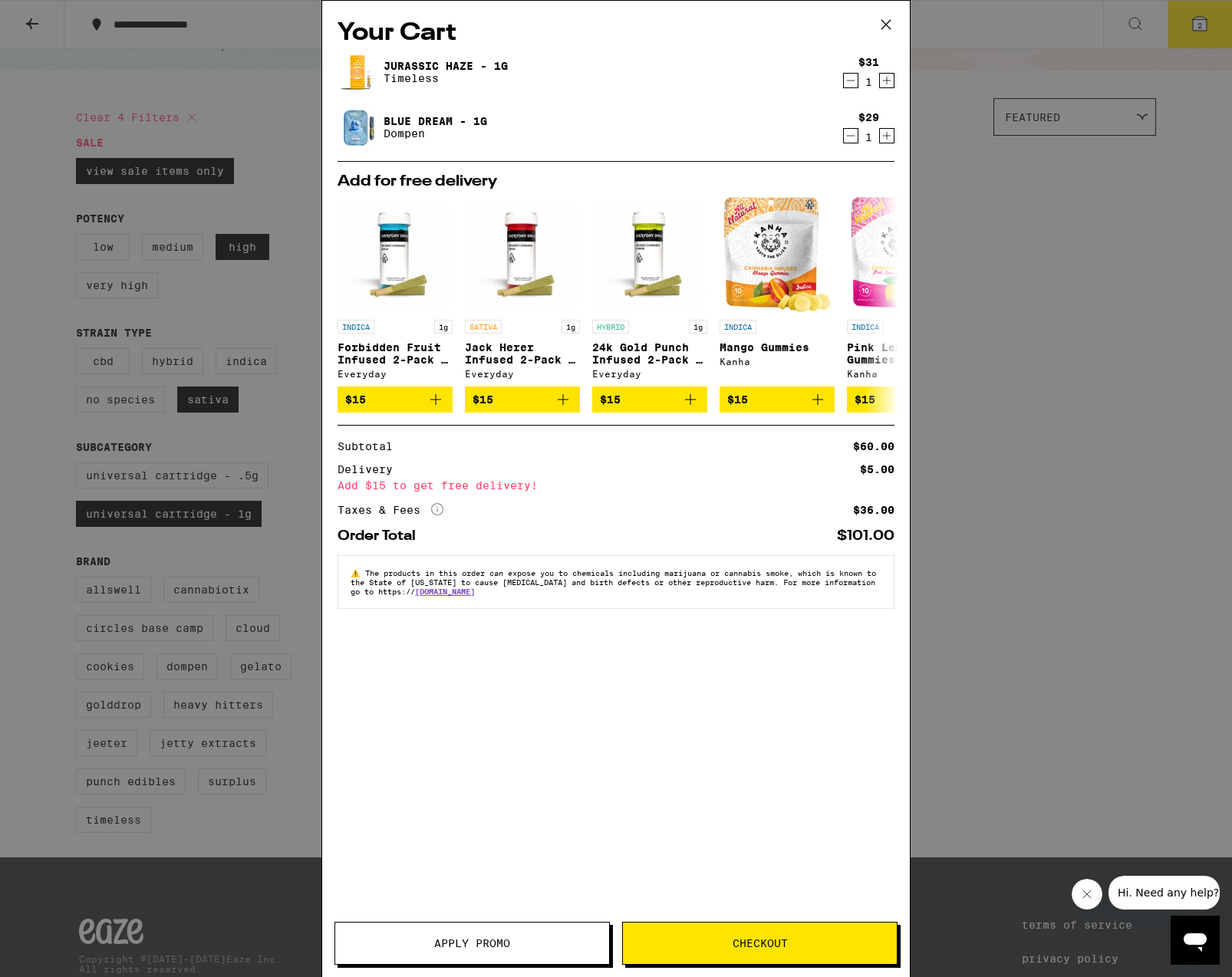
click at [499, 941] on span "Apply Promo" at bounding box center [472, 943] width 76 height 11
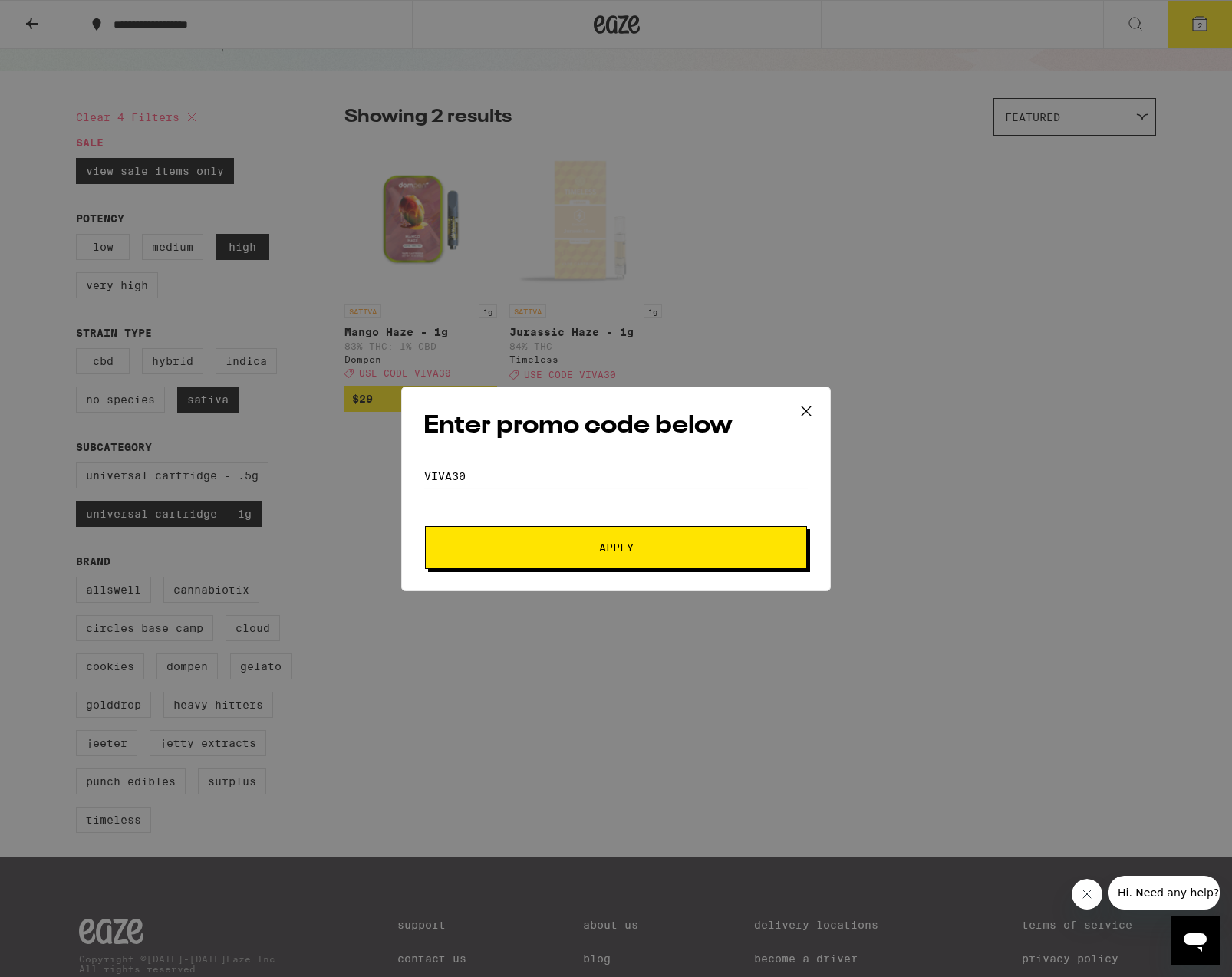
click at [621, 557] on button "Apply" at bounding box center [615, 548] width 382 height 43
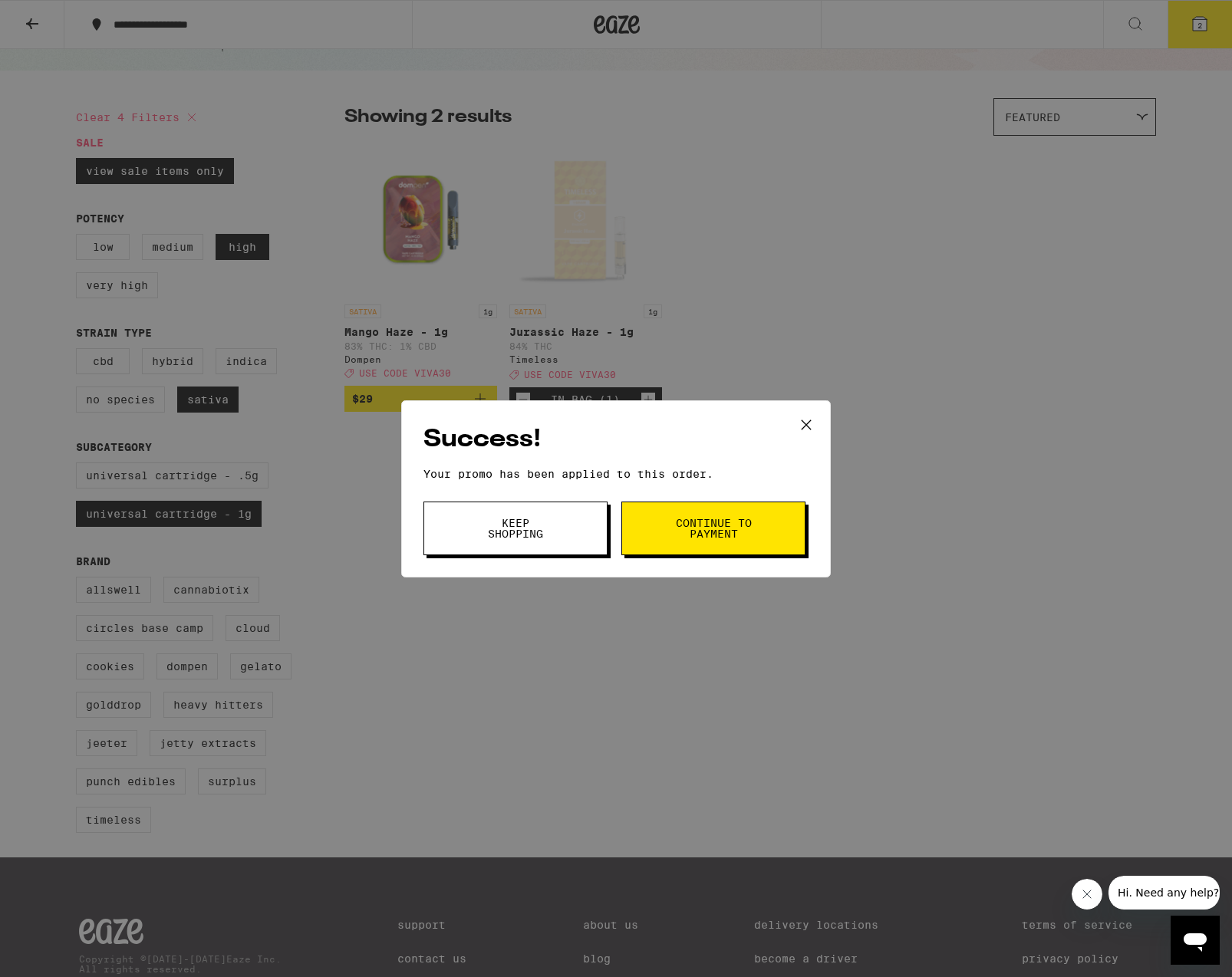
click at [666, 530] on button "Continue to payment" at bounding box center [713, 529] width 185 height 54
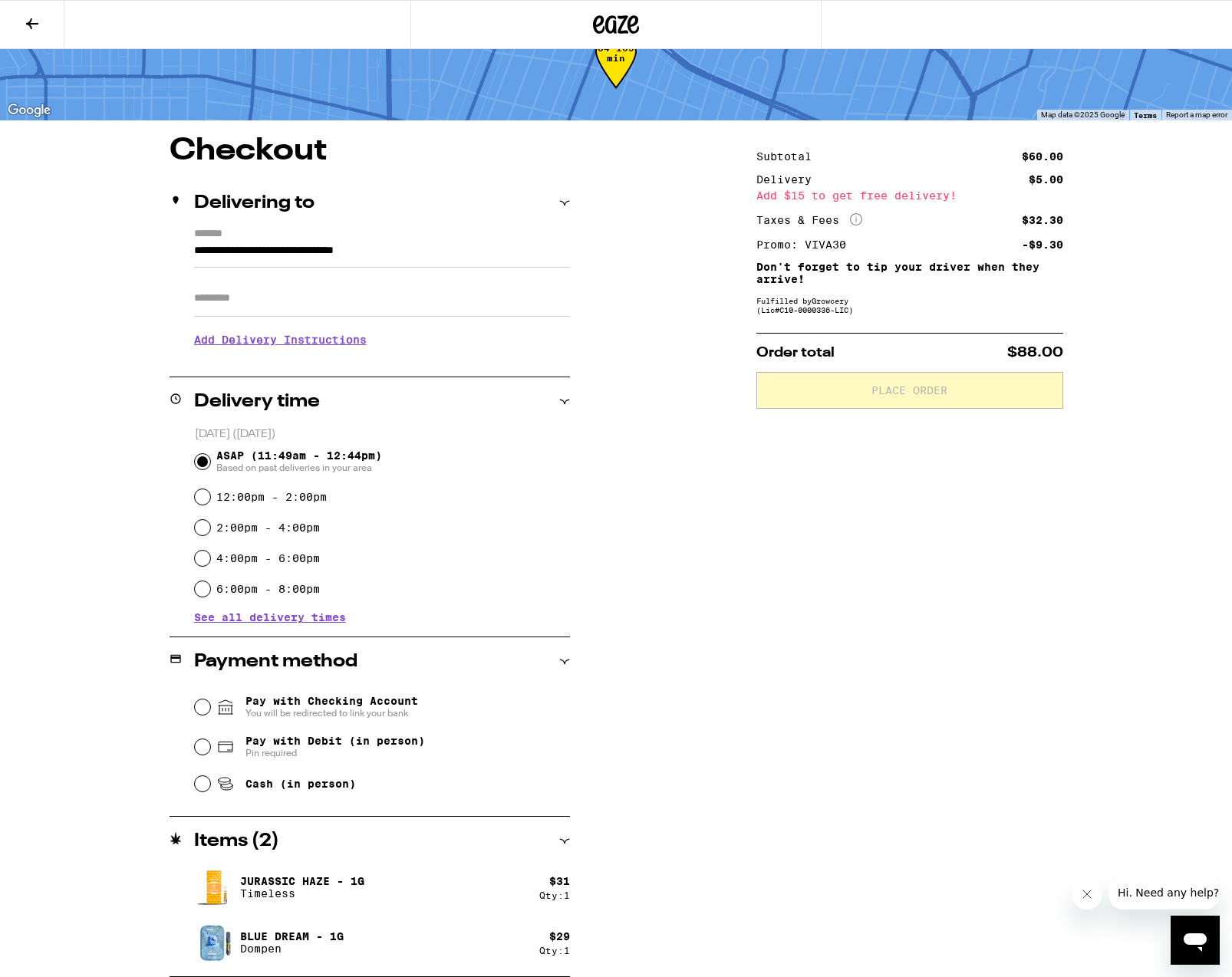
scroll to position [50, 0]
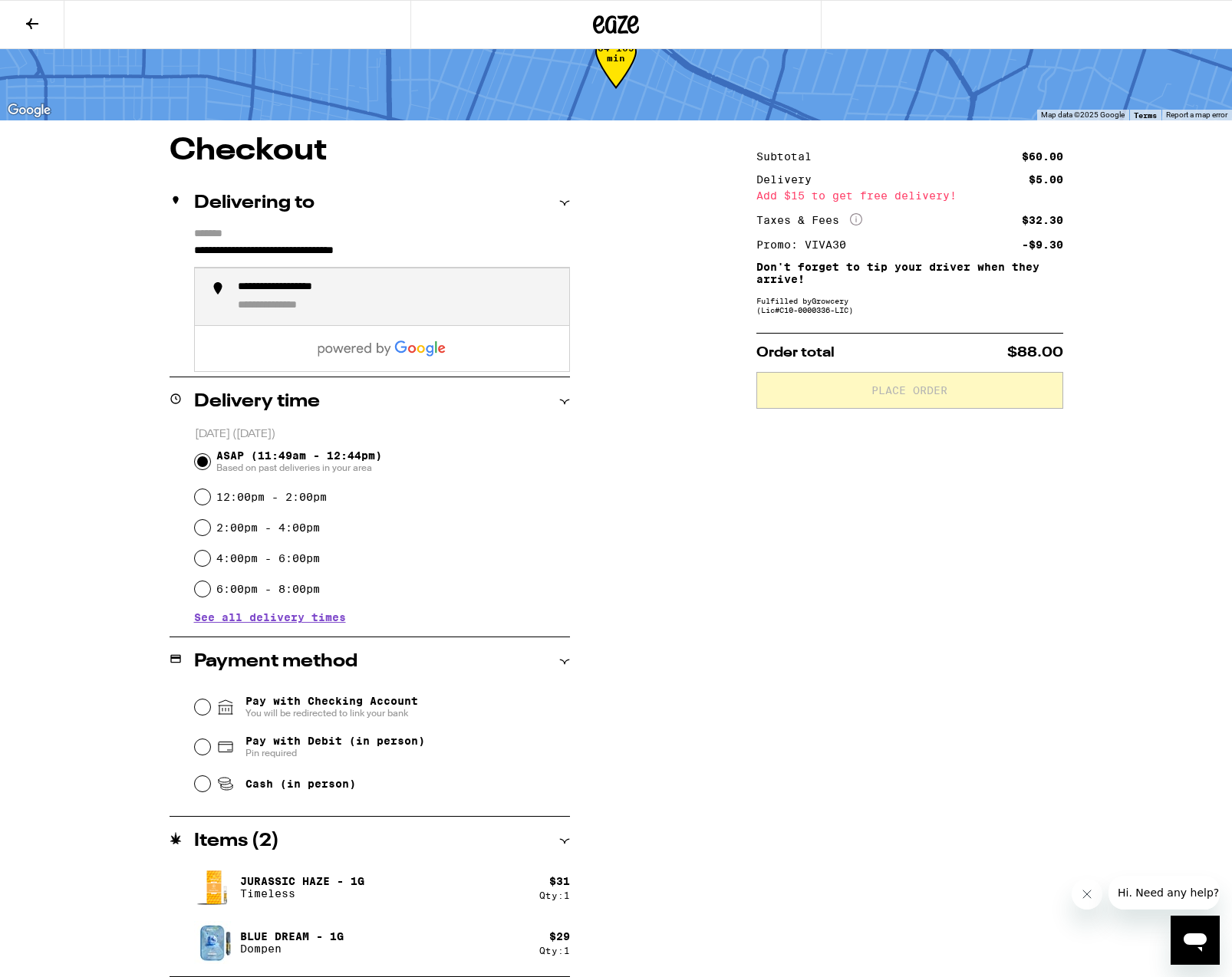
click at [403, 249] on input "**********" at bounding box center [382, 255] width 376 height 26
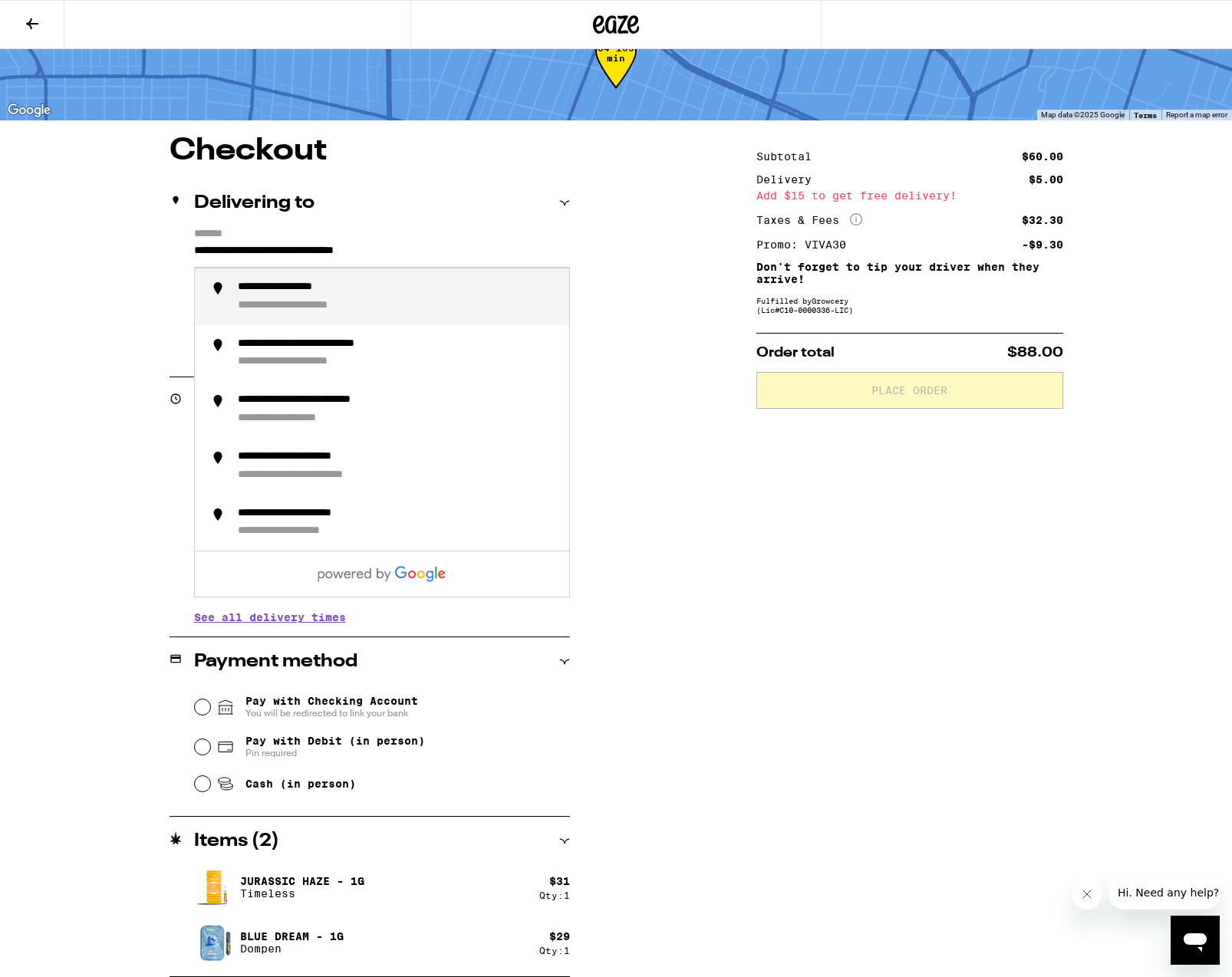
click at [403, 249] on input "**********" at bounding box center [382, 255] width 376 height 26
click at [228, 255] on input "**********" at bounding box center [382, 255] width 376 height 26
click at [341, 256] on input "**********" at bounding box center [382, 255] width 376 height 26
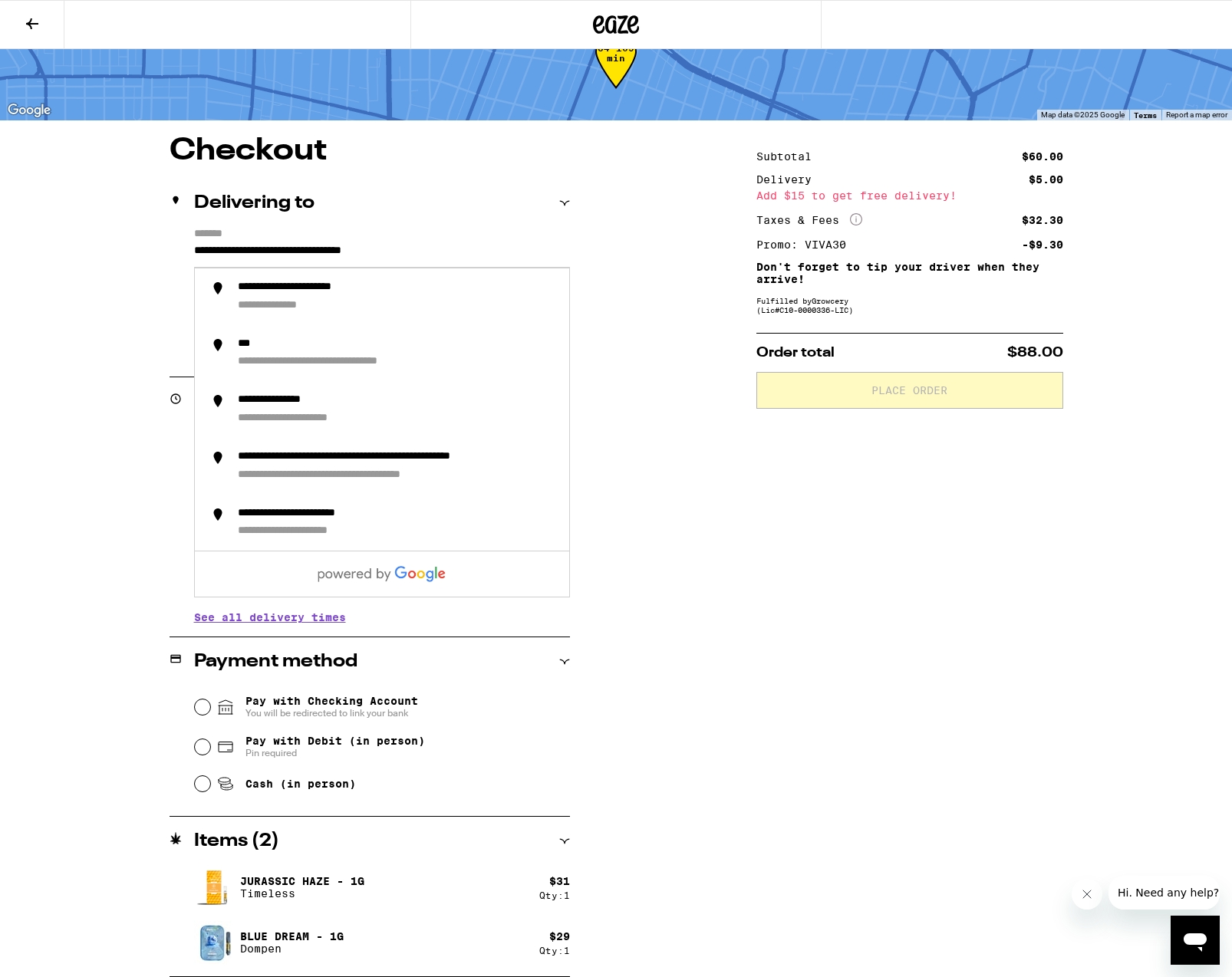
click at [357, 248] on input "**********" at bounding box center [382, 255] width 376 height 26
type input "**********"
click at [644, 206] on div "**********" at bounding box center [616, 556] width 1105 height 841
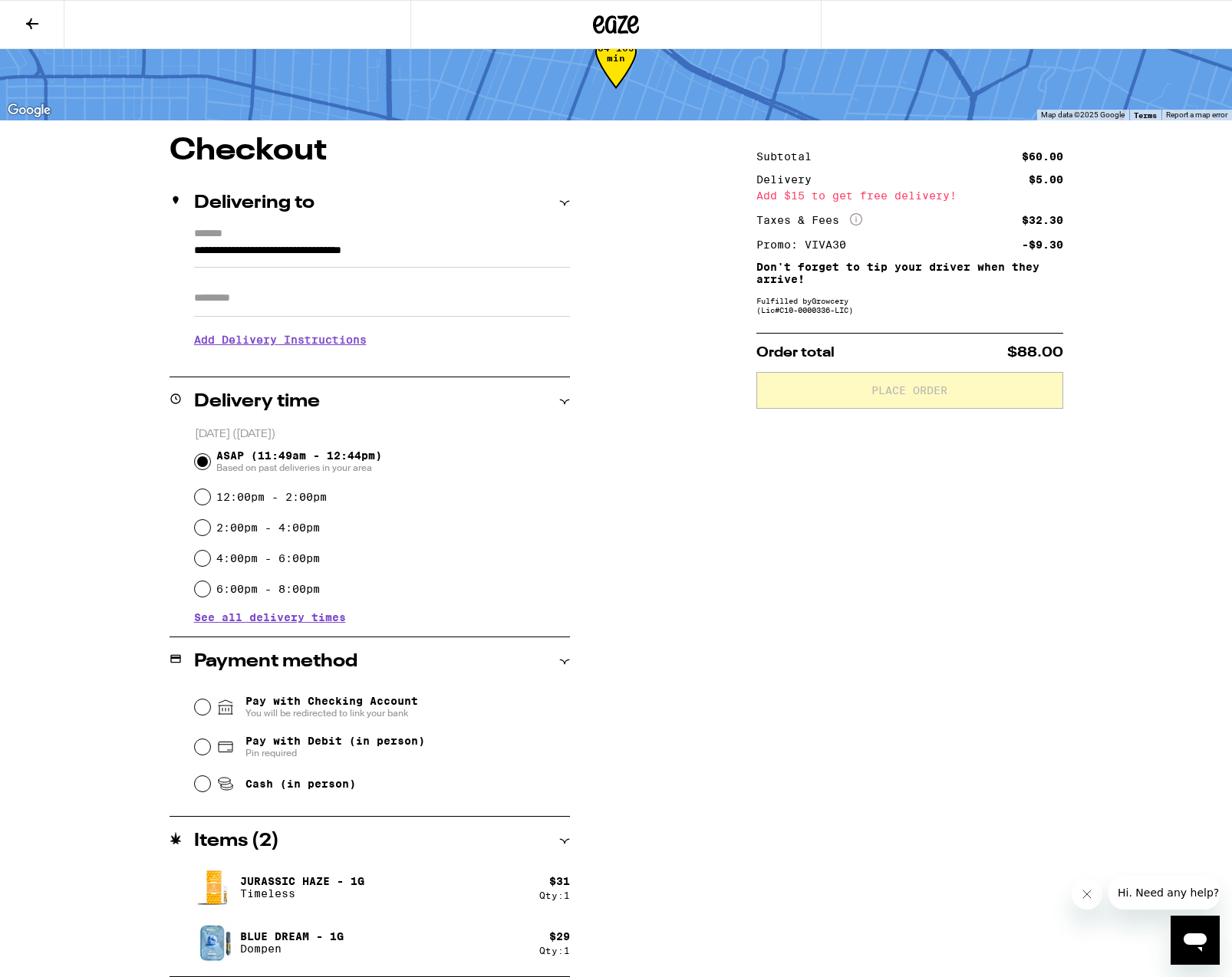
click at [310, 347] on h3 "Add Delivery Instructions" at bounding box center [382, 340] width 376 height 36
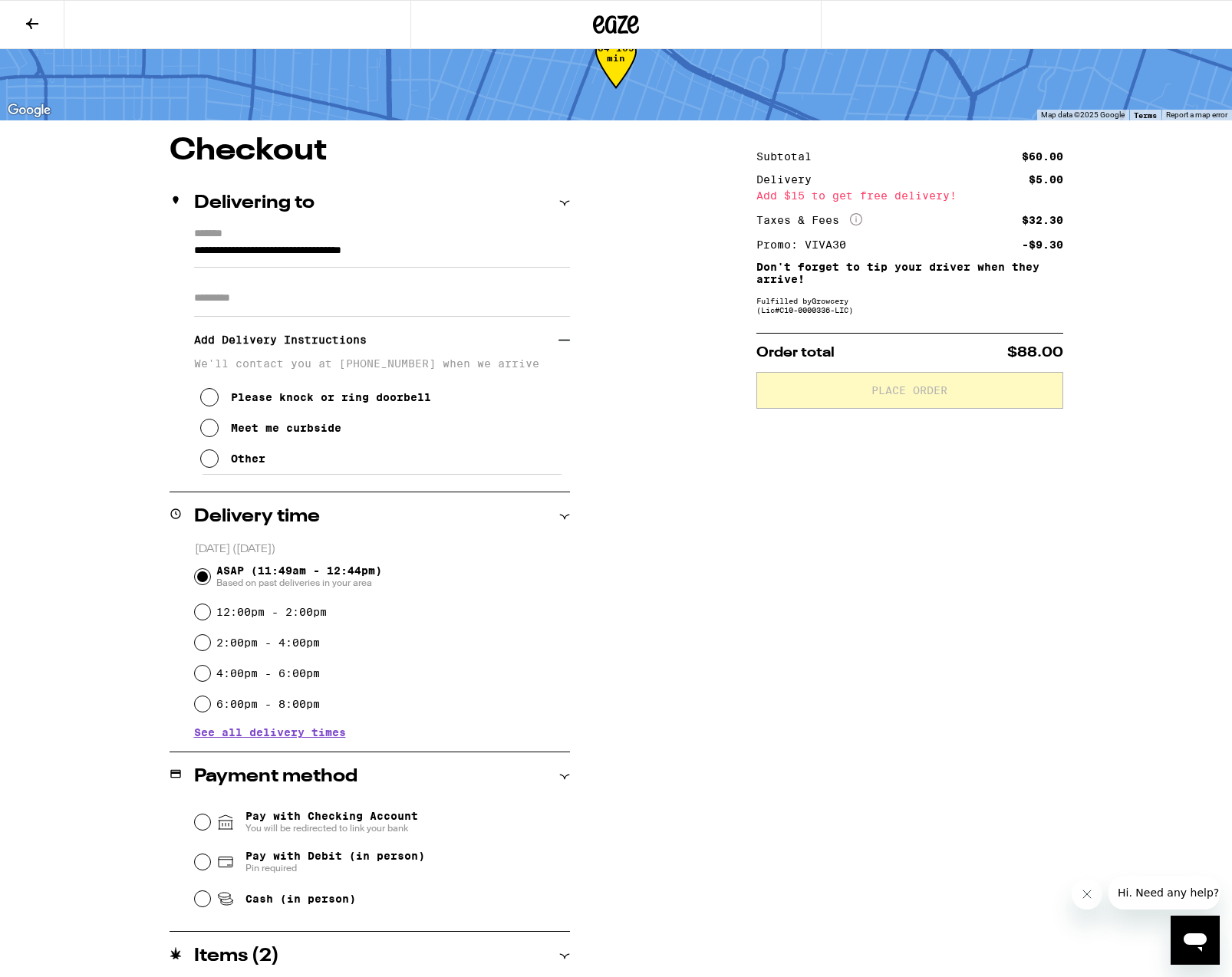
click at [213, 404] on icon at bounding box center [209, 397] width 19 height 19
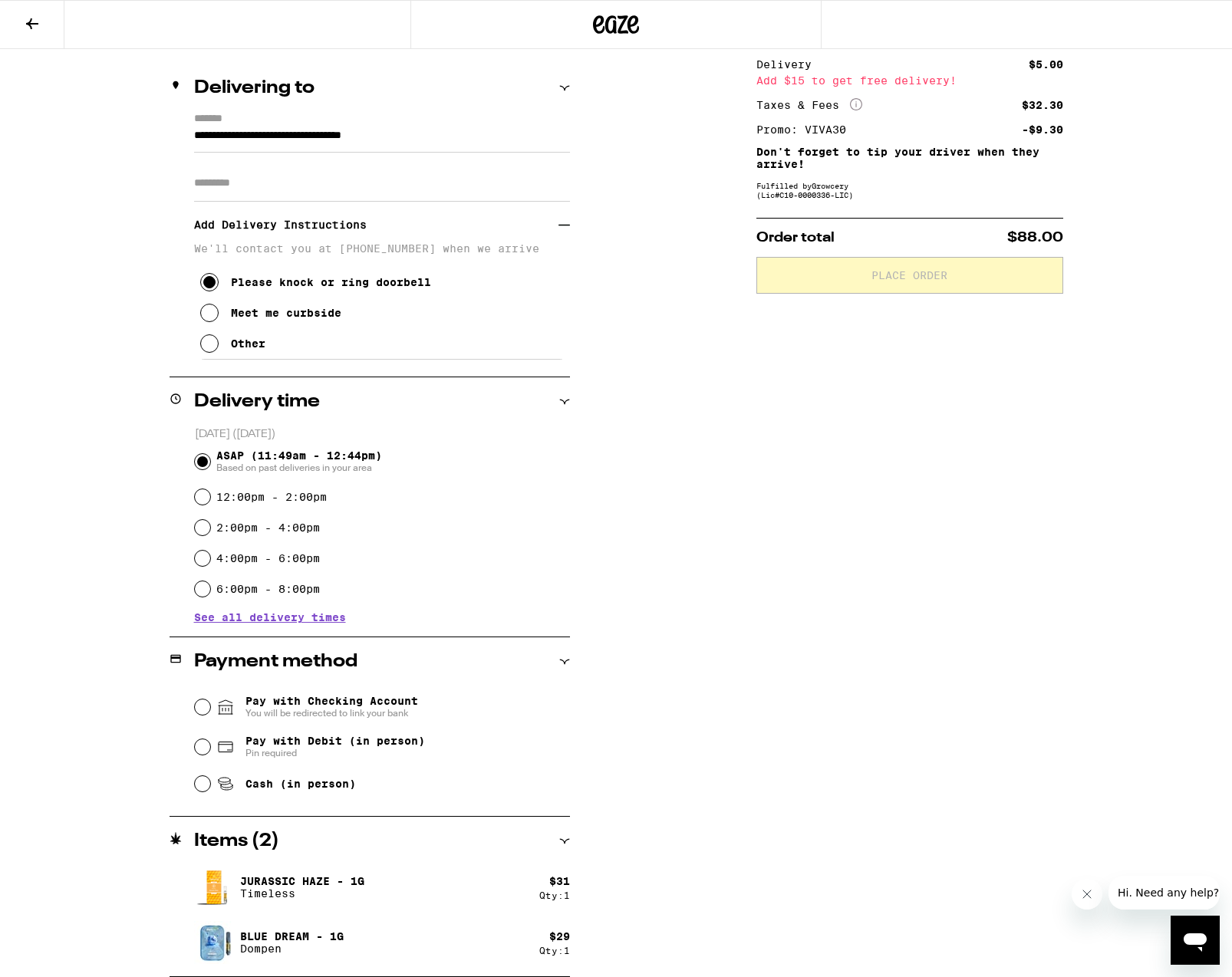
scroll to position [165, 0]
click at [198, 749] on input "Pay with Debit (in person) Pin required" at bounding box center [201, 747] width 15 height 15
radio input "true"
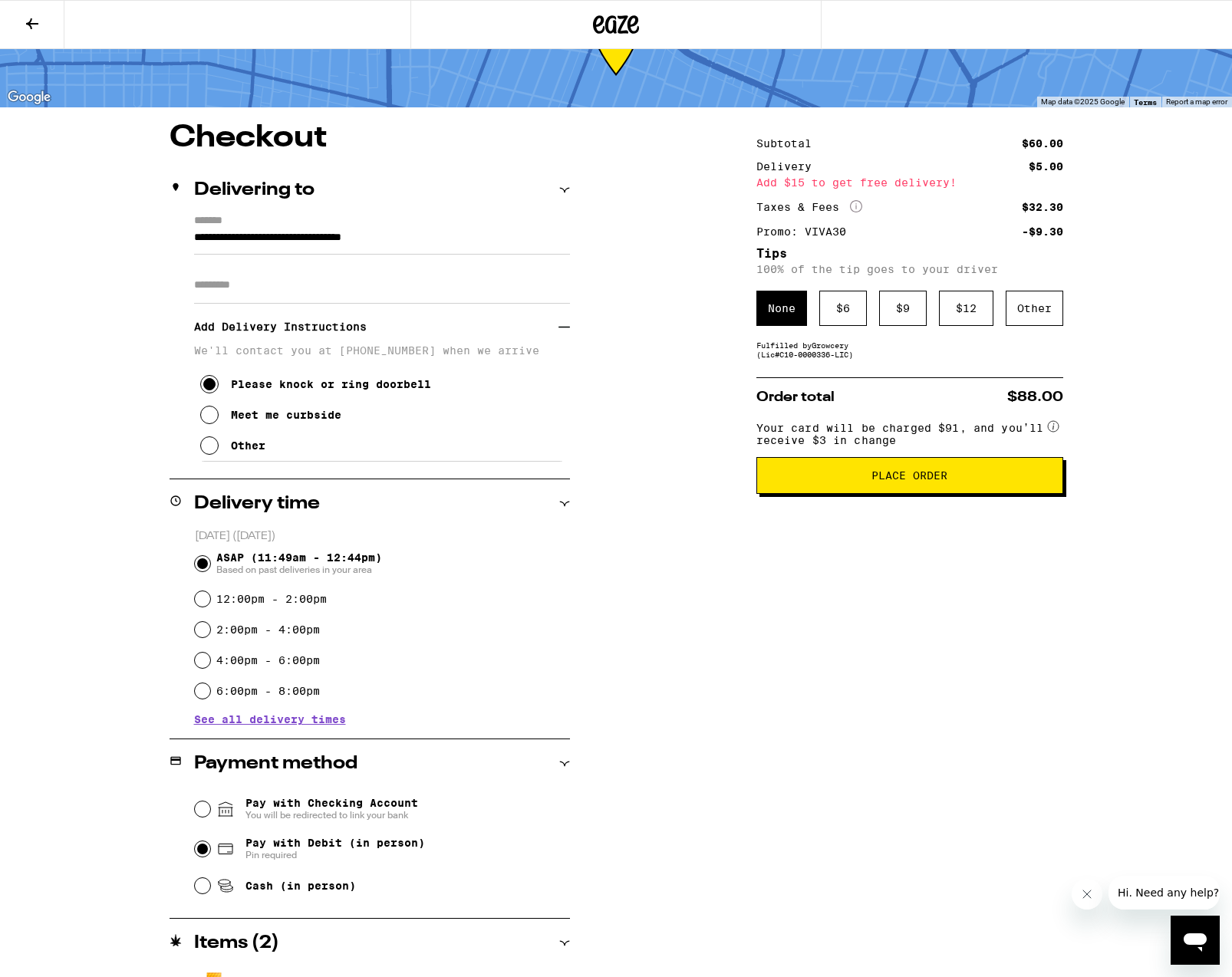
scroll to position [50, 0]
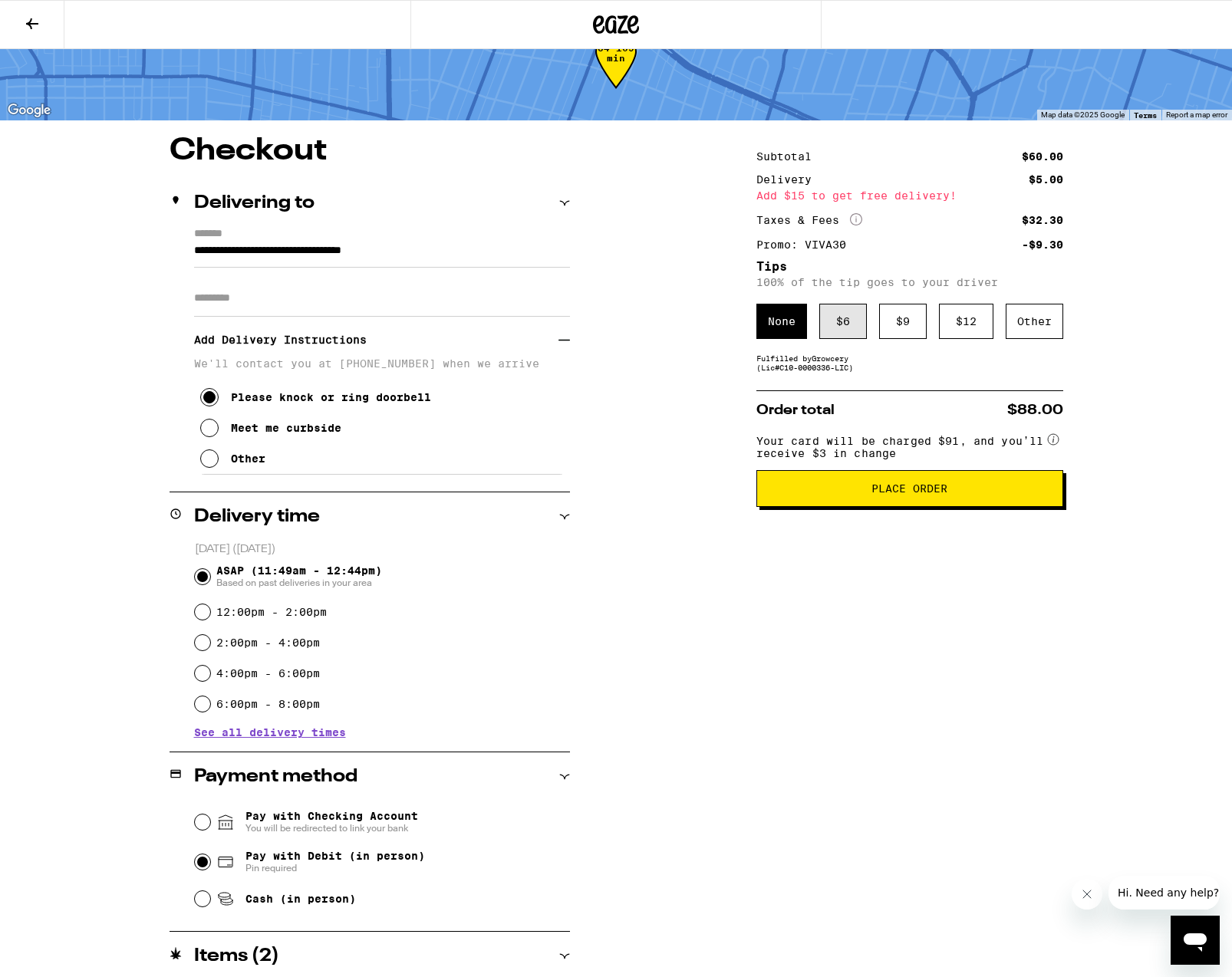
click at [846, 339] on div "$ 6" at bounding box center [843, 321] width 48 height 36
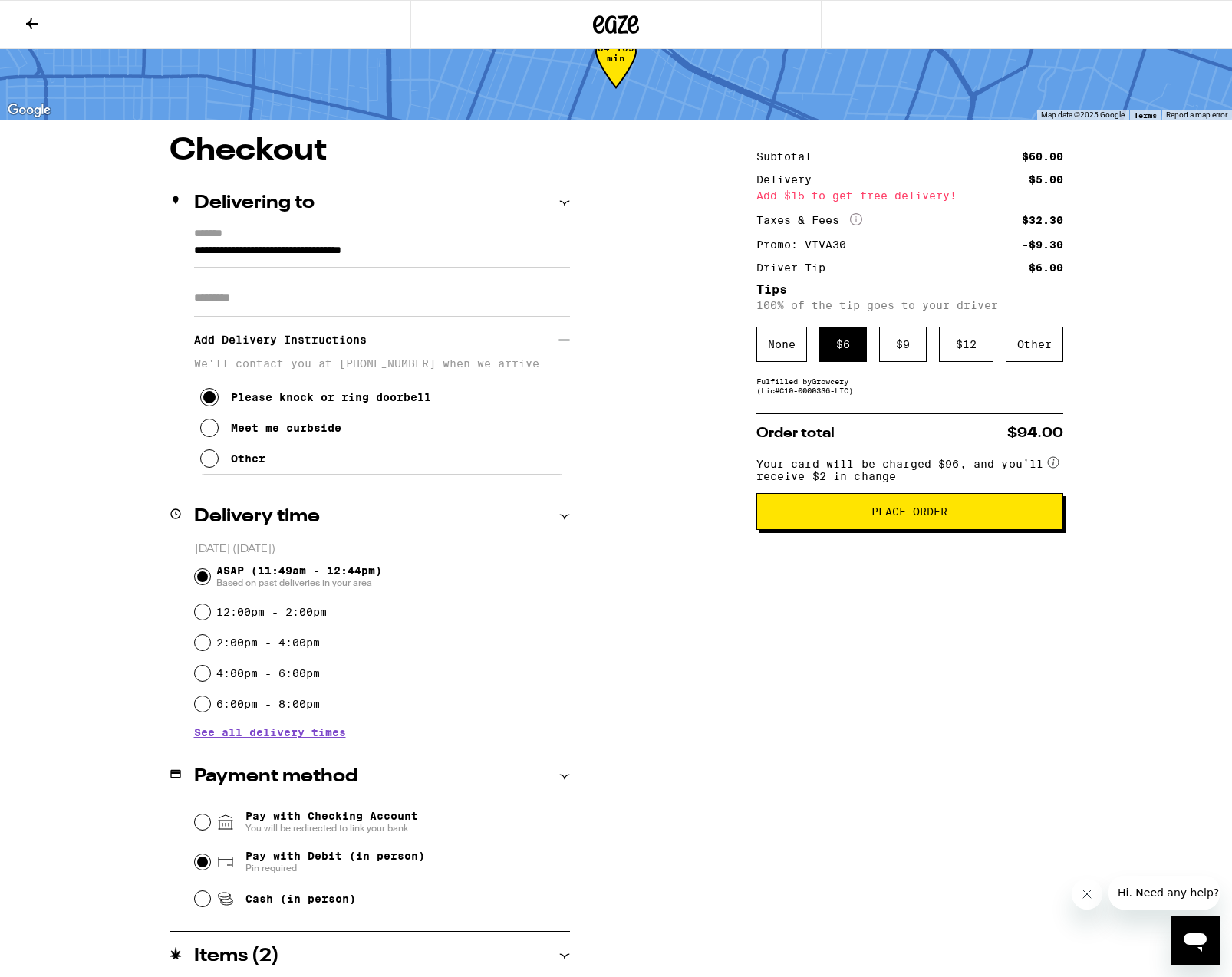
click at [936, 512] on button "Place Order" at bounding box center [910, 511] width 307 height 37
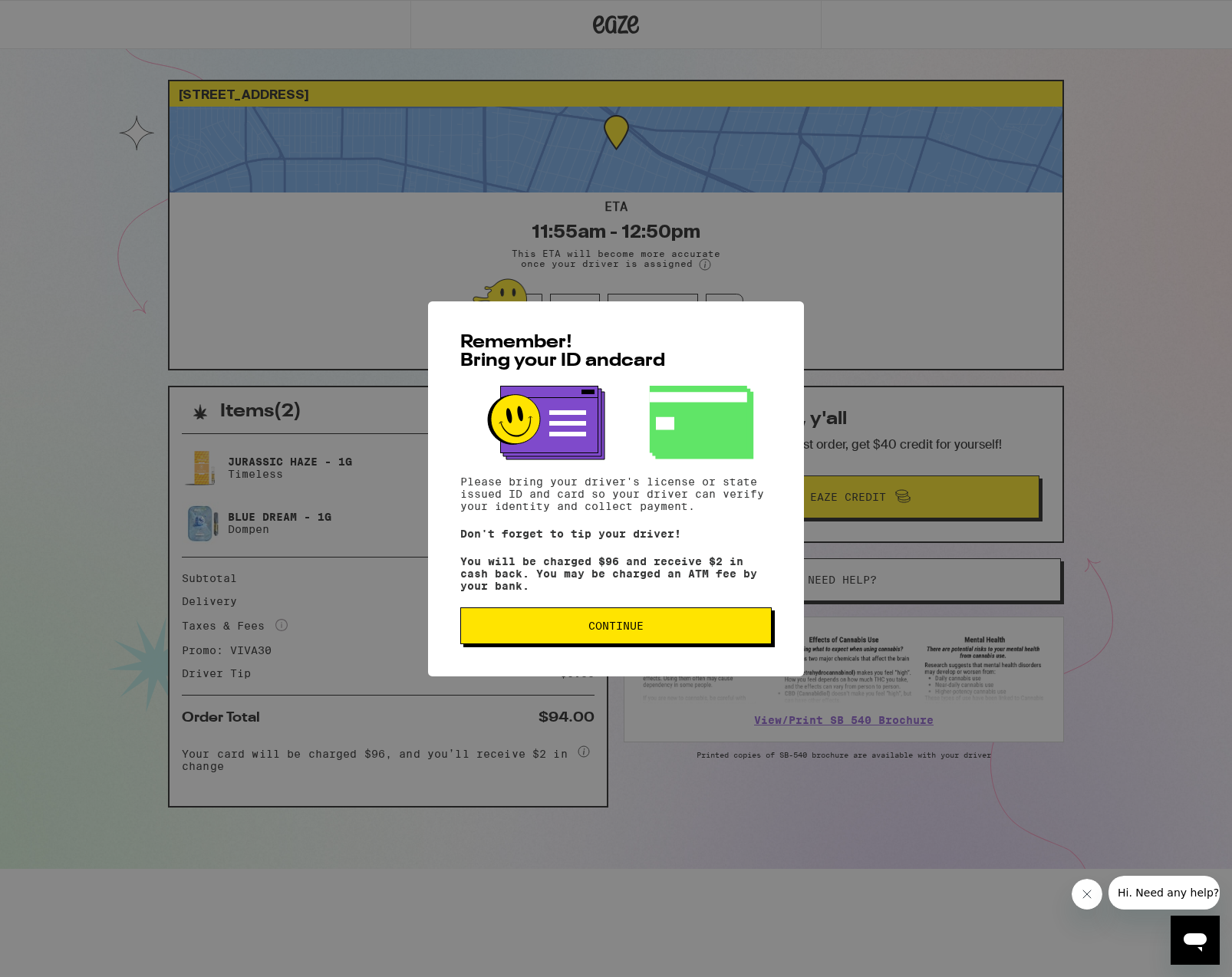
click at [642, 625] on span "Continue" at bounding box center [616, 626] width 56 height 11
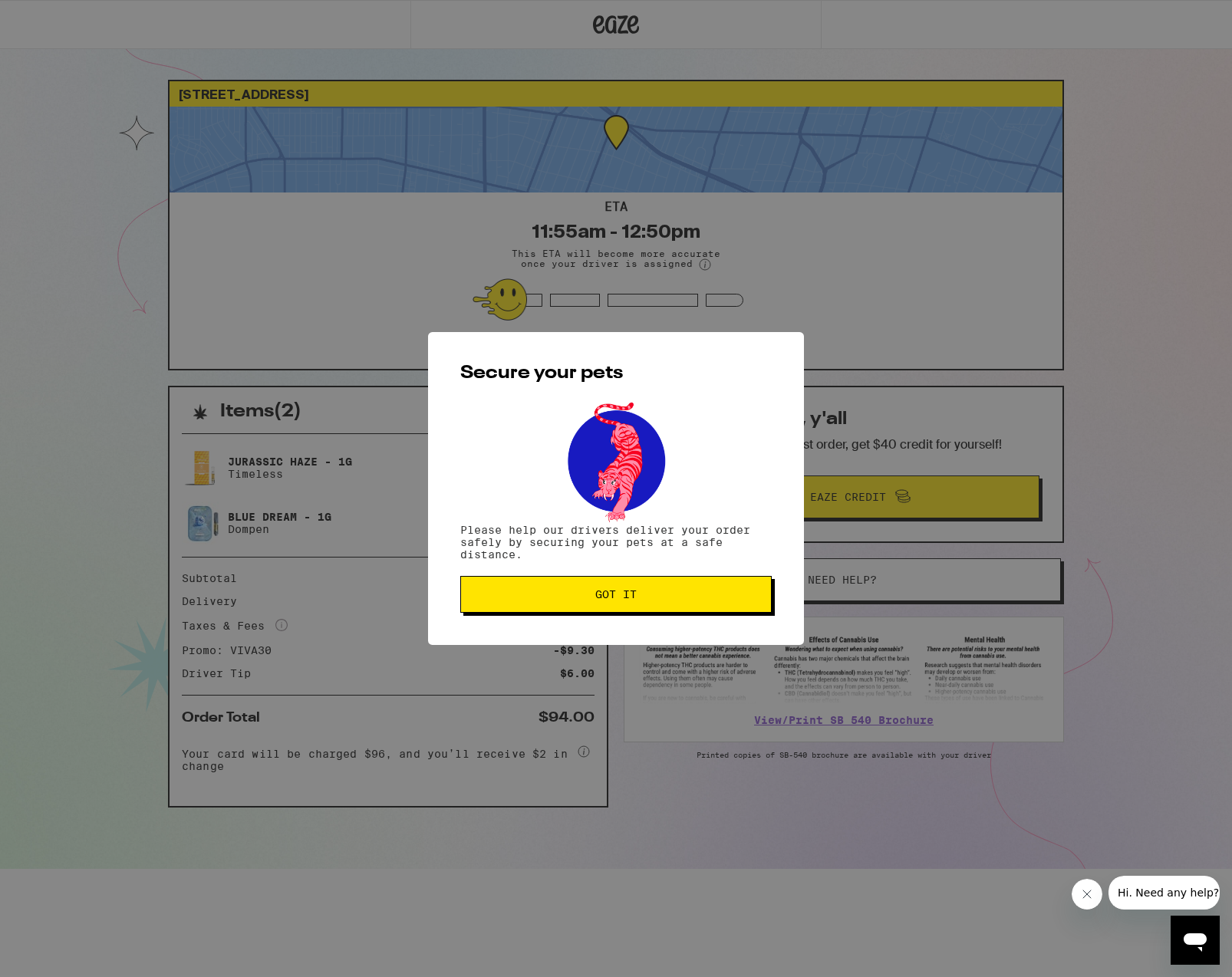
click at [627, 593] on span "Got it" at bounding box center [616, 594] width 42 height 11
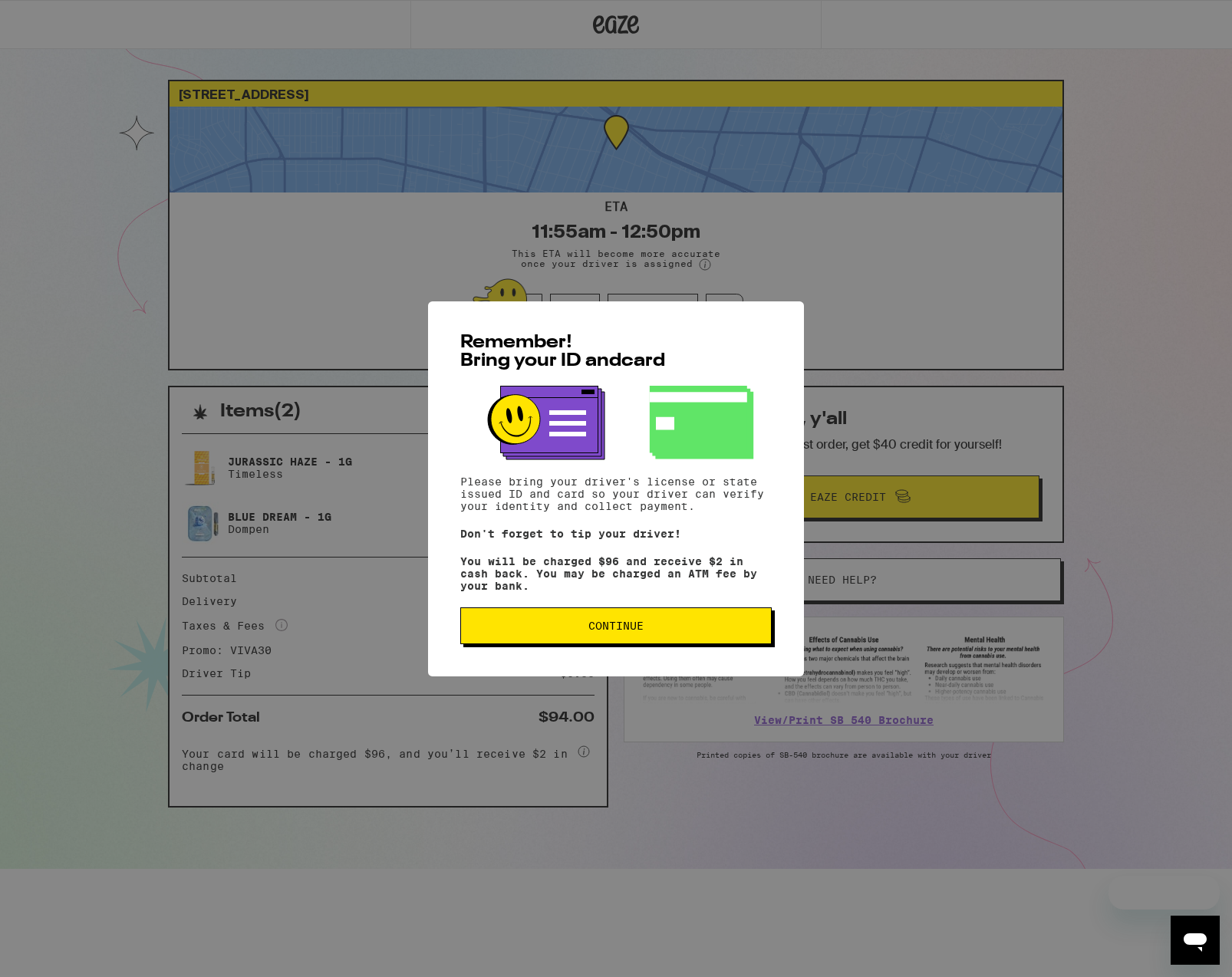
click at [686, 644] on button "Continue" at bounding box center [616, 626] width 311 height 37
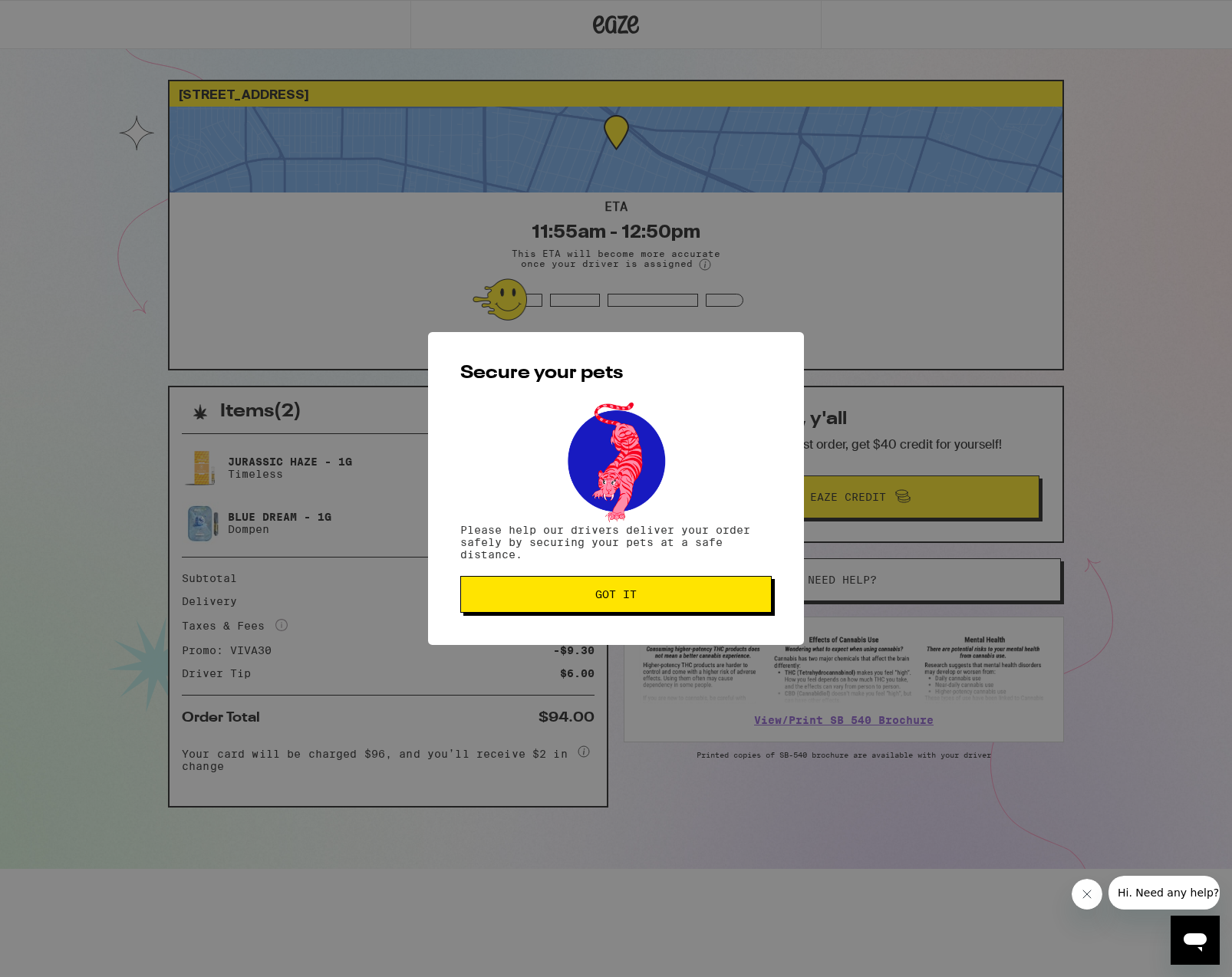
click at [648, 610] on button "Got it" at bounding box center [616, 594] width 311 height 37
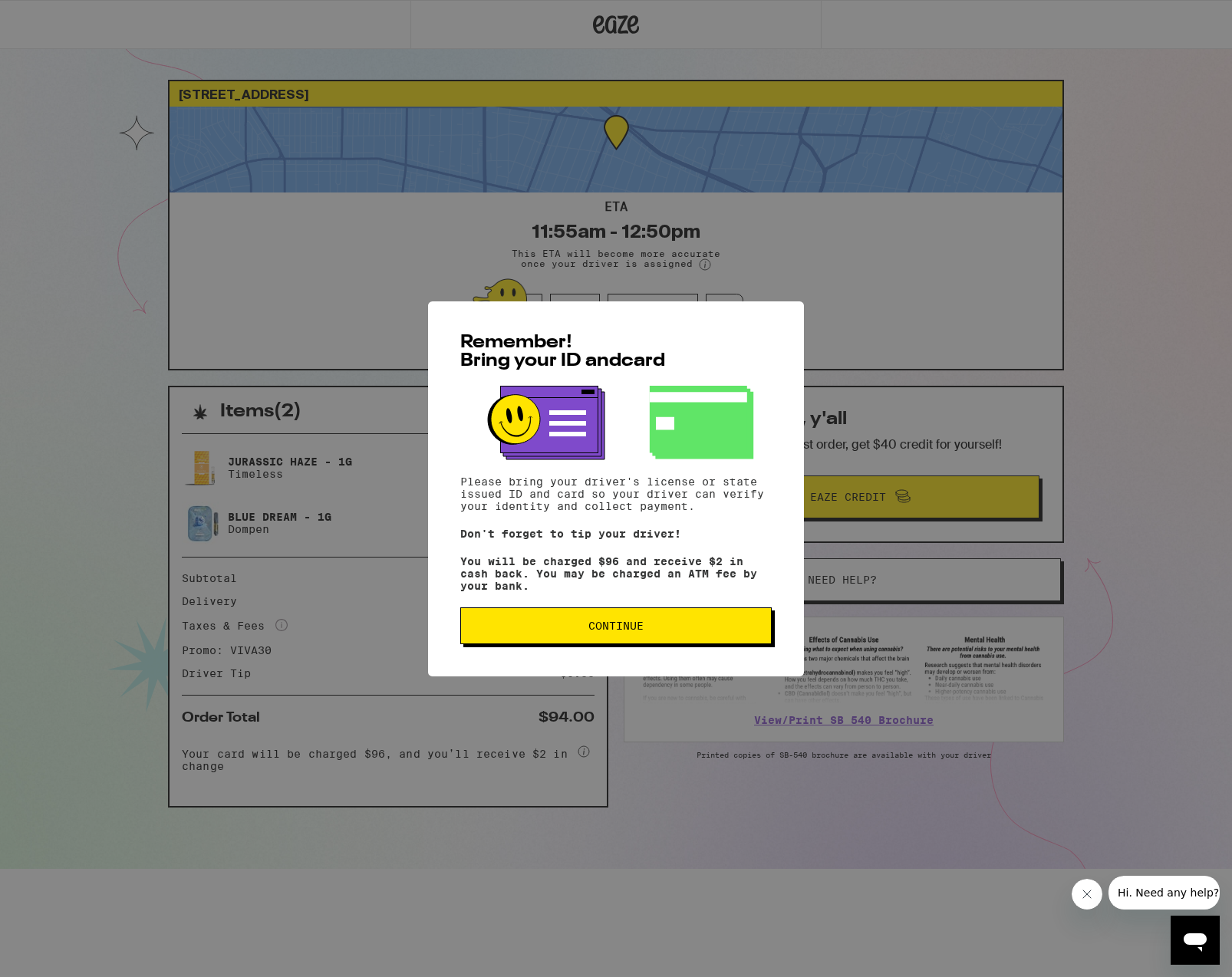
click at [678, 640] on button "Continue" at bounding box center [616, 626] width 311 height 37
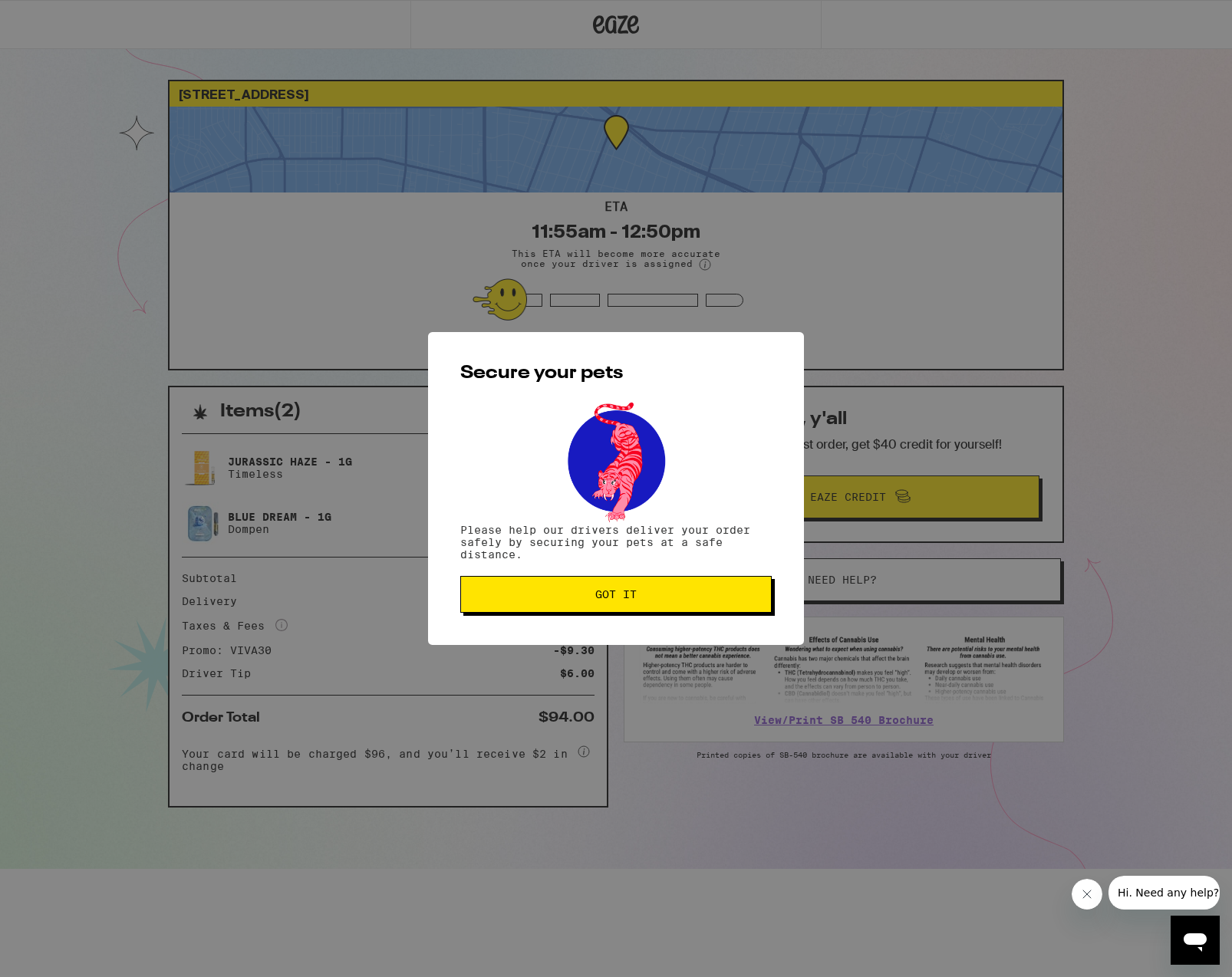
click at [666, 626] on div "Secure your pets Please help our drivers deliver your order safely by securing …" at bounding box center [616, 489] width 376 height 313
click at [671, 608] on button "Got it" at bounding box center [616, 594] width 311 height 37
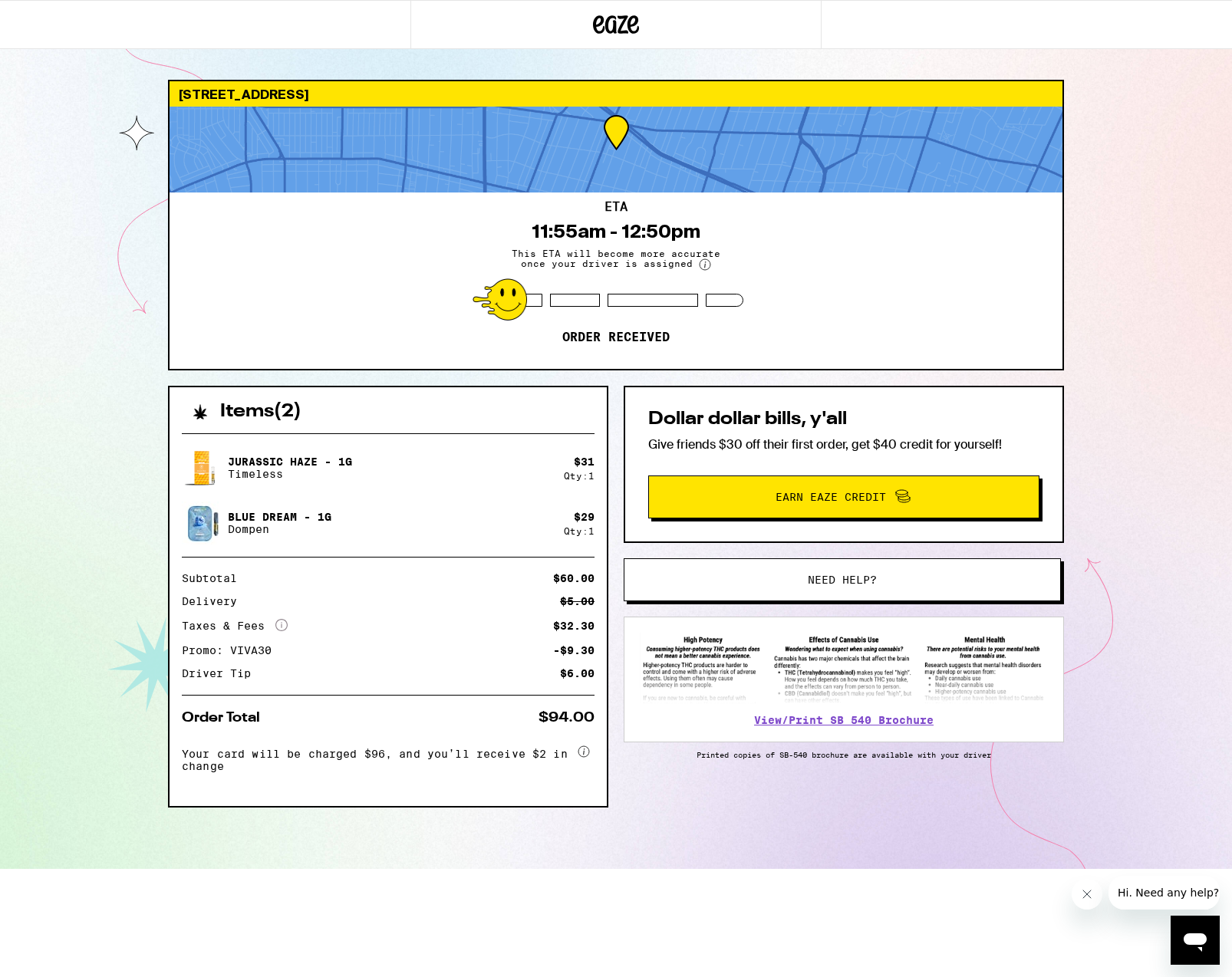
click at [671, 608] on div "Secure your pets Please help our drivers deliver your order safely by securing …" at bounding box center [616, 488] width 1232 height 977
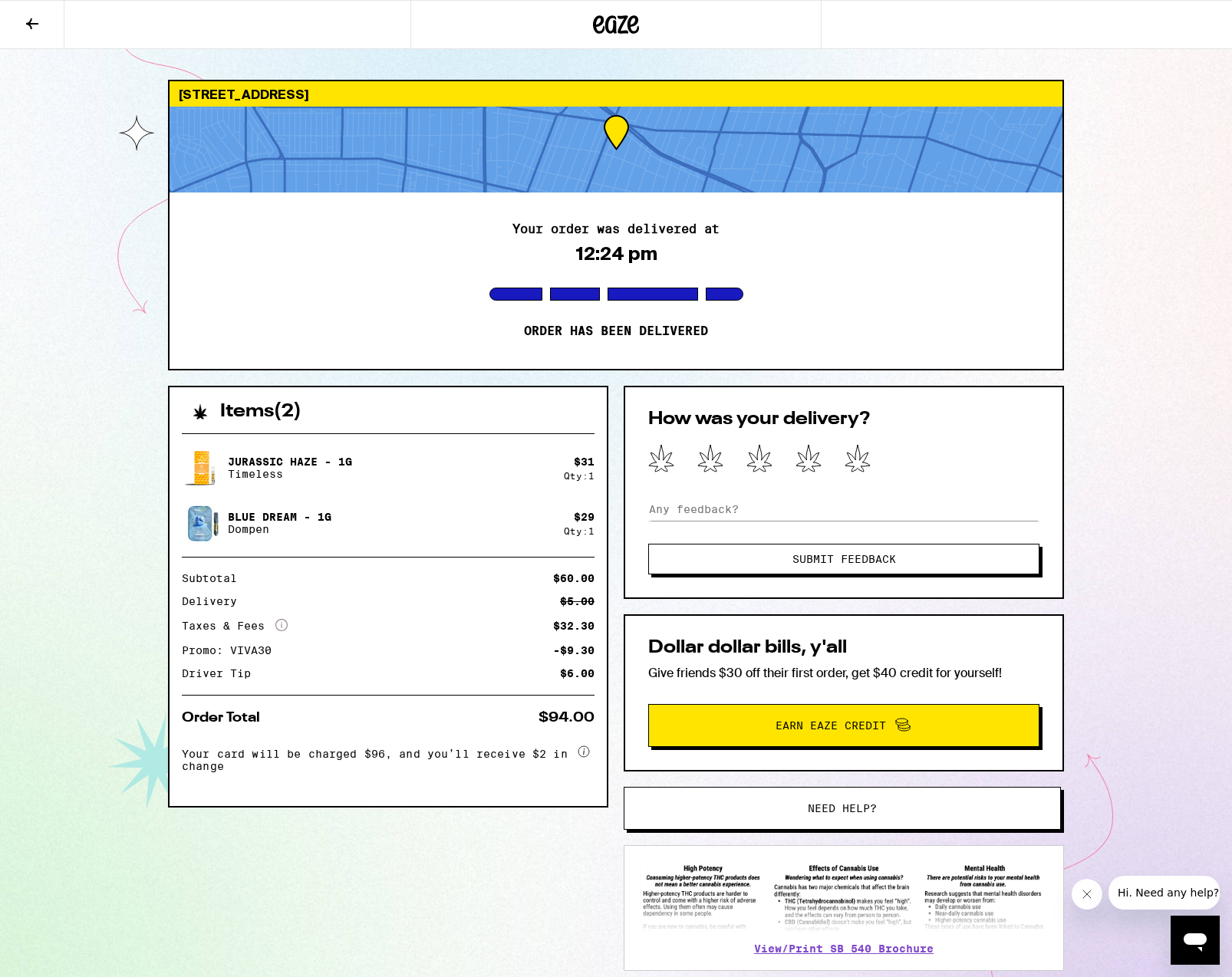
scroll to position [2, 0]
